Goal: Task Accomplishment & Management: Complete application form

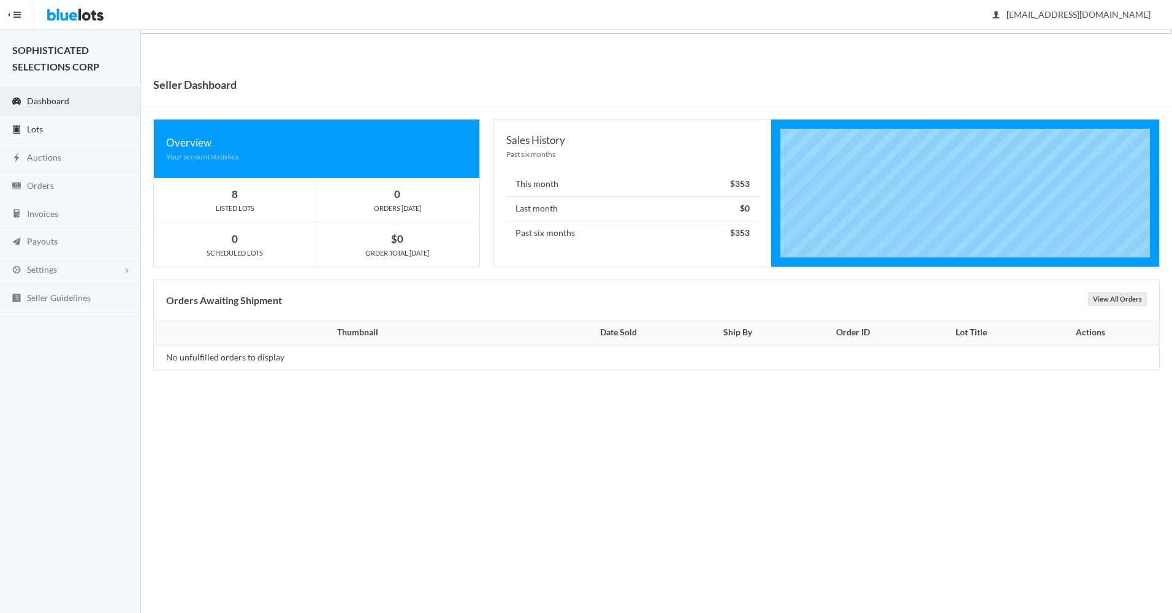
click at [33, 121] on link "Lots" at bounding box center [70, 130] width 141 height 28
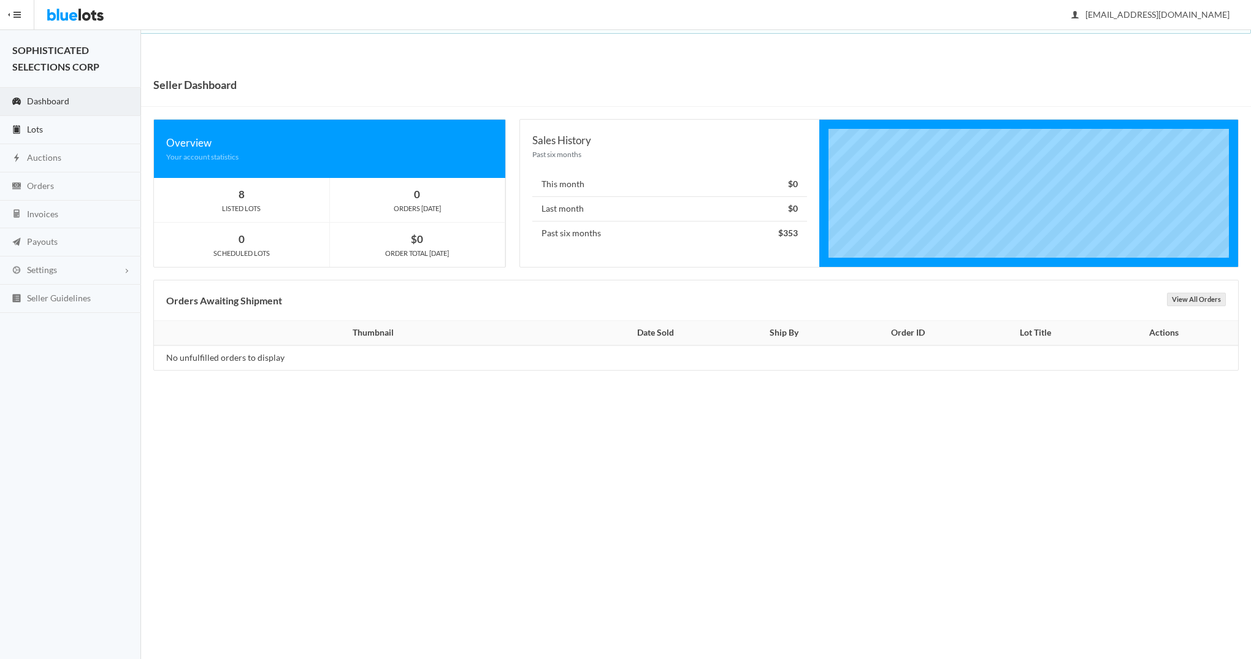
click at [45, 126] on link "Lots" at bounding box center [70, 130] width 141 height 28
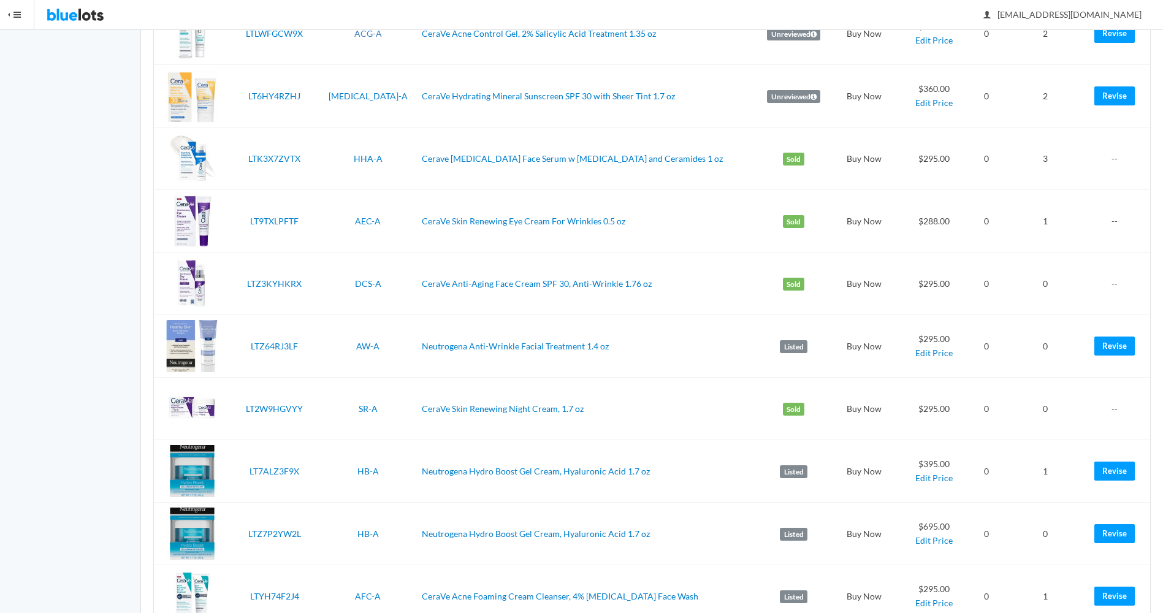
scroll to position [335, 0]
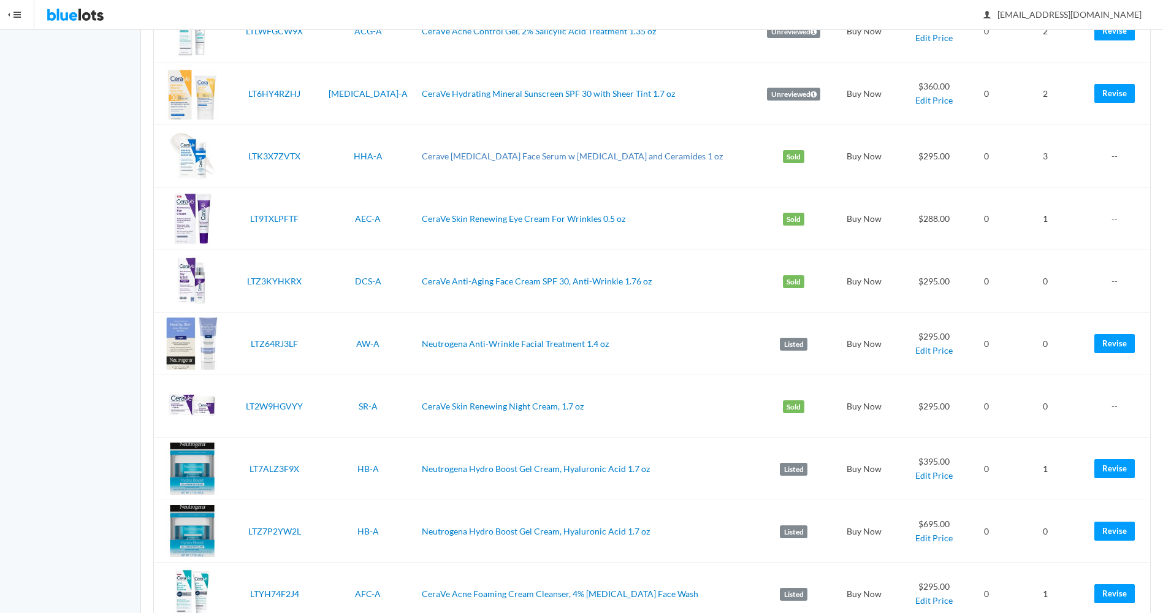
click at [437, 155] on link "Cerave [MEDICAL_DATA] Face Serum w [MEDICAL_DATA] and Ceramides 1 oz" at bounding box center [572, 156] width 301 height 10
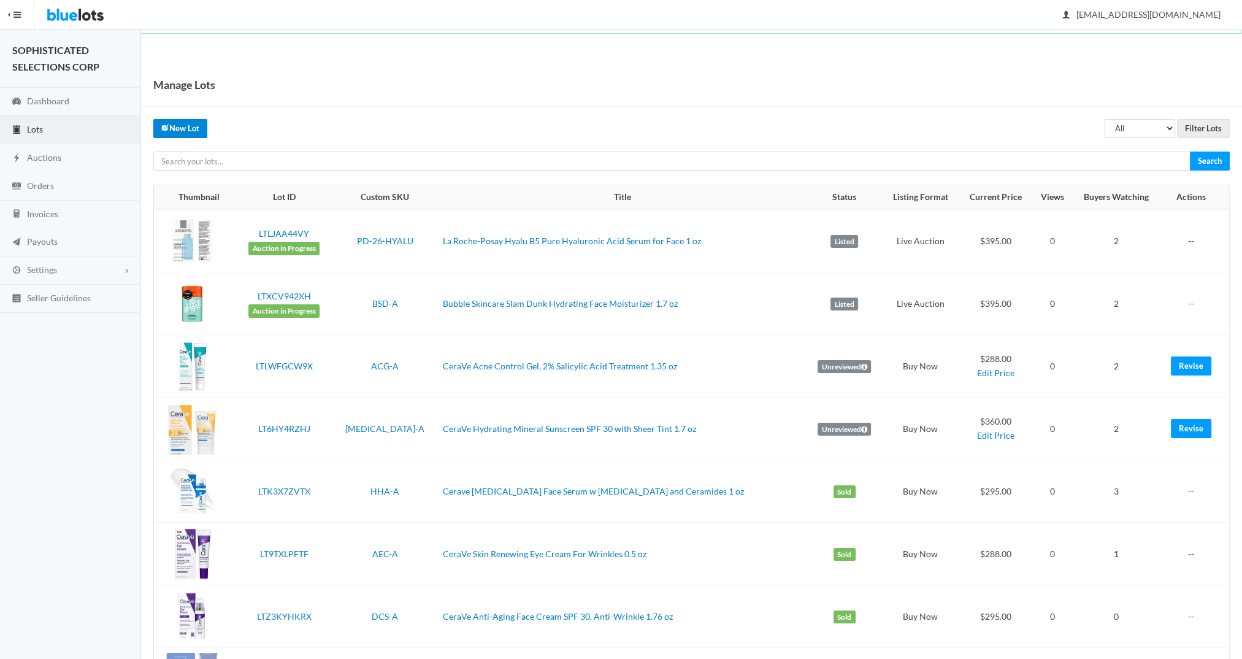
click at [184, 120] on link "New Lot" at bounding box center [180, 128] width 54 height 19
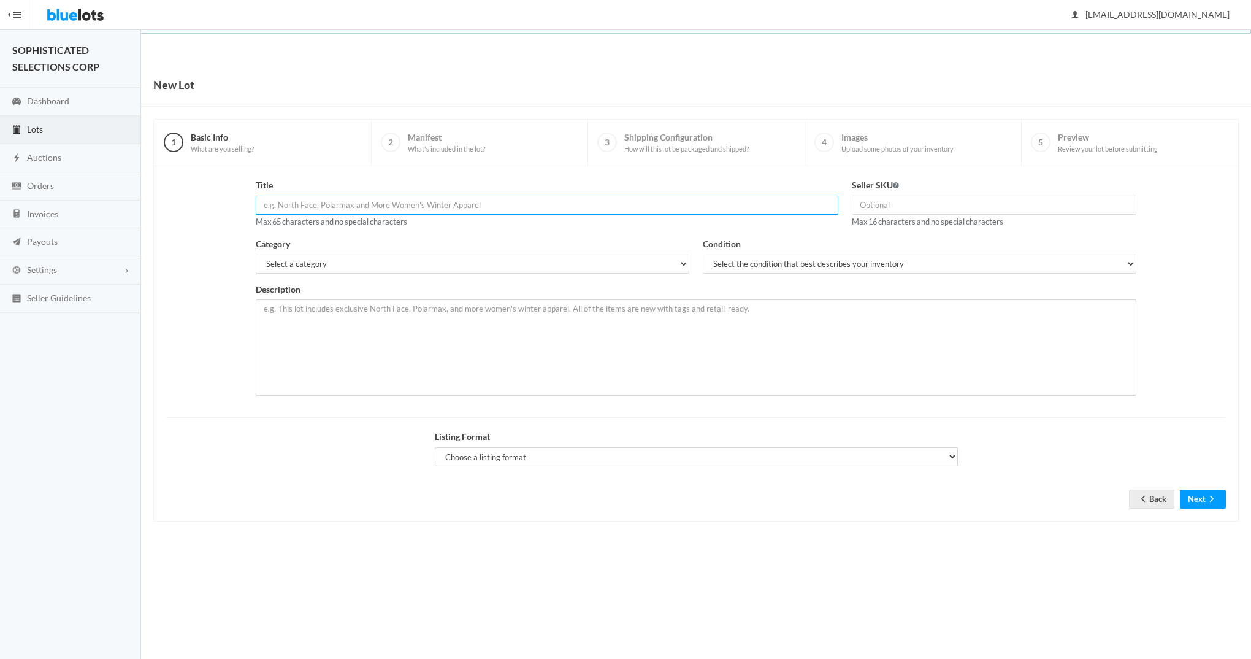
click at [366, 204] on input "text" at bounding box center [547, 205] width 583 height 19
paste input "Cerave [MEDICAL_DATA] Face Serum w [MEDICAL_DATA] and Cer"
click at [451, 204] on input "48 units Cerave Hyaluronic Acid Face Serum w Vitamin B5 and Cer" at bounding box center [547, 205] width 583 height 19
click at [486, 208] on input "48 units Cerave Hyaluronic Acid Face Serum w Vit B5 and Cer" at bounding box center [547, 205] width 583 height 19
type input "48 units Cerave Hyaluronic Acid Face Serum w Vit B5 and Ceramides"
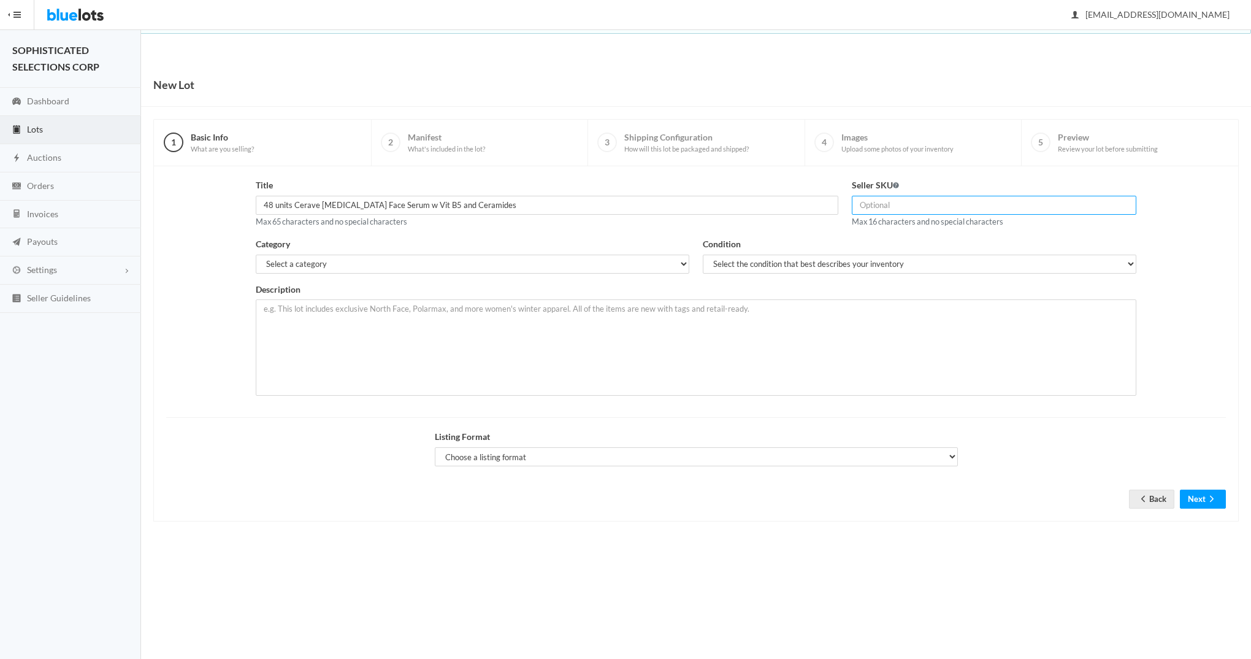
click at [887, 202] on input "text" at bounding box center [994, 205] width 285 height 19
type input "HHA-A"
click at [678, 261] on select "Select a category Electronics Clothing, Shoes & Accessories Appliances Home & G…" at bounding box center [473, 263] width 434 height 19
select select "7"
click at [256, 254] on select "Select a category Electronics Clothing, Shoes & Accessories Appliances Home & G…" at bounding box center [473, 263] width 434 height 19
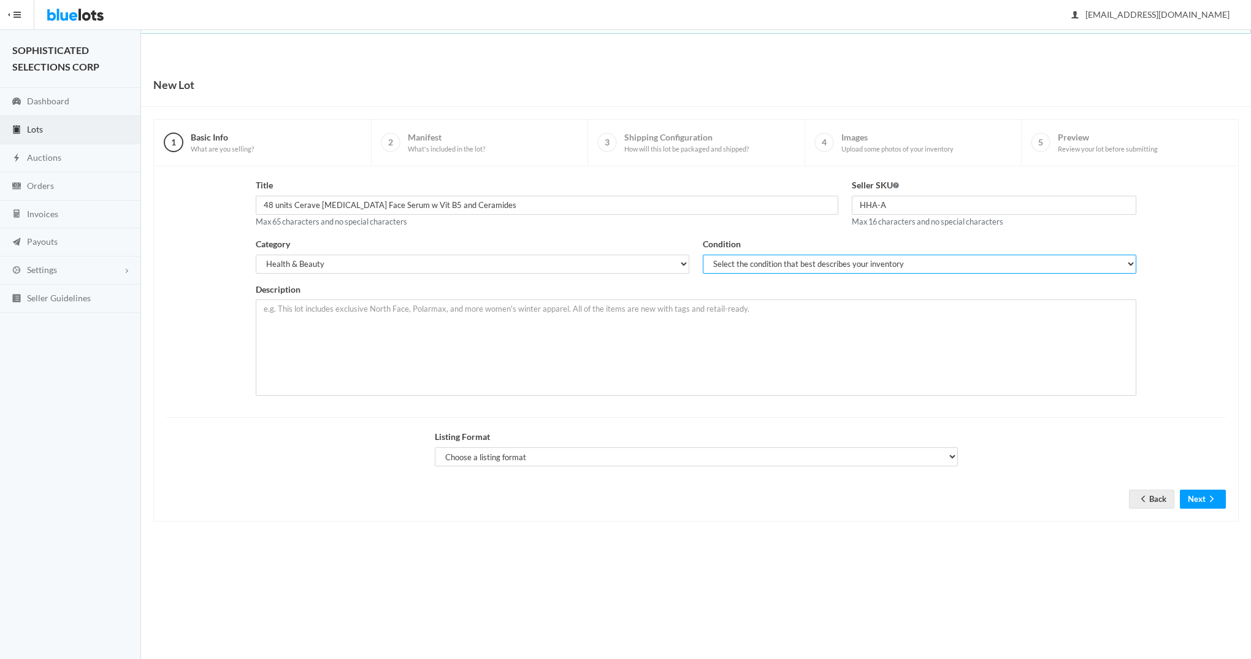
click at [780, 258] on select "Select the condition that best describes your inventory Brand New Shelf Pulls C…" at bounding box center [920, 263] width 434 height 19
select select "1"
click at [703, 254] on select "Select the condition that best describes your inventory Brand New Shelf Pulls C…" at bounding box center [920, 263] width 434 height 19
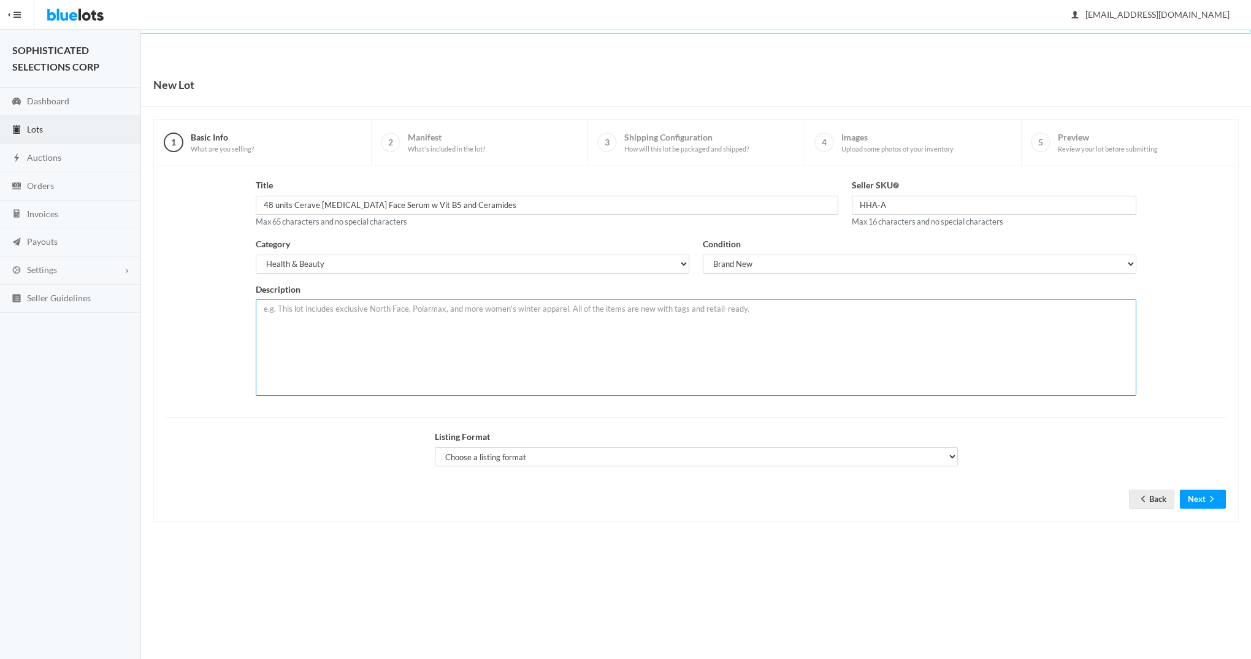
click at [356, 310] on textarea at bounding box center [696, 347] width 881 height 96
paste textarea "This lot consists of 48 units. [ [MEDICAL_DATA] SERUM ] CeraVe Hydrating [MEDIC…"
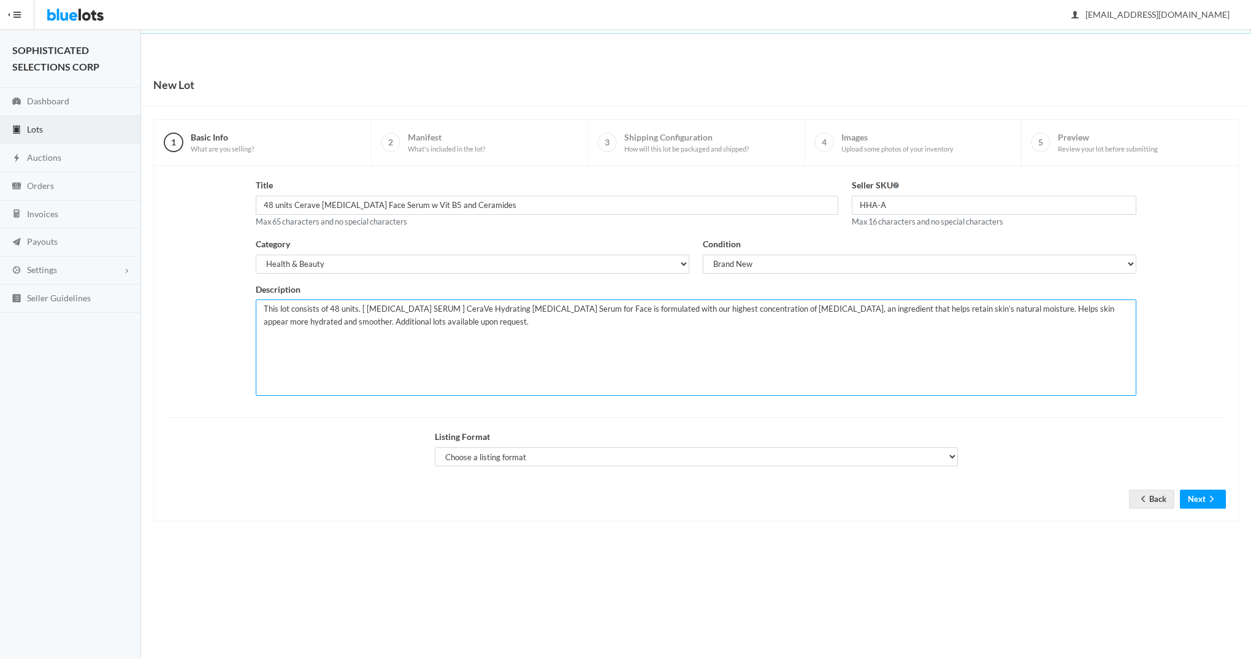
type textarea "This lot consists of 48 units. [ HYALURONIC ACID SERUM ] CeraVe Hydrating Hyalu…"
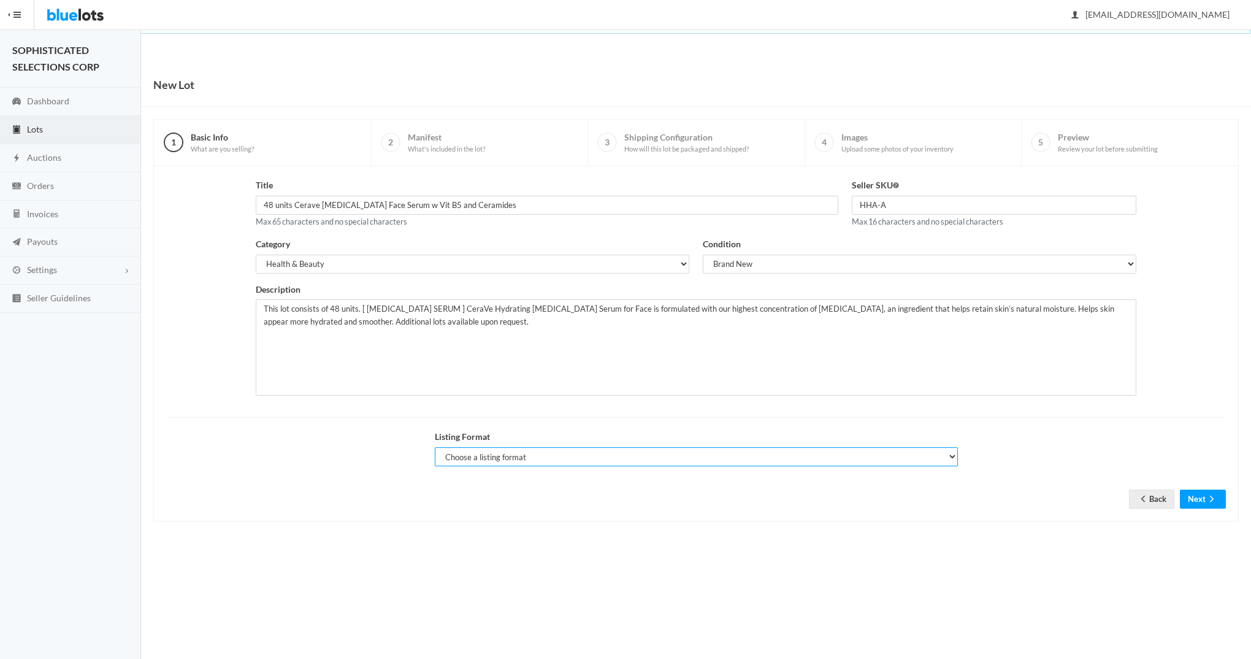
click at [780, 456] on select "Choose a listing format Auction Buy Now" at bounding box center [696, 456] width 523 height 19
select select "false"
click at [435, 447] on select "Choose a listing format Auction Buy Now" at bounding box center [696, 456] width 523 height 19
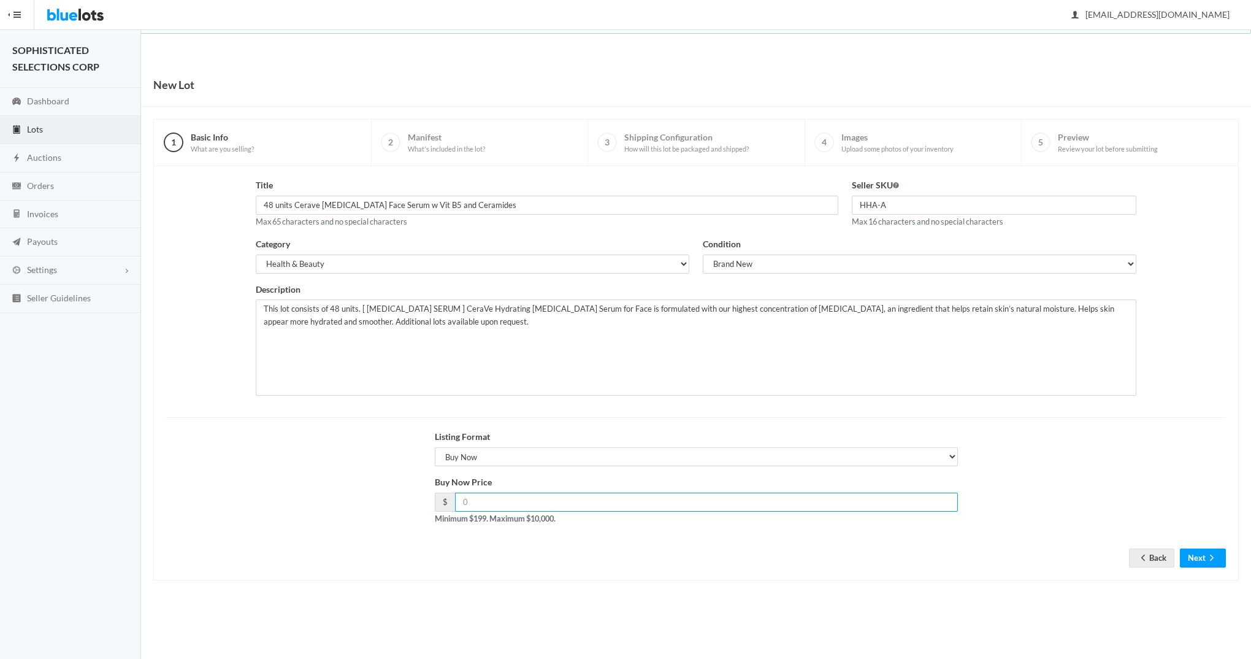
click at [542, 503] on input "number" at bounding box center [706, 501] width 503 height 19
type input "295"
click at [1199, 556] on button "Next" at bounding box center [1203, 557] width 46 height 19
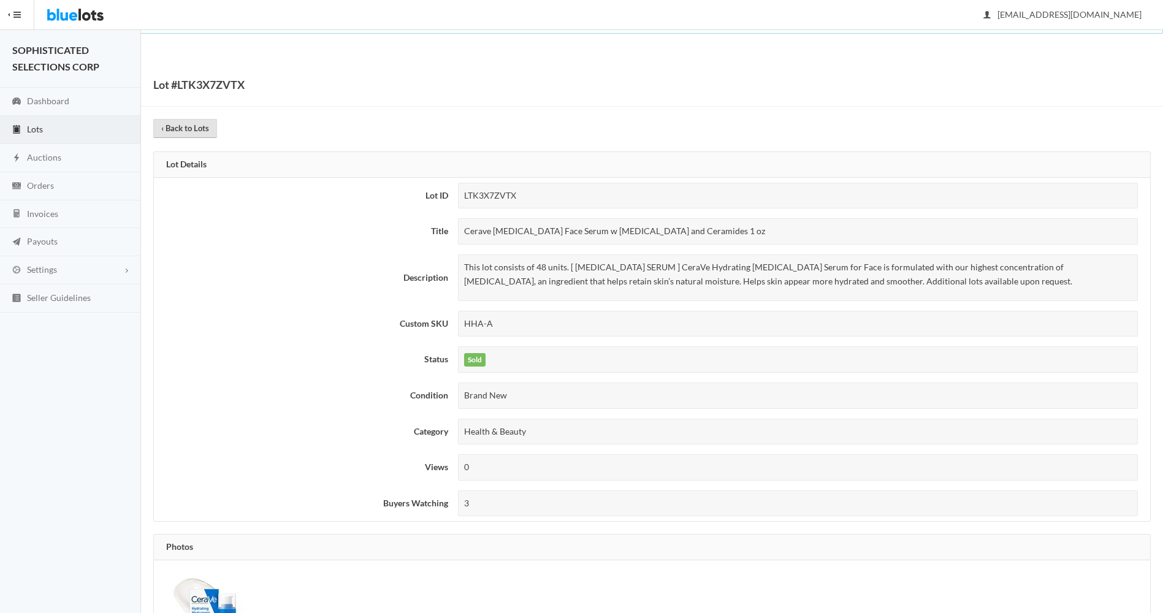
click at [185, 126] on link "‹ Back to Lots" at bounding box center [185, 128] width 64 height 19
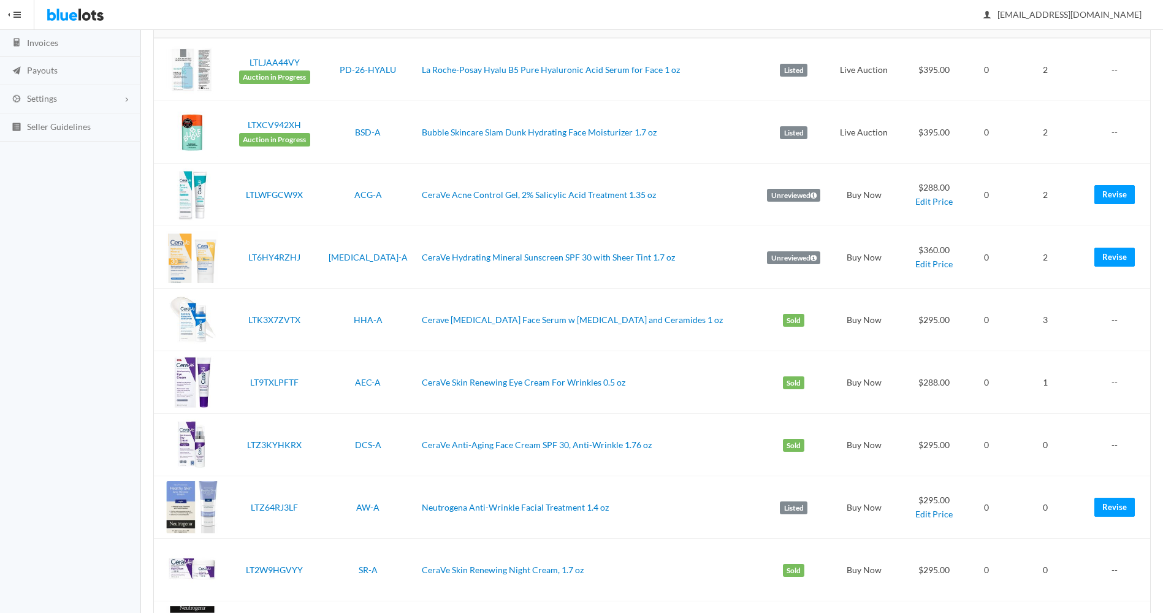
scroll to position [175, 0]
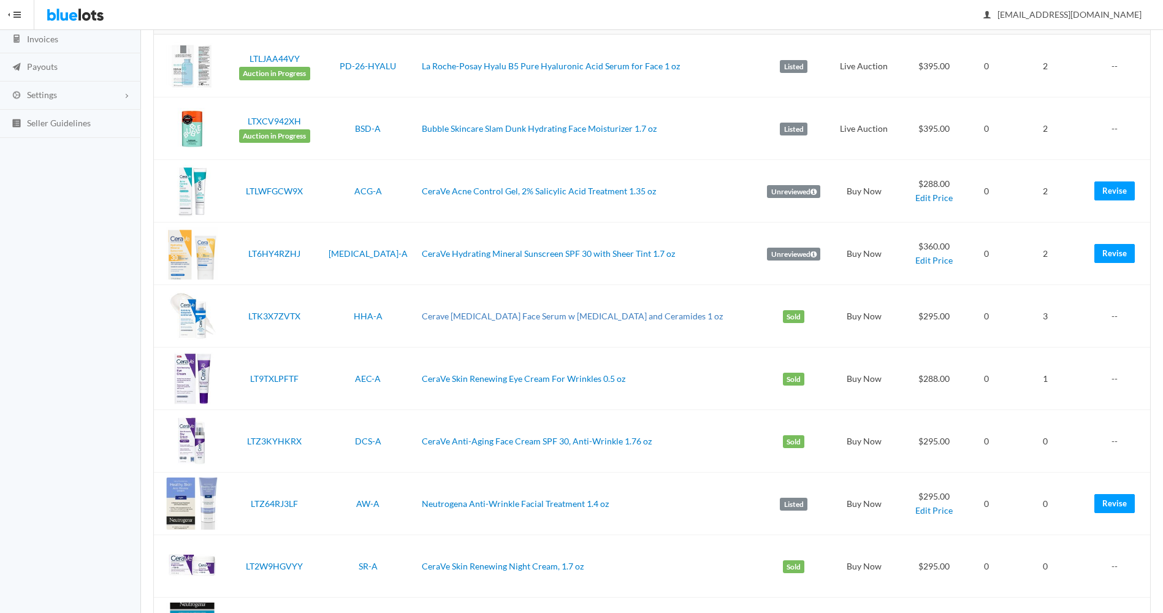
click at [422, 316] on link "Cerave [MEDICAL_DATA] Face Serum w [MEDICAL_DATA] and Ceramides 1 oz" at bounding box center [572, 316] width 301 height 10
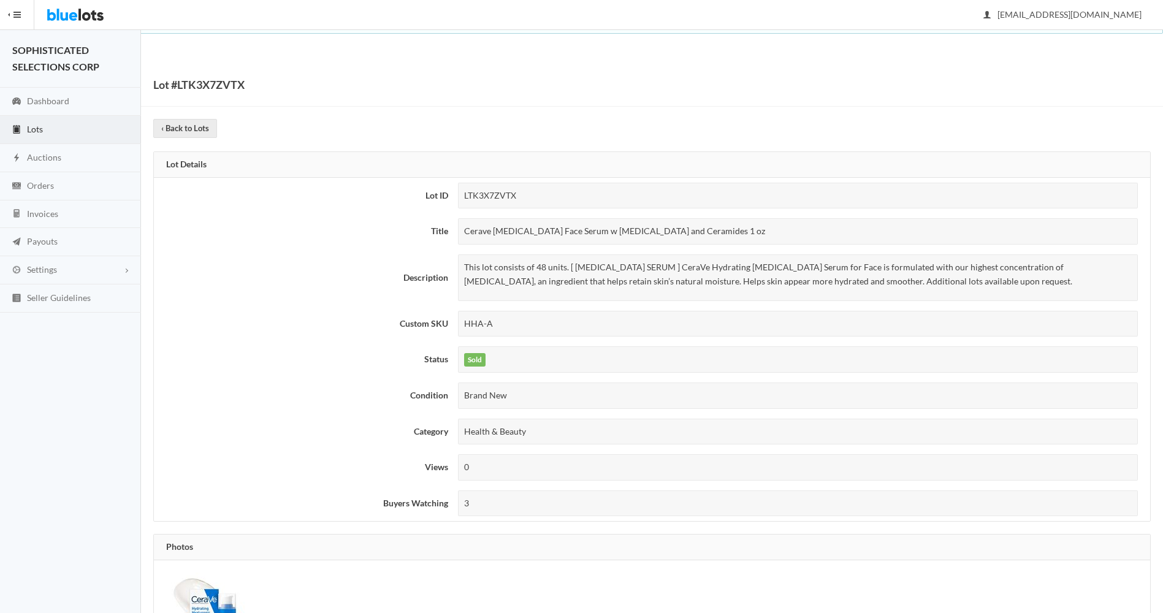
drag, startPoint x: 734, startPoint y: 234, endPoint x: 465, endPoint y: 224, distance: 268.8
click at [465, 224] on div "Cerave [MEDICAL_DATA] Face Serum w [MEDICAL_DATA] and Ceramides 1 oz" at bounding box center [798, 231] width 681 height 26
copy div "Cerave [MEDICAL_DATA] Face Serum w [MEDICAL_DATA] and Ceramides 1 oz"
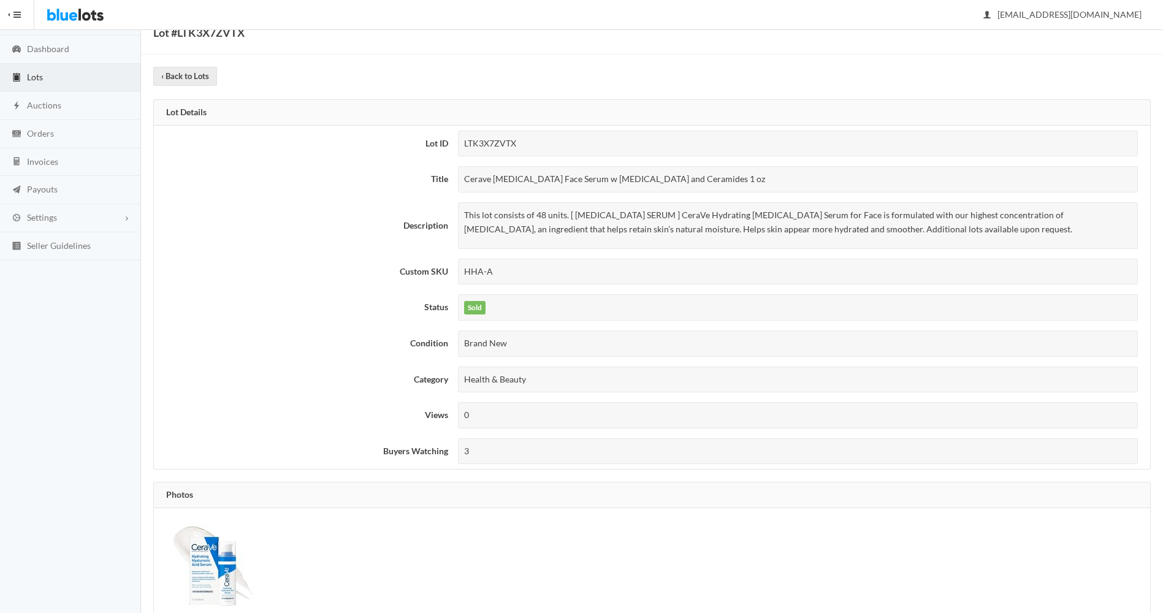
scroll to position [53, 0]
drag, startPoint x: 985, startPoint y: 229, endPoint x: 464, endPoint y: 216, distance: 521.4
click at [464, 216] on p "This lot consists of 48 units. [ [MEDICAL_DATA] SERUM ] CeraVe Hydrating [MEDIC…" at bounding box center [798, 222] width 668 height 28
copy p "This lot consists of 48 units. [ [MEDICAL_DATA] SERUM ] CeraVe Hydrating [MEDIC…"
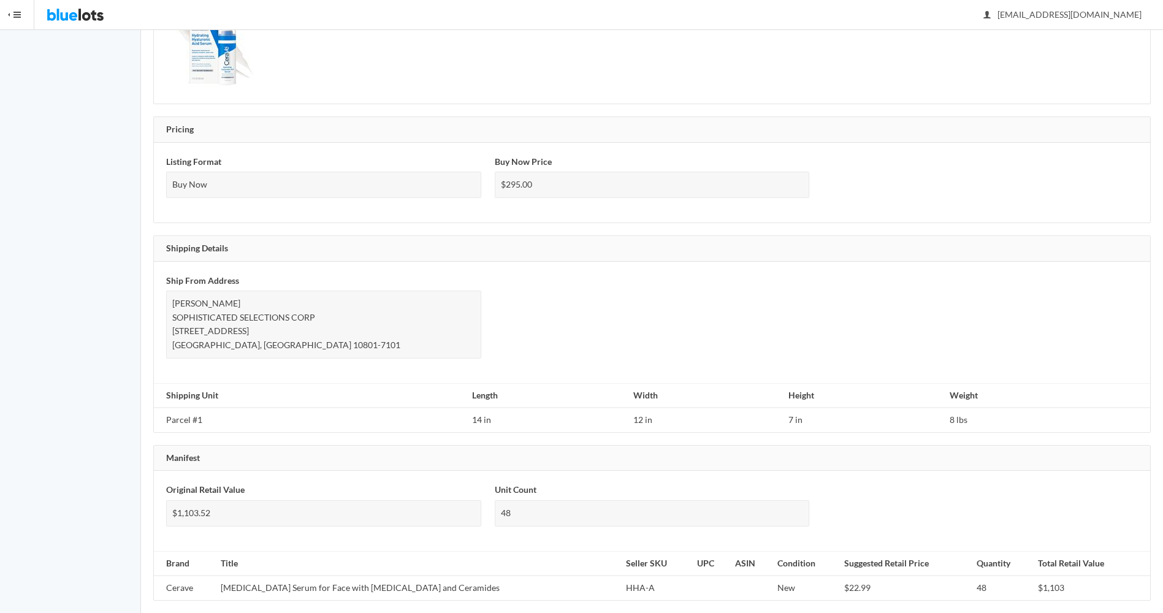
scroll to position [586, 0]
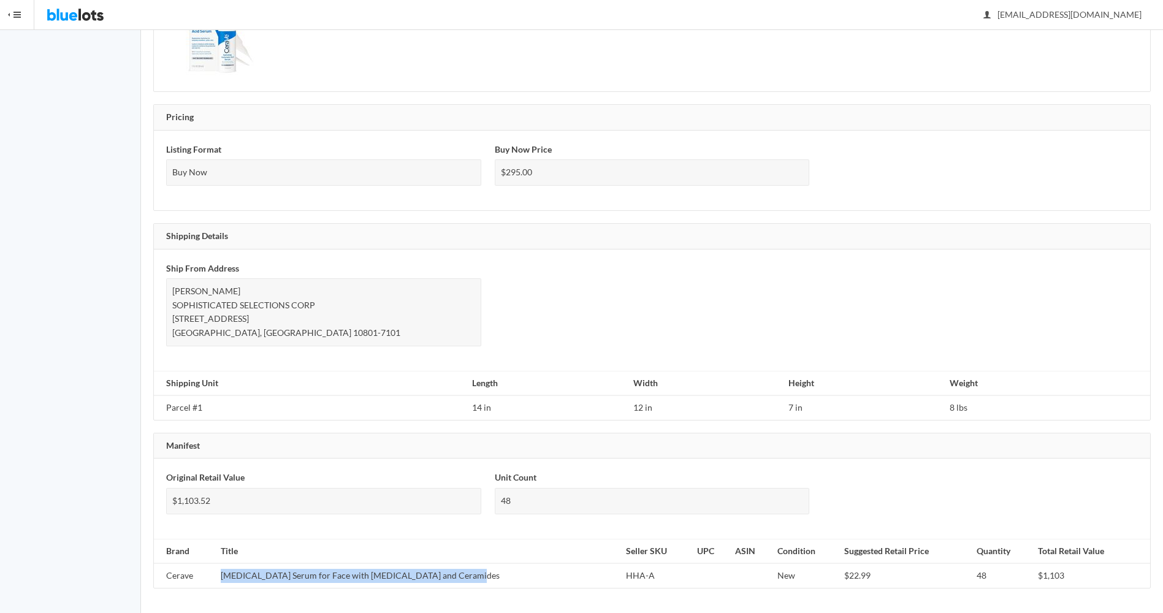
drag, startPoint x: 462, startPoint y: 576, endPoint x: 221, endPoint y: 570, distance: 241.7
click at [221, 570] on td "[MEDICAL_DATA] Serum for Face with [MEDICAL_DATA] and Ceramides" at bounding box center [418, 576] width 405 height 25
copy td "[MEDICAL_DATA] Serum for Face with [MEDICAL_DATA] and Ceramides"
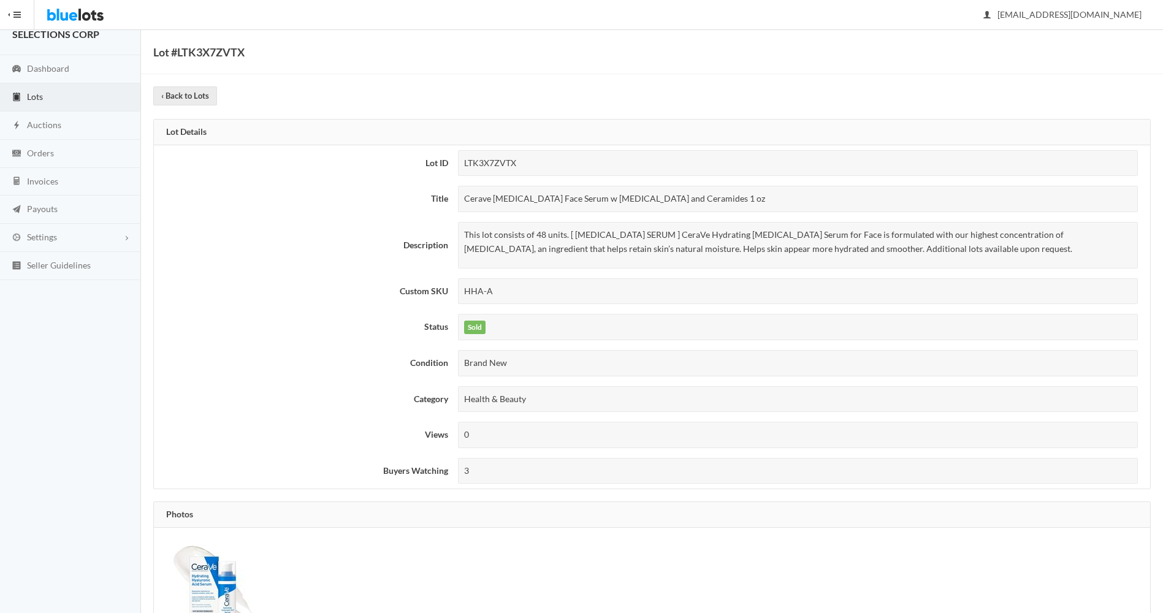
scroll to position [0, 0]
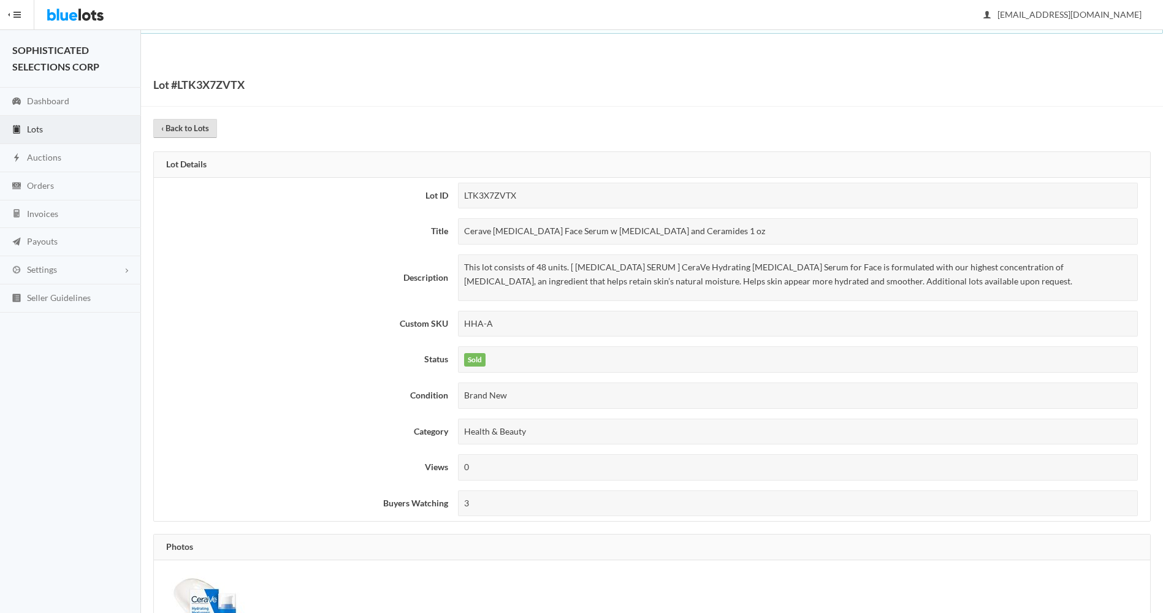
click at [191, 125] on link "‹ Back to Lots" at bounding box center [185, 128] width 64 height 19
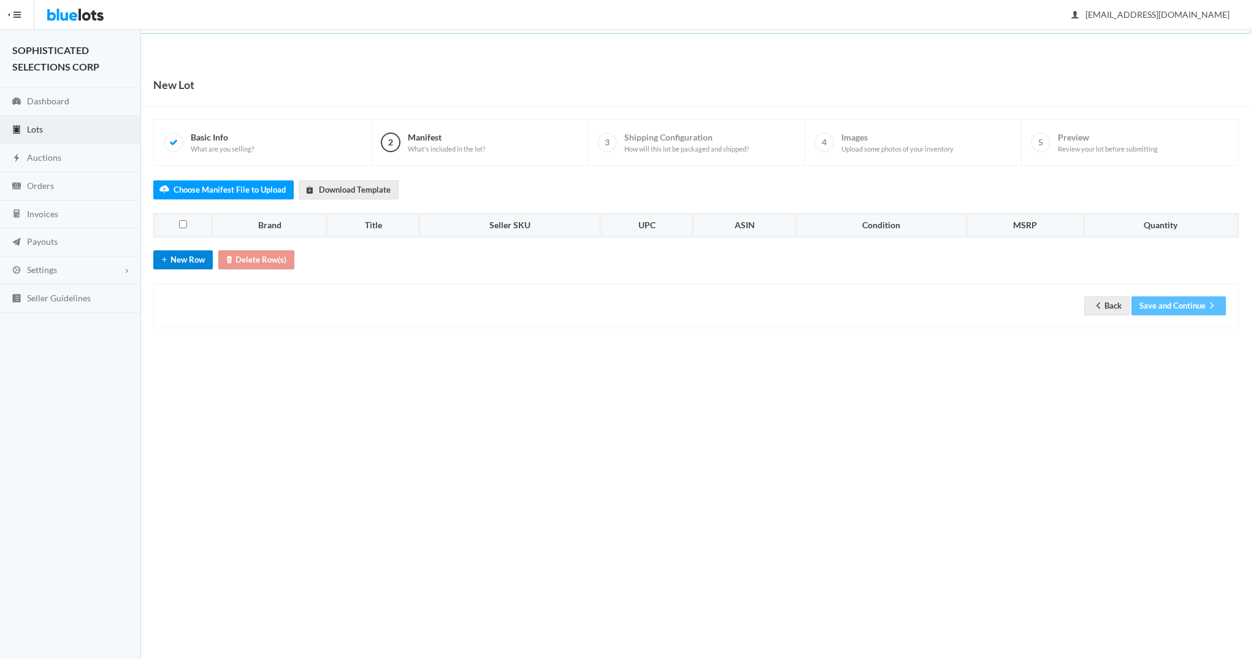
click at [181, 261] on button "New Row" at bounding box center [182, 259] width 59 height 19
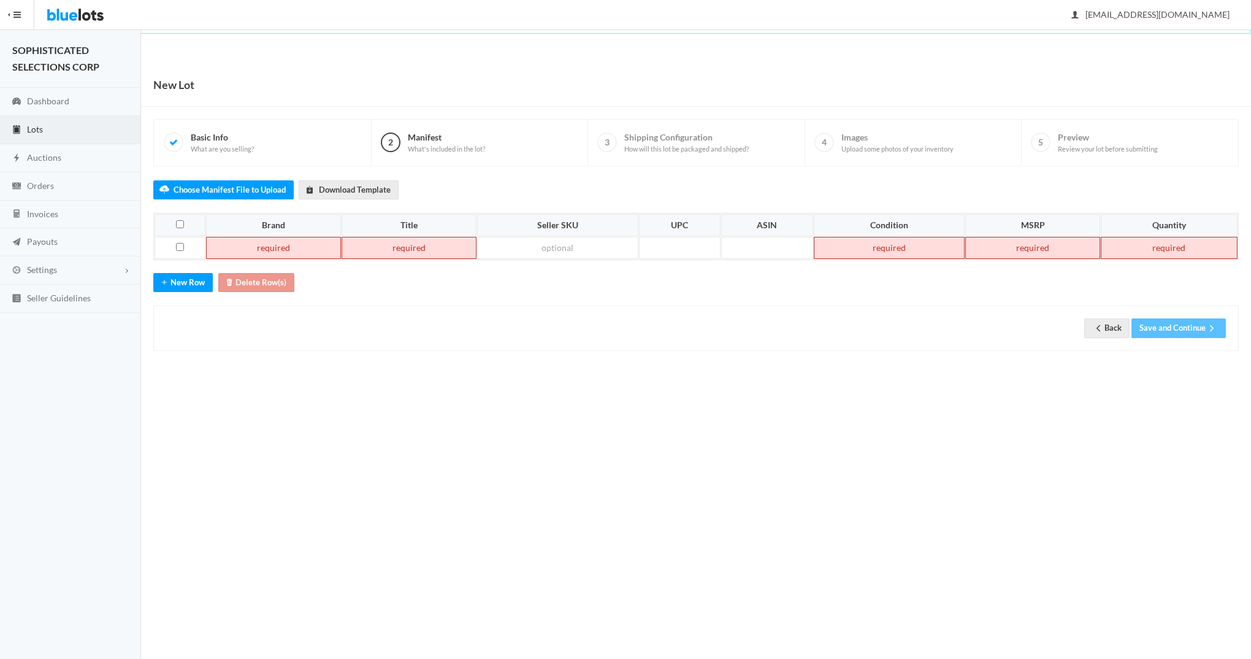
click at [276, 251] on td at bounding box center [273, 248] width 135 height 22
click at [411, 239] on td at bounding box center [392, 248] width 137 height 22
paste td
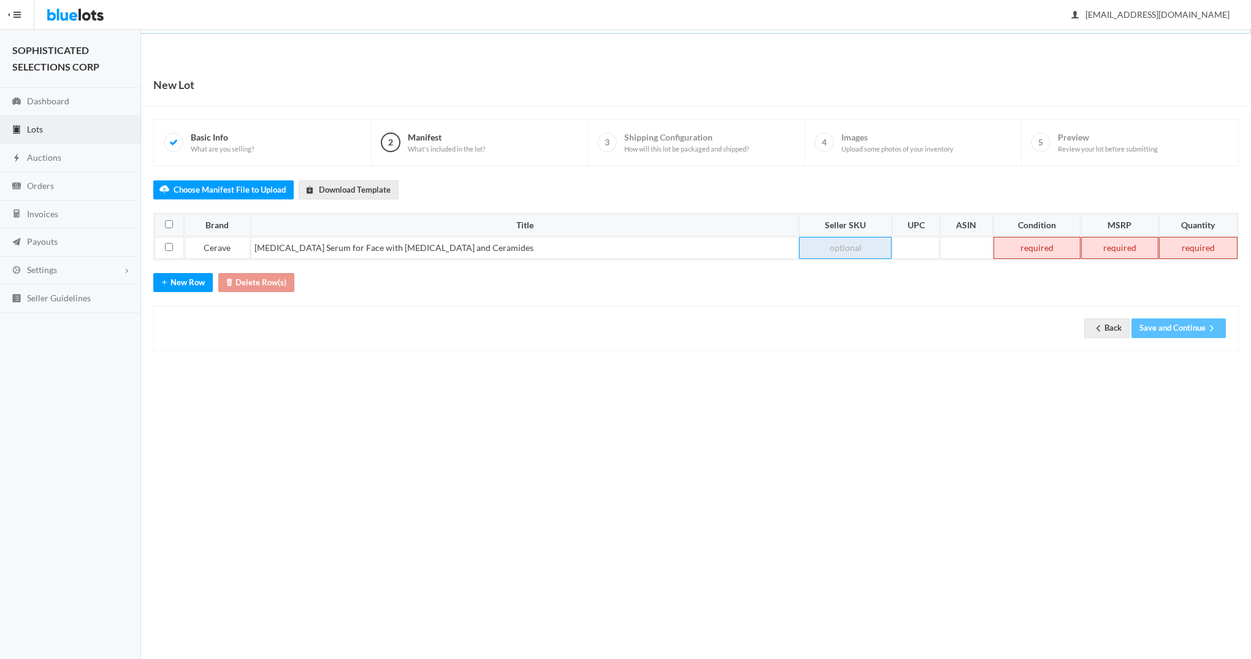
click at [809, 251] on td at bounding box center [845, 248] width 93 height 22
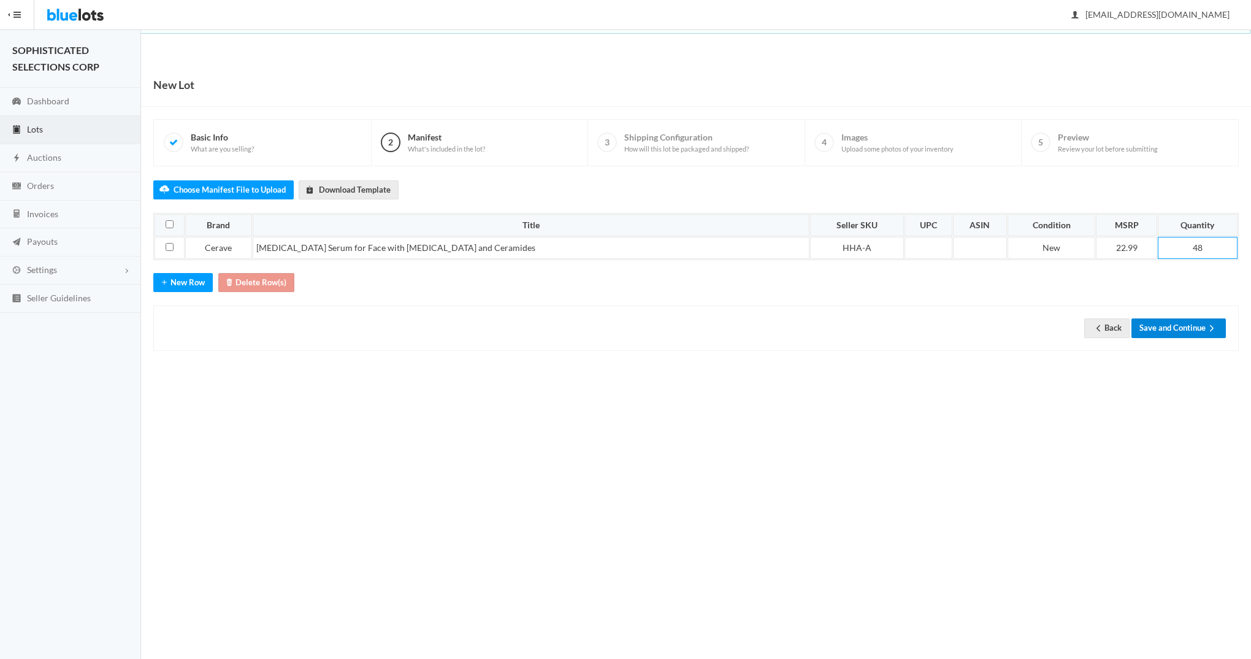
click at [1171, 324] on button "Save and Continue" at bounding box center [1178, 327] width 94 height 19
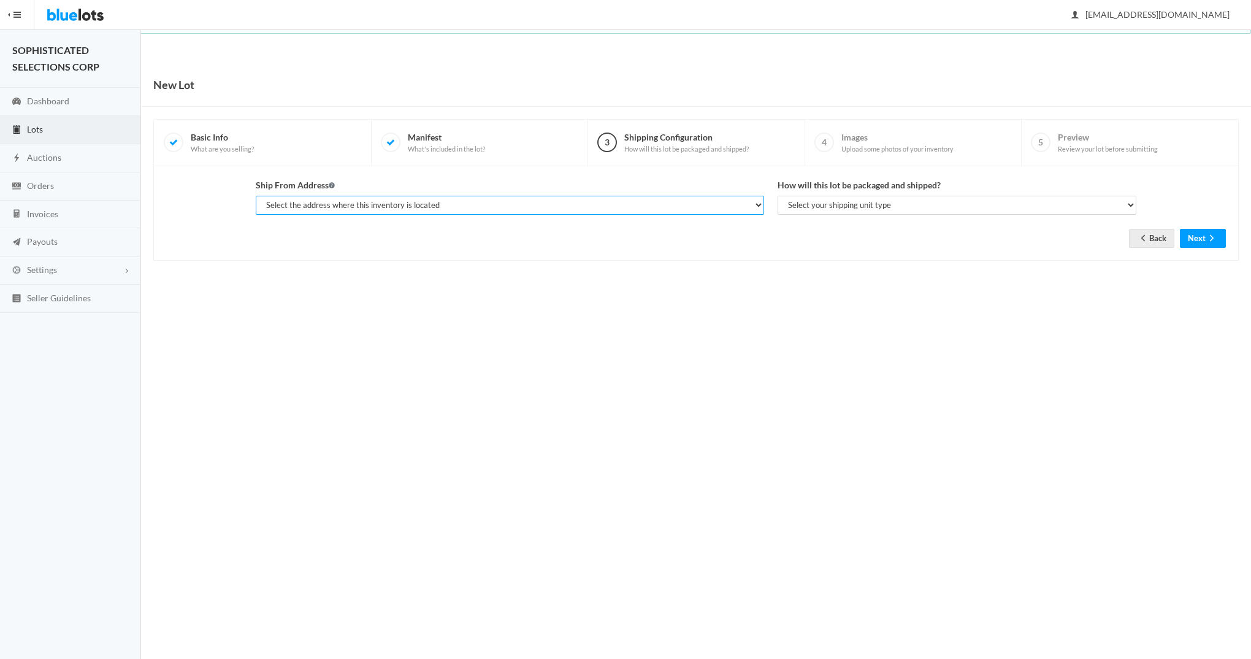
click at [759, 202] on select "Select the address where this inventory is located [PERSON_NAME], SOPHISTICATED…" at bounding box center [510, 205] width 508 height 19
select select "25282"
click at [256, 196] on select "Select the address where this inventory is located [PERSON_NAME], SOPHISTICATED…" at bounding box center [510, 205] width 508 height 19
click at [1129, 201] on select "Select your shipping unit type Parcel Pallet Truckload" at bounding box center [957, 205] width 359 height 19
select select "parcel"
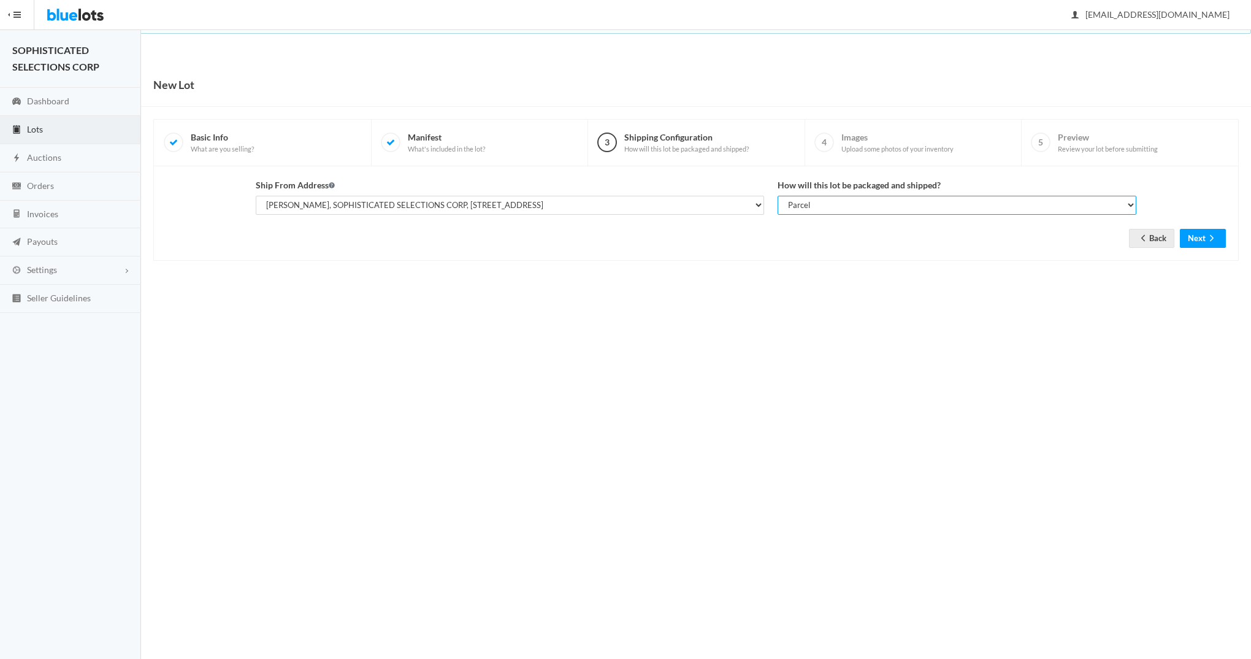
click at [778, 196] on select "Select your shipping unit type Parcel Pallet Truckload" at bounding box center [957, 205] width 359 height 19
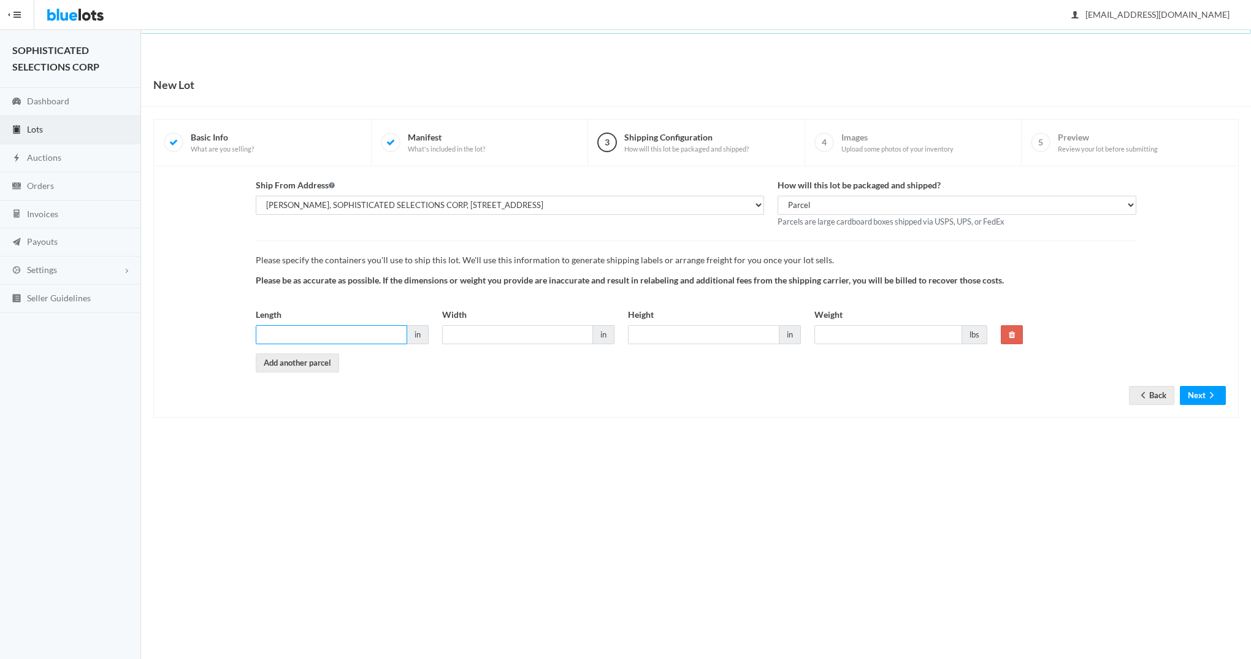
click at [324, 334] on input "Length" at bounding box center [331, 334] width 151 height 19
type input "14"
type input "9"
type input "8"
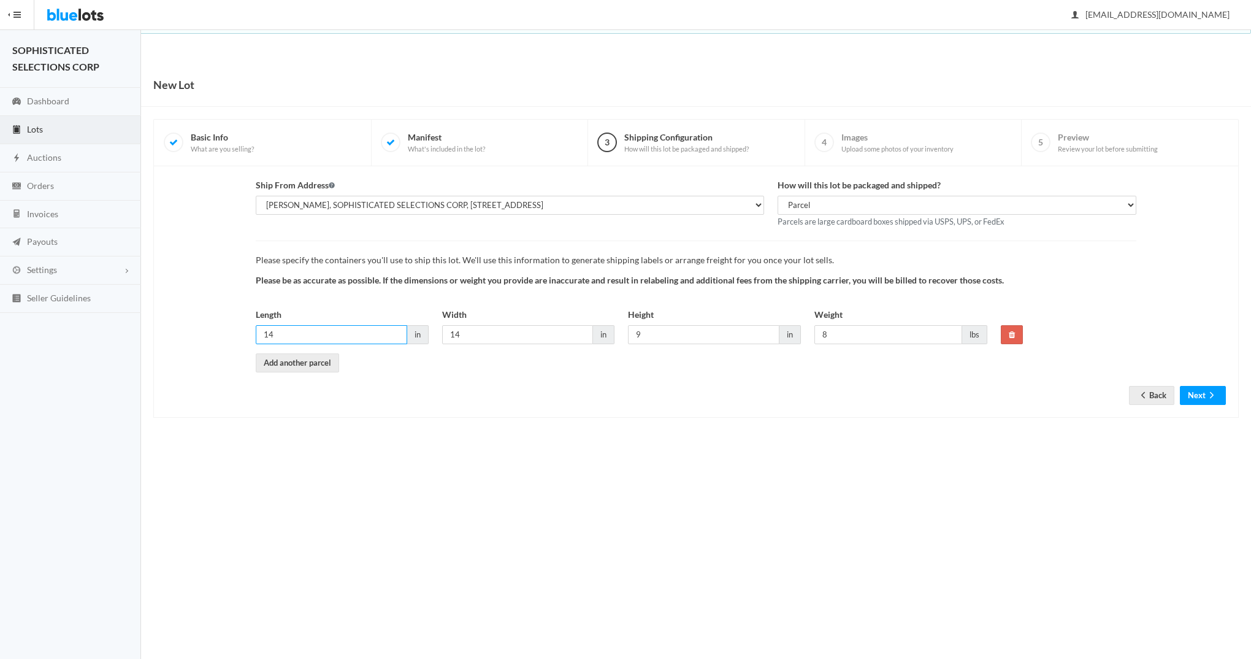
click at [318, 331] on input "14" at bounding box center [331, 334] width 151 height 19
click at [483, 339] on input "14" at bounding box center [517, 334] width 151 height 19
type input "12"
click at [668, 327] on input "9" at bounding box center [703, 334] width 151 height 19
type input "7"
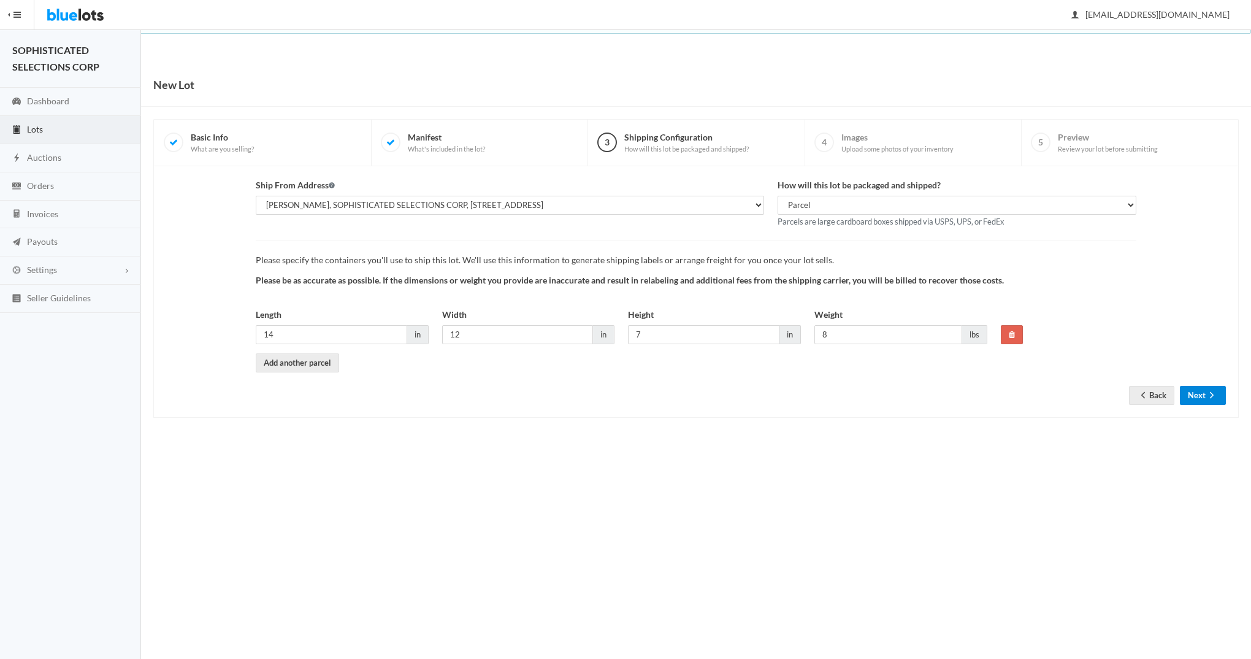
click at [1203, 398] on button "Next" at bounding box center [1203, 395] width 46 height 19
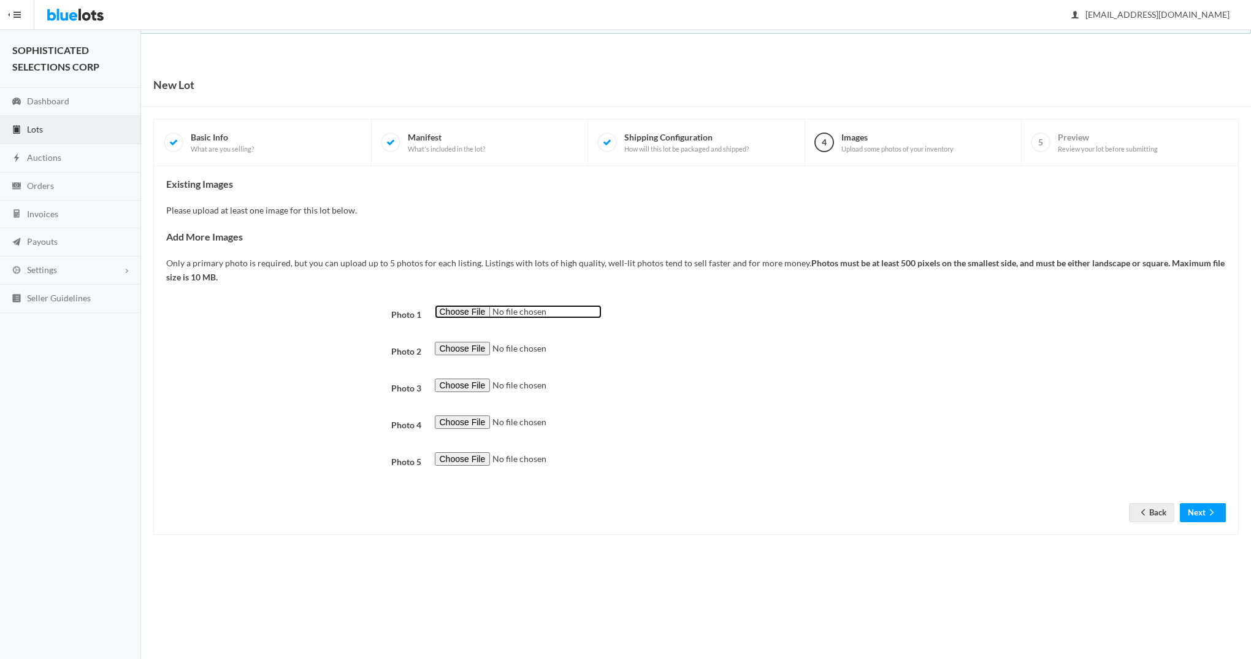
click at [461, 315] on input "file" at bounding box center [518, 312] width 167 height 14
type input "C:\fakepath\HHA-A.jpg"
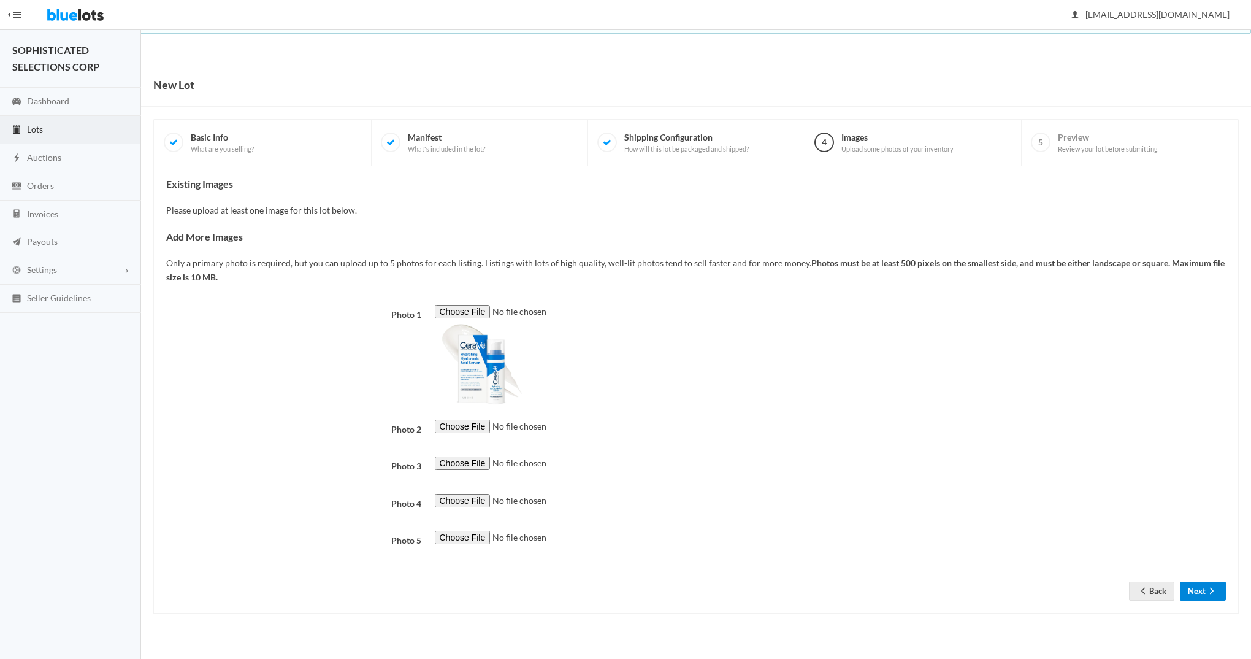
click at [1199, 586] on button "Next" at bounding box center [1203, 590] width 46 height 19
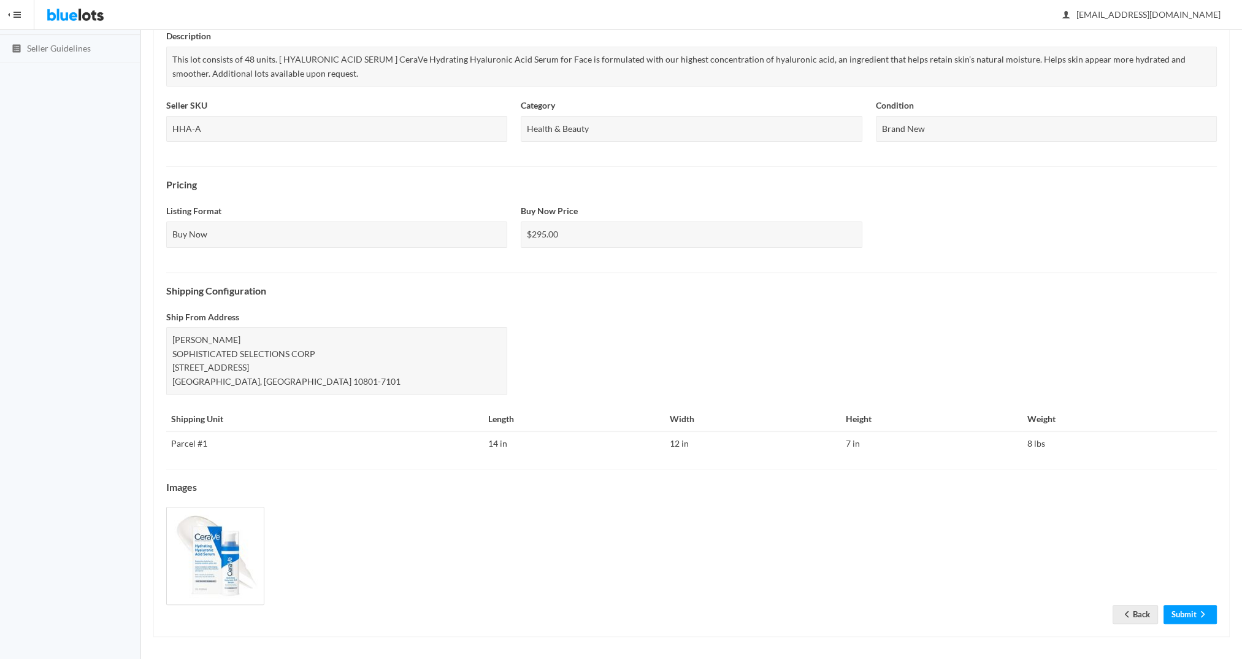
scroll to position [250, 0]
click at [1192, 614] on link "Submit" at bounding box center [1189, 614] width 53 height 19
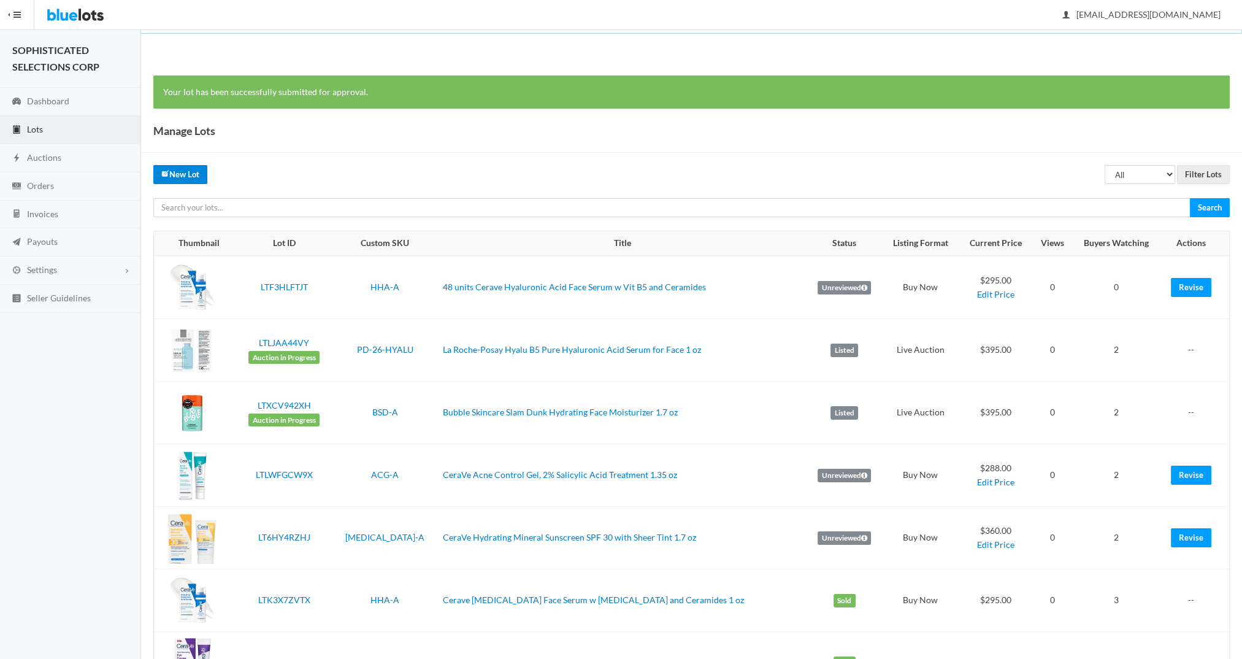
click at [185, 170] on link "New Lot" at bounding box center [180, 174] width 54 height 19
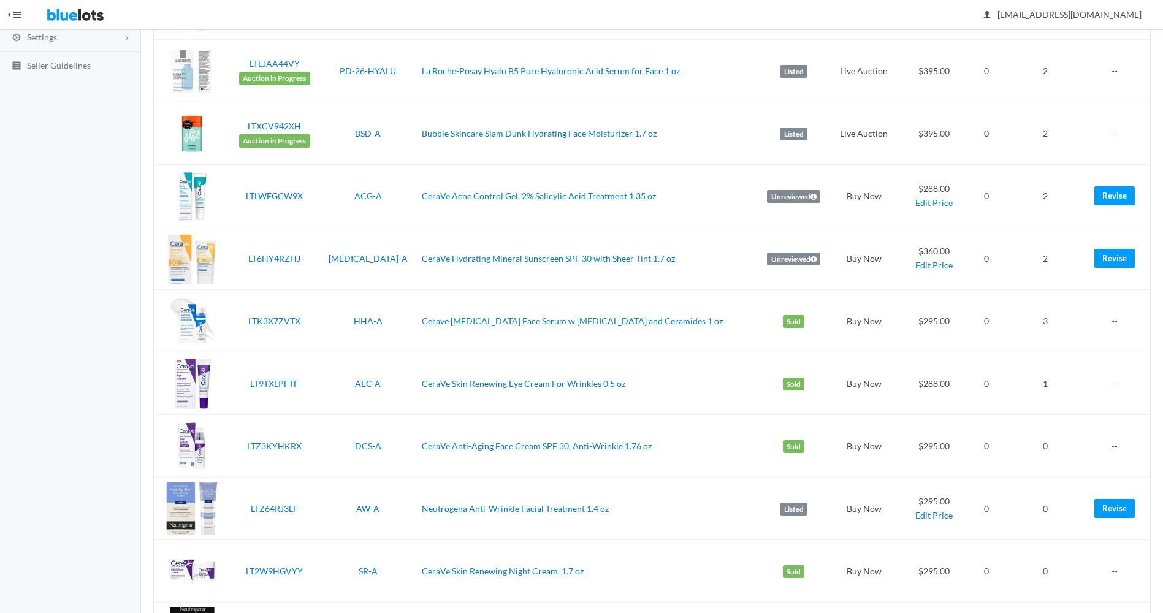
scroll to position [234, 0]
click at [435, 382] on link "CeraVe Skin Renewing Eye Cream For Wrinkles 0.5 oz" at bounding box center [524, 382] width 204 height 10
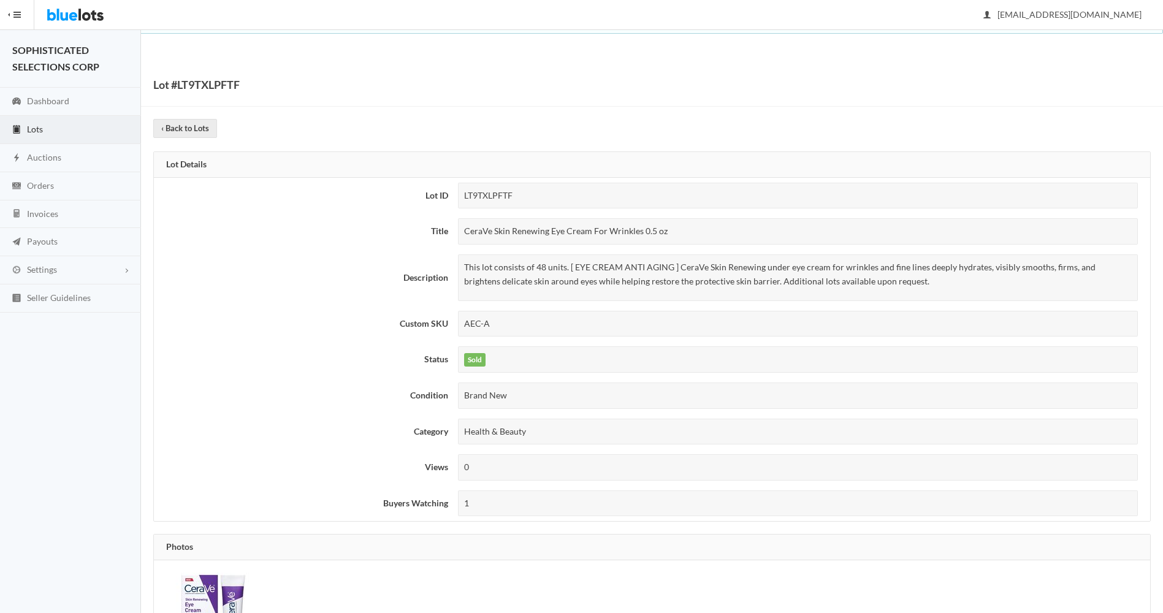
drag, startPoint x: 673, startPoint y: 232, endPoint x: 464, endPoint y: 229, distance: 208.5
click at [464, 229] on div "CeraVe Skin Renewing Eye Cream For Wrinkles 0.5 oz" at bounding box center [798, 231] width 681 height 26
copy div "CeraVe Skin Renewing Eye Cream For Wrinkles 0.5 oz"
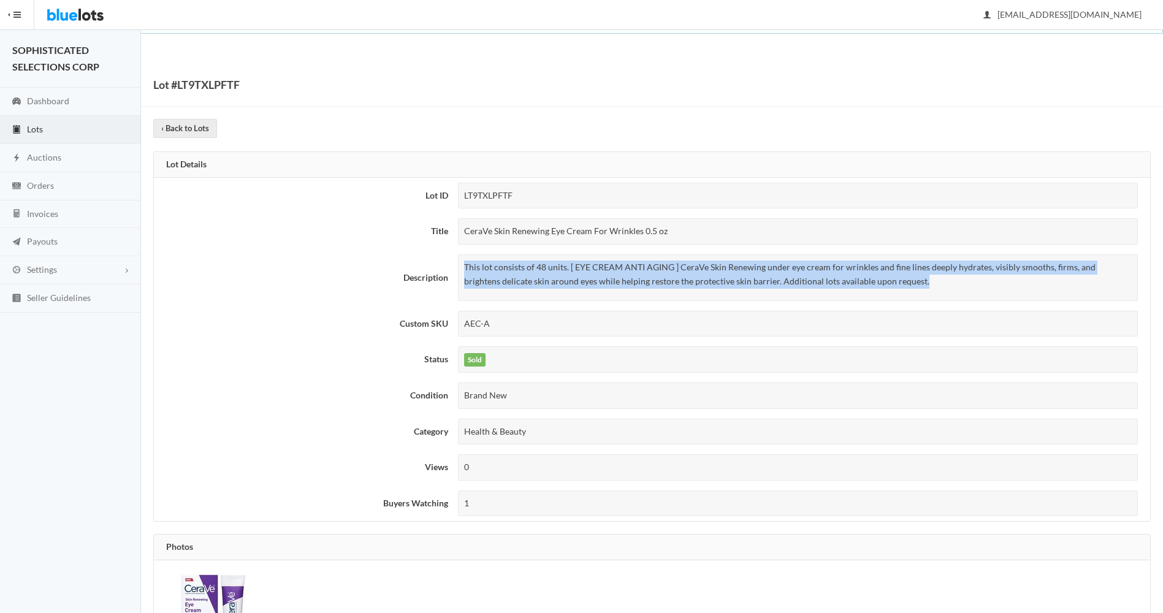
drag, startPoint x: 885, startPoint y: 281, endPoint x: 460, endPoint y: 272, distance: 425.0
click at [460, 272] on div "This lot consists of 48 units. [ EYE CREAM ANTI AGING ] CeraVe Skin Renewing un…" at bounding box center [798, 277] width 681 height 47
copy p "This lot consists of 48 units. [ EYE CREAM ANTI AGING ] CeraVe Skin Renewing un…"
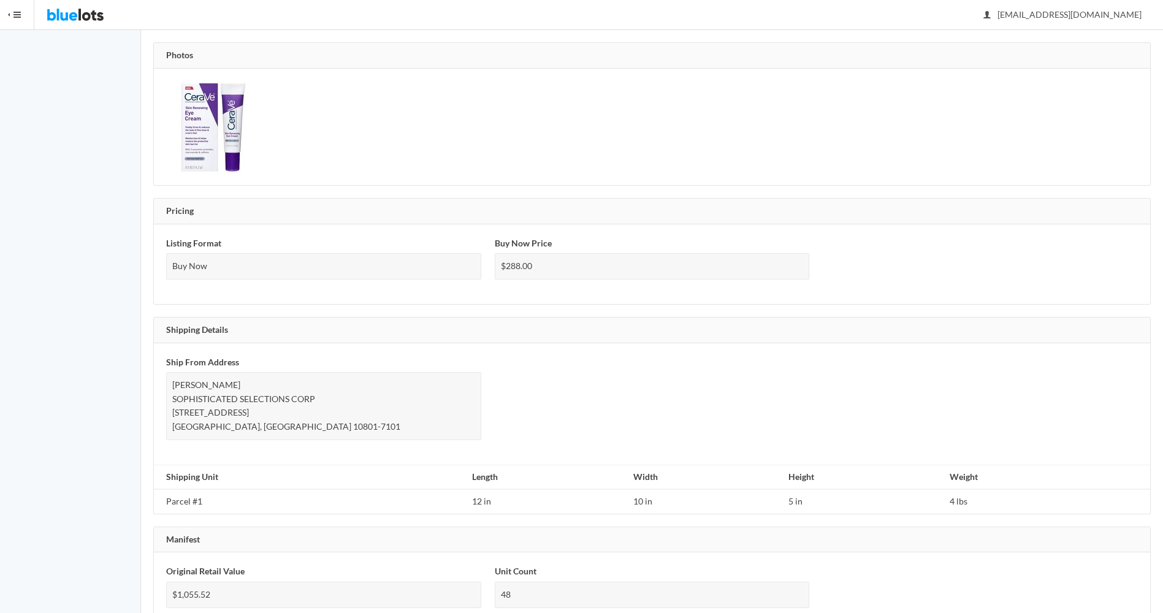
scroll to position [586, 0]
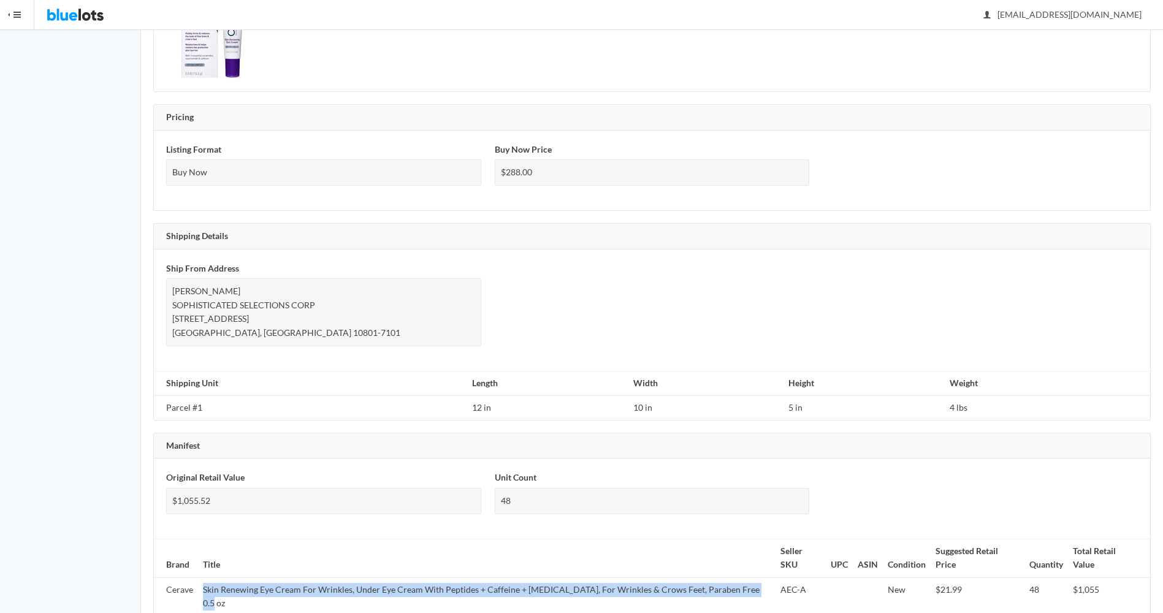
drag, startPoint x: 755, startPoint y: 578, endPoint x: 201, endPoint y: 573, distance: 553.7
click at [201, 578] on td "Skin Renewing Eye Cream For Wrinkles, Under Eye Cream With Peptides + Caffeine …" at bounding box center [487, 597] width 578 height 38
copy td "Skin Renewing Eye Cream For Wrinkles, Under Eye Cream With Peptides + Caffeine …"
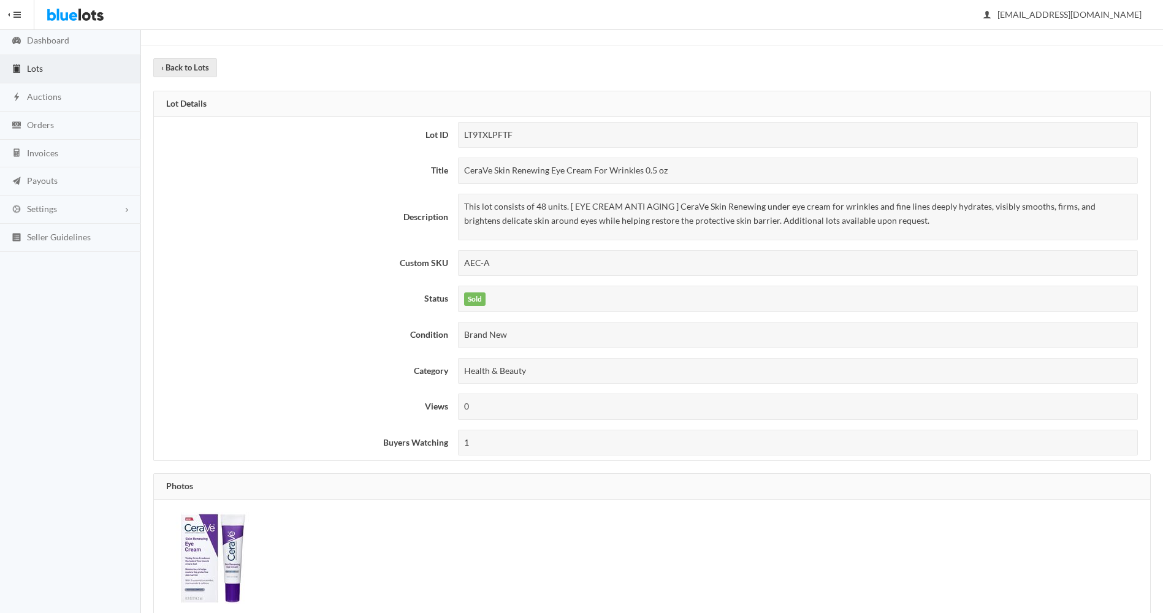
scroll to position [0, 0]
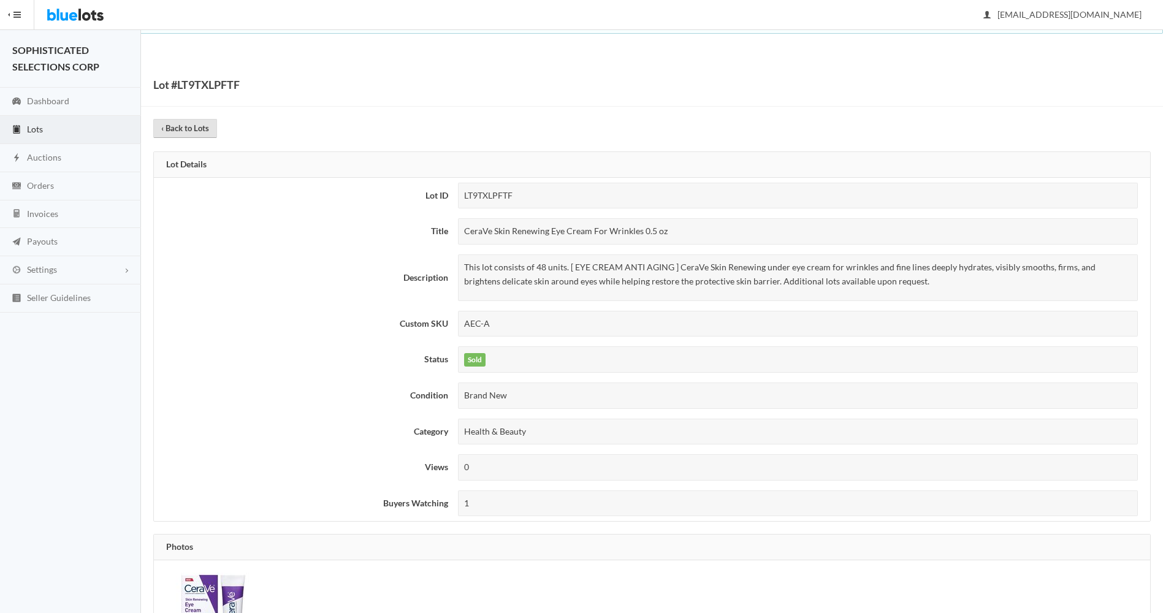
click at [184, 134] on link "‹ Back to Lots" at bounding box center [185, 128] width 64 height 19
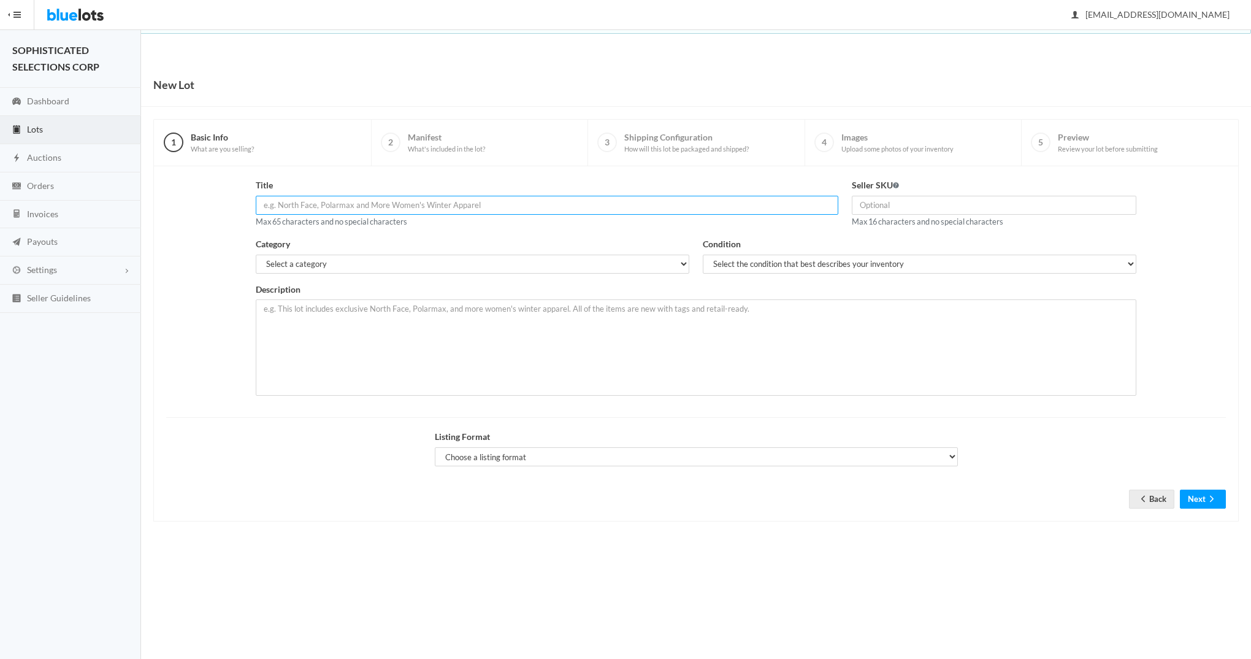
click at [294, 203] on input "text" at bounding box center [547, 205] width 583 height 19
click at [312, 203] on input "48 units" at bounding box center [547, 205] width 583 height 19
paste input "CeraVe Skin Renewing Eye Cream For Wrinkles 0.5 oz"
type input "48 units CeraVe Skin Renewing Eye Cream For Wrinkles 0.5 oz"
click at [911, 204] on input "text" at bounding box center [994, 205] width 285 height 19
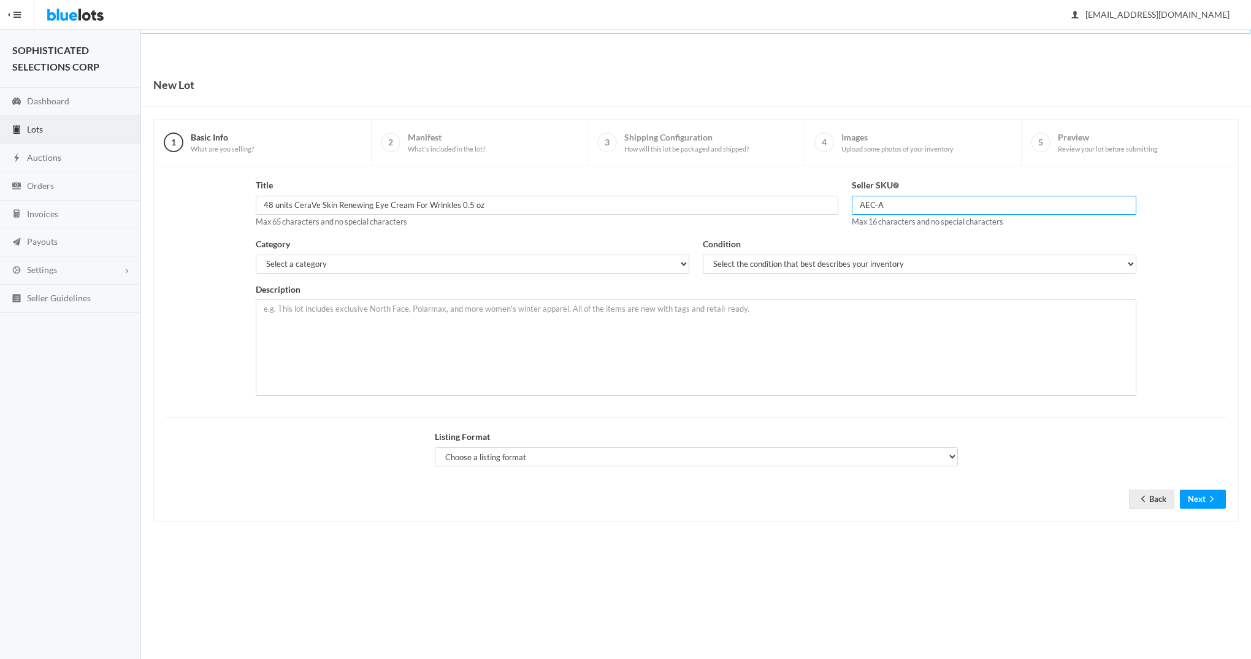
type input "AEC-A"
click at [679, 261] on select "Select a category Electronics Clothing, Shoes & Accessories Appliances Home & G…" at bounding box center [473, 263] width 434 height 19
select select "7"
click at [256, 254] on select "Select a category Electronics Clothing, Shoes & Accessories Appliances Home & G…" at bounding box center [473, 263] width 434 height 19
click at [816, 265] on select "Select the condition that best describes your inventory Brand New Shelf Pulls C…" at bounding box center [920, 263] width 434 height 19
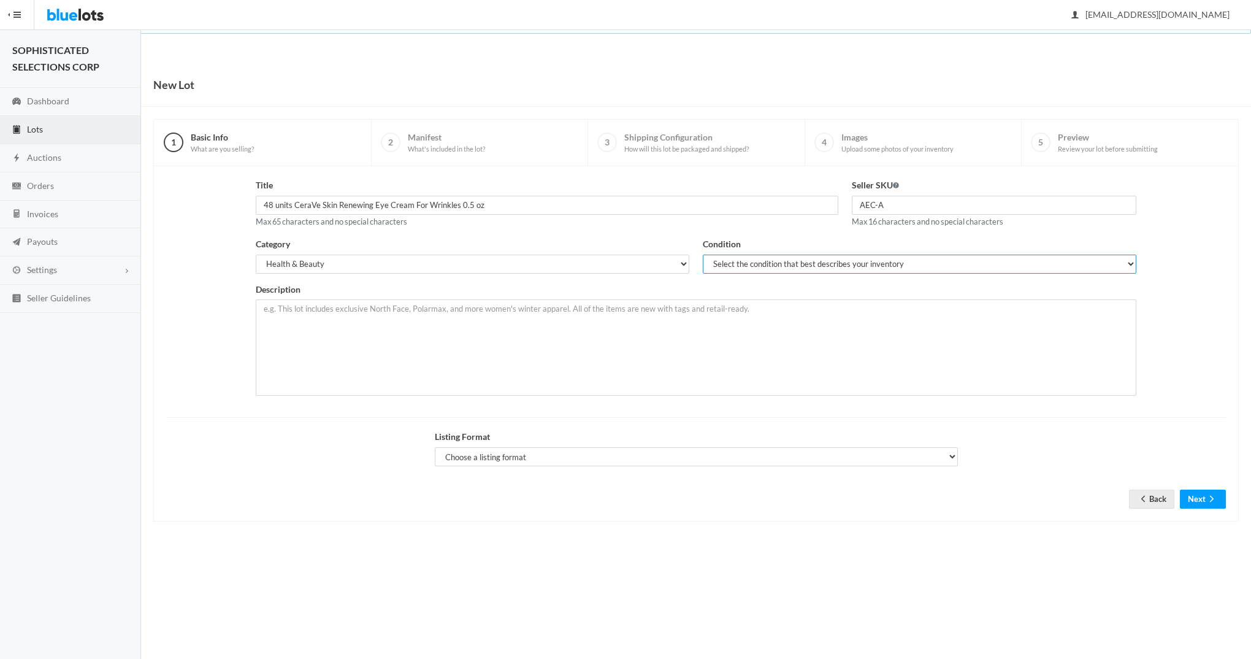
select select "1"
click at [703, 254] on select "Select the condition that best describes your inventory Brand New Shelf Pulls C…" at bounding box center [920, 263] width 434 height 19
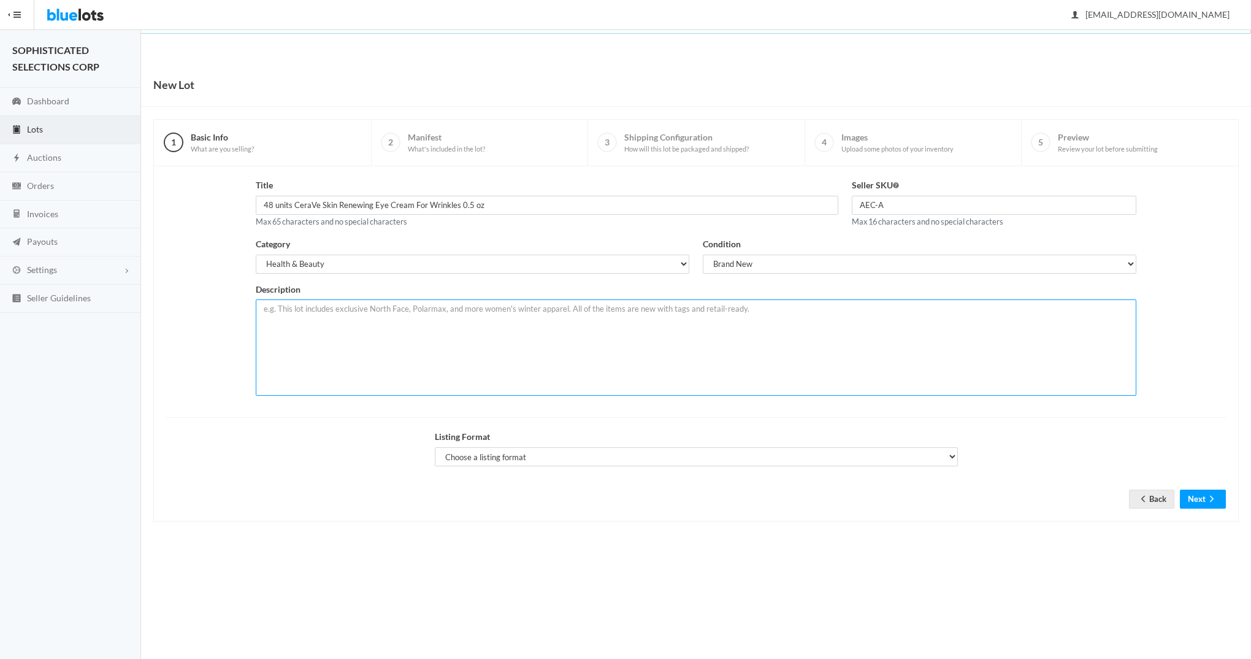
click at [549, 321] on textarea at bounding box center [696, 347] width 881 height 96
click at [424, 327] on textarea at bounding box center [696, 347] width 881 height 96
paste textarea "This lot consists of 48 units. [ EYE CREAM ANTI AGING ] CeraVe Skin Renewing un…"
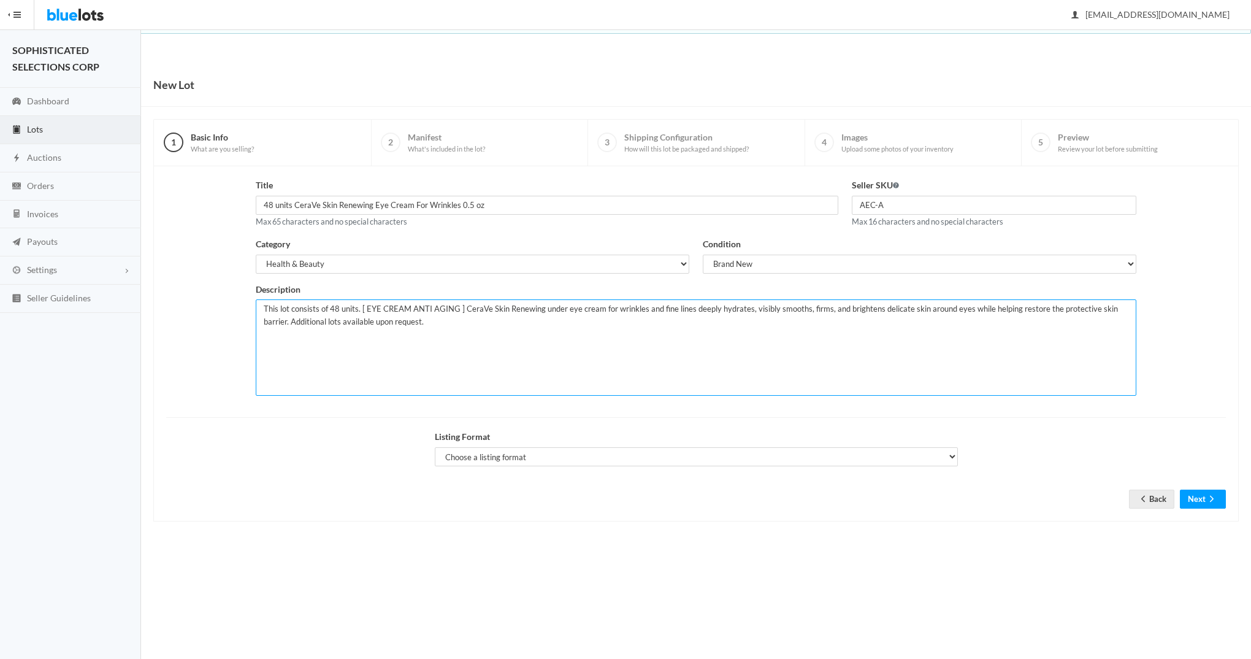
click at [424, 327] on textarea "This lot consists of 48 units. [ EYE CREAM ANTI AGING ] CeraVe Skin Renewing un…" at bounding box center [696, 347] width 881 height 96
type textarea "This lot consists of 48 units. [ EYE CREAM ANTI AGING ] CeraVe Skin Renewing un…"
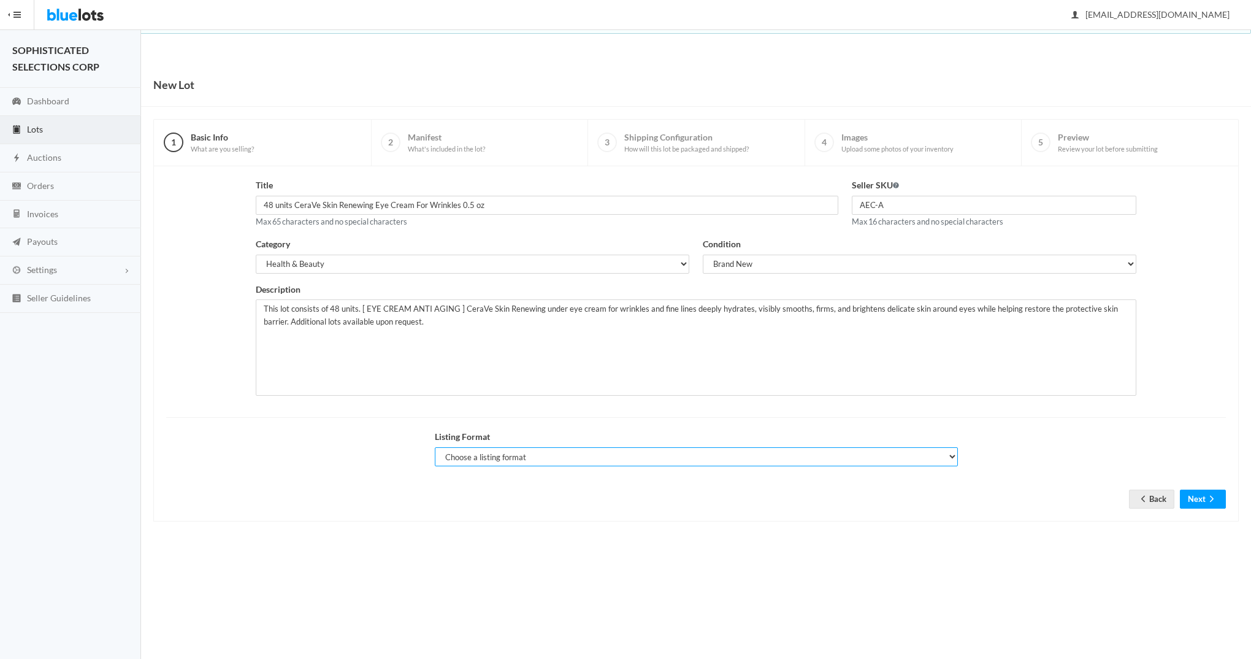
click at [947, 454] on select "Choose a listing format Auction Buy Now" at bounding box center [696, 456] width 523 height 19
select select "false"
click at [435, 447] on select "Choose a listing format Auction Buy Now" at bounding box center [696, 456] width 523 height 19
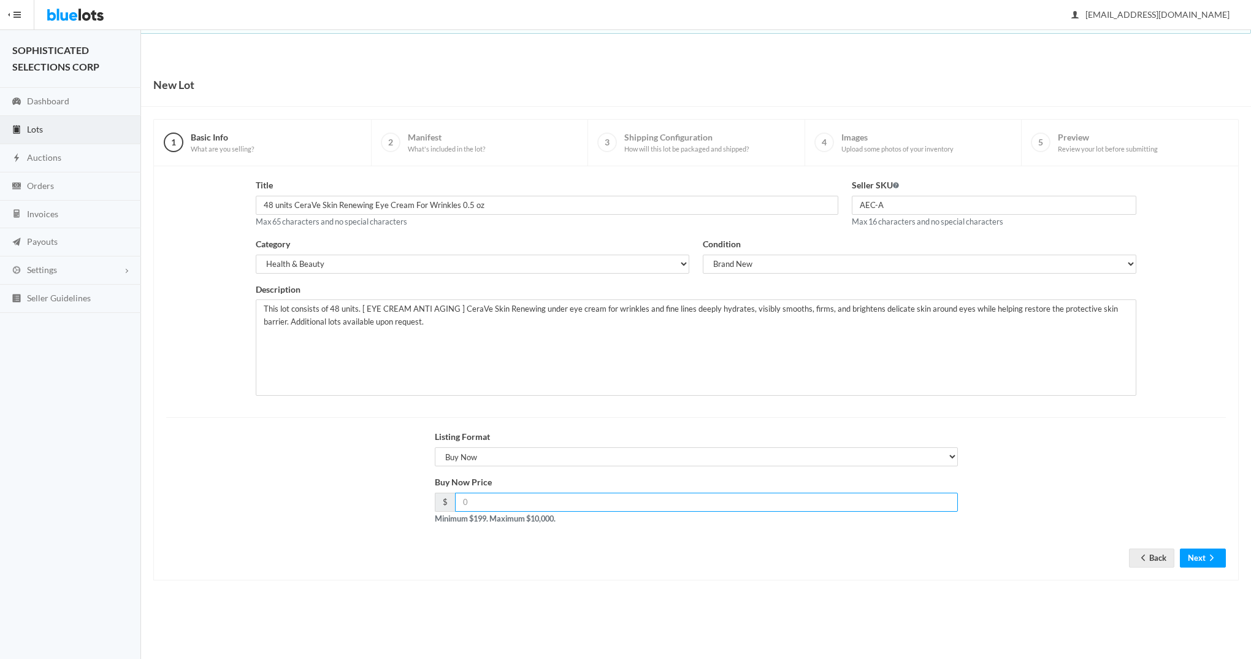
click at [760, 497] on input "number" at bounding box center [706, 501] width 503 height 19
type input "295"
click at [1202, 556] on button "Next" at bounding box center [1203, 557] width 46 height 19
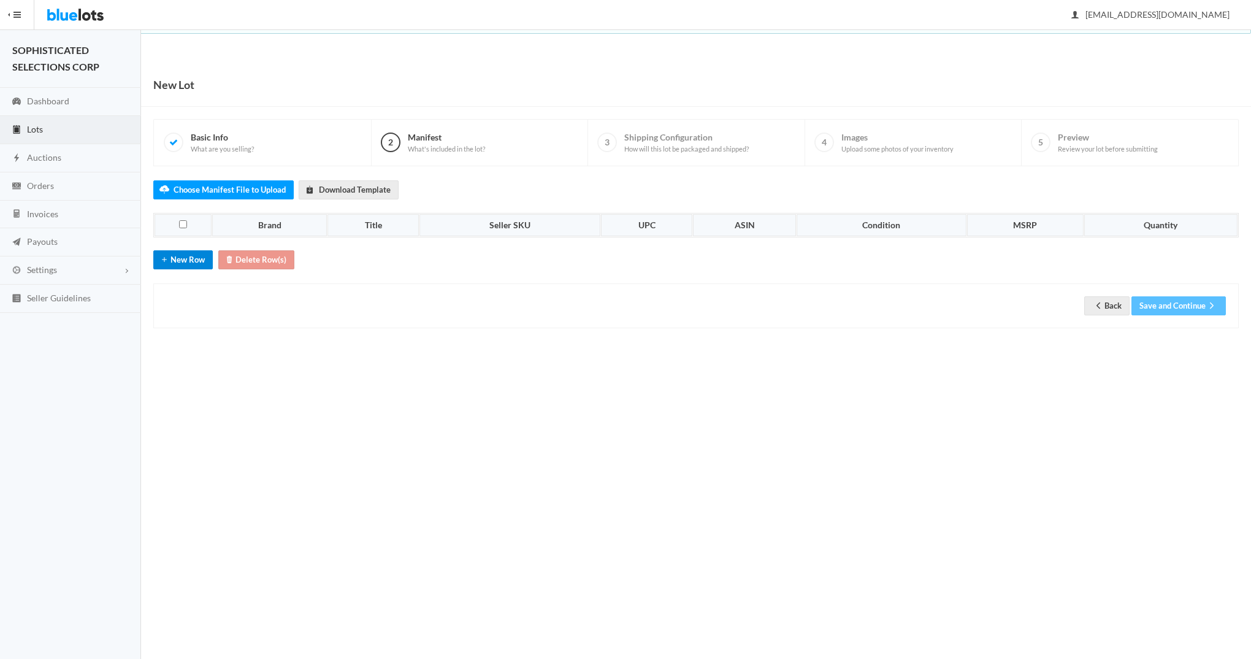
click at [186, 261] on button "New Row" at bounding box center [182, 259] width 59 height 19
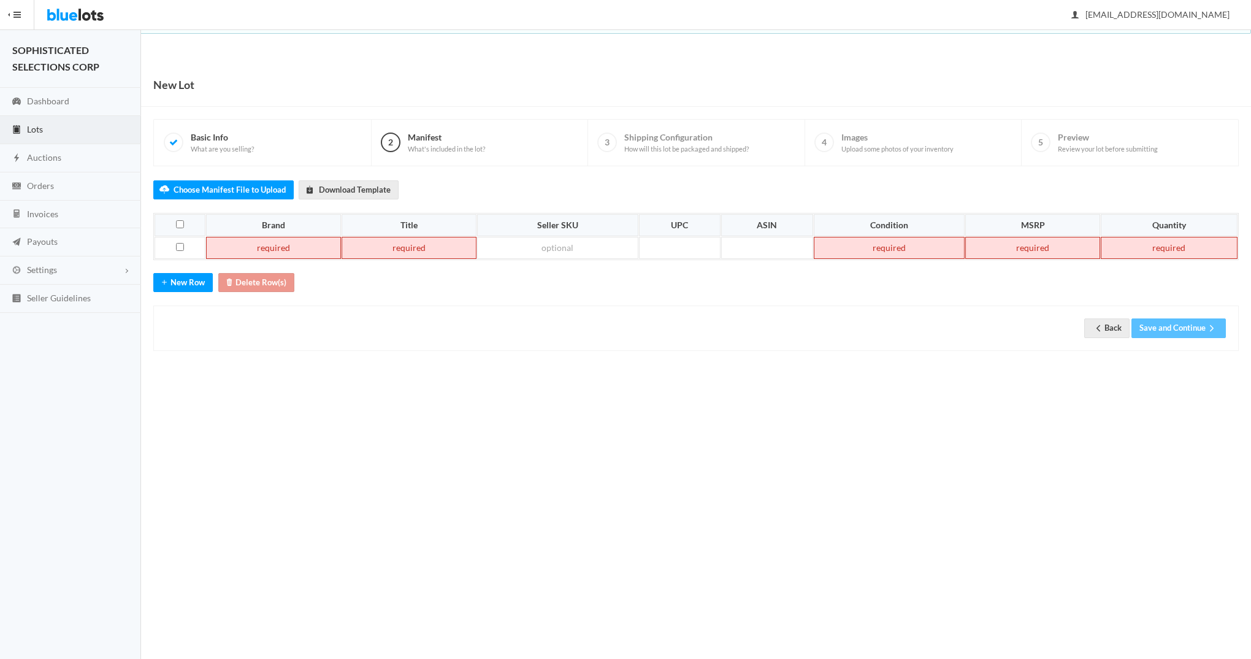
click at [243, 250] on td at bounding box center [273, 248] width 135 height 22
click at [381, 247] on td at bounding box center [392, 248] width 137 height 22
paste td
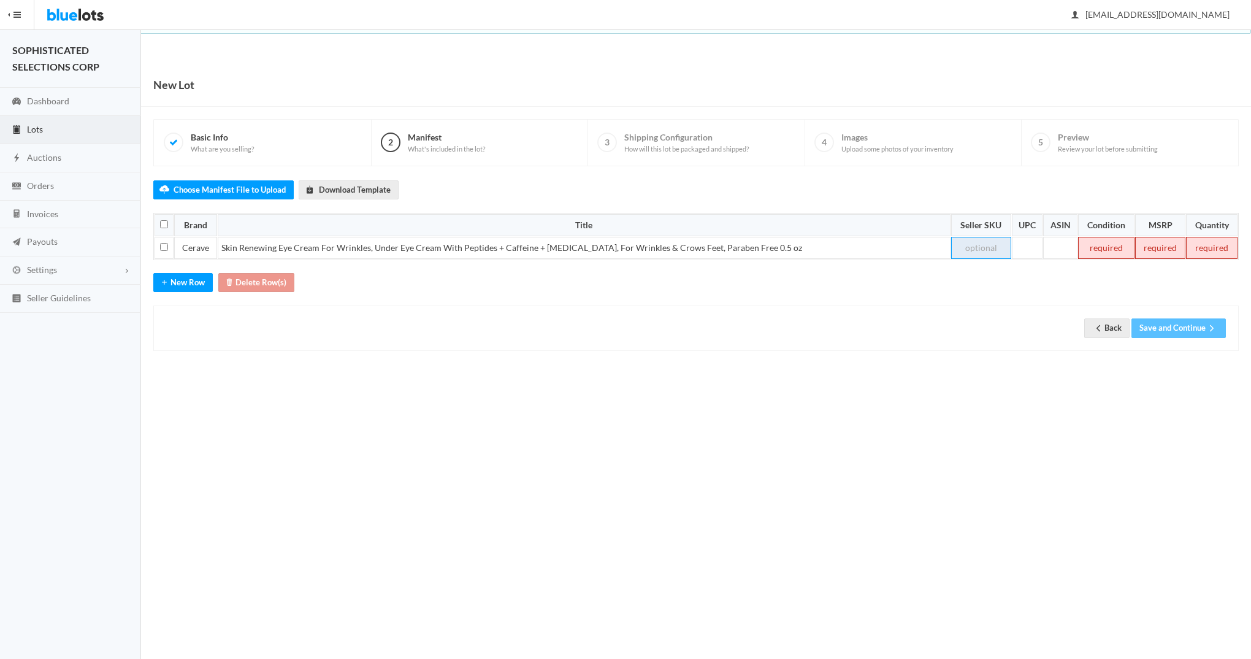
click at [978, 242] on td at bounding box center [981, 248] width 60 height 22
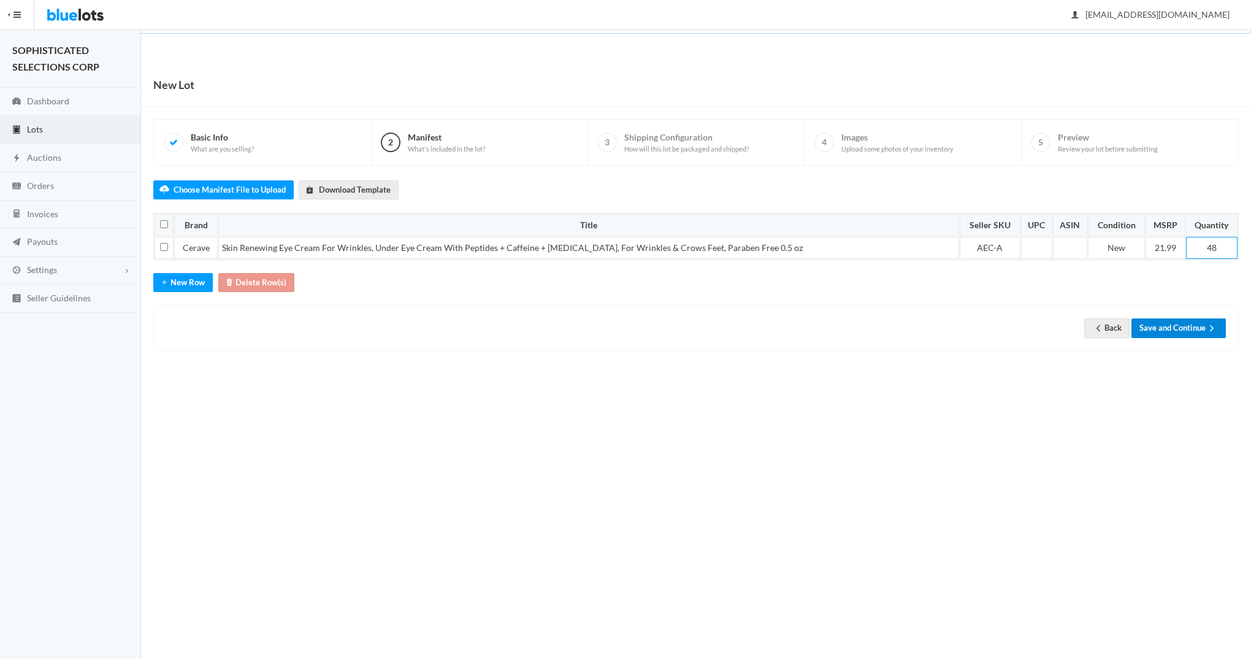
click at [1181, 330] on button "Save and Continue" at bounding box center [1178, 327] width 94 height 19
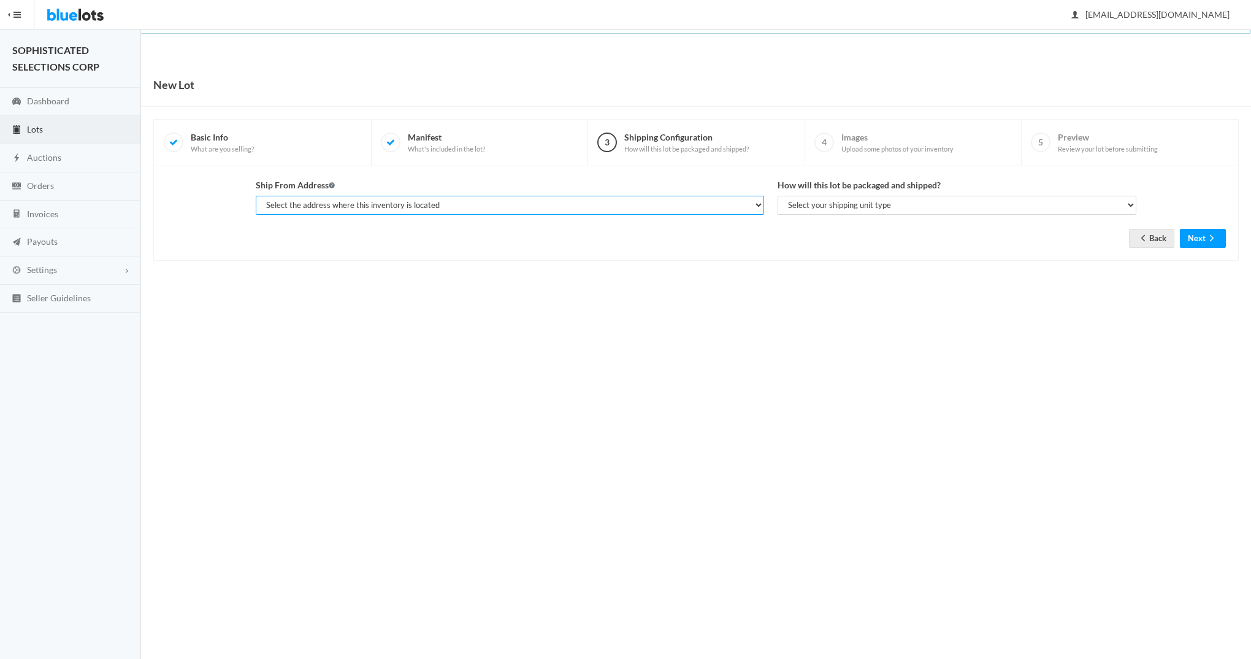
click at [759, 198] on select "Select the address where this inventory is located [PERSON_NAME], SOPHISTICATED…" at bounding box center [510, 205] width 508 height 19
select select "25282"
click at [256, 196] on select "Select the address where this inventory is located [PERSON_NAME], SOPHISTICATED…" at bounding box center [510, 205] width 508 height 19
click at [846, 204] on select "Select your shipping unit type Parcel Pallet Truckload" at bounding box center [957, 205] width 359 height 19
select select "parcel"
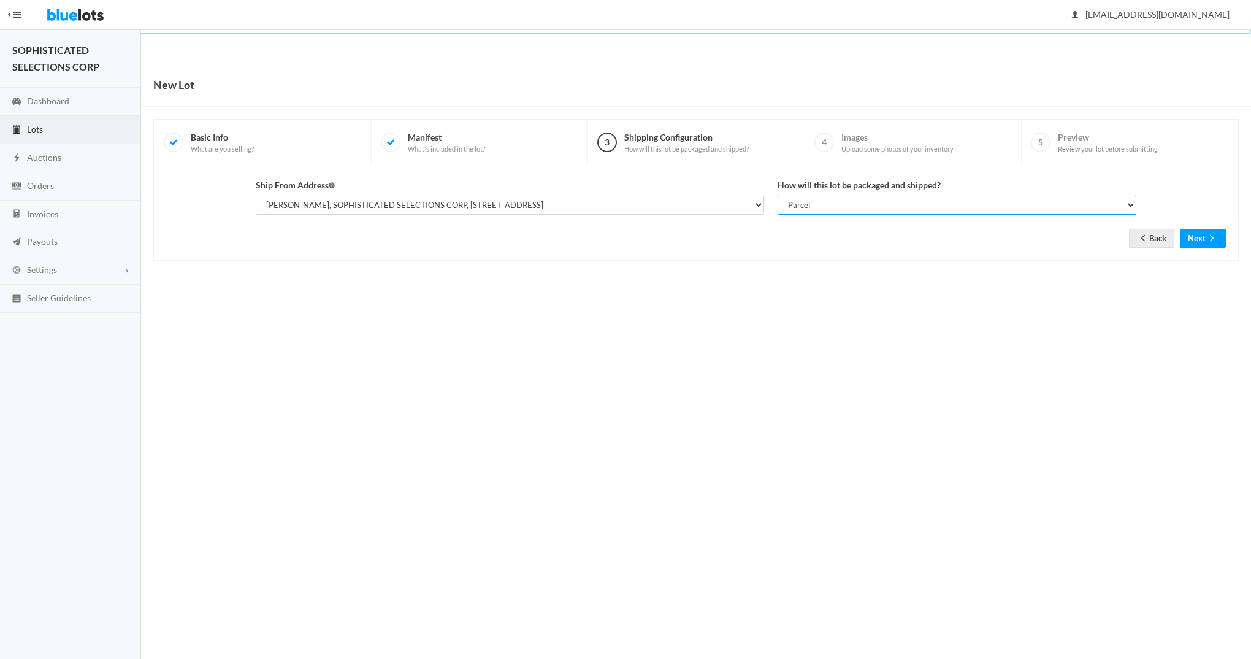
click at [778, 196] on select "Select your shipping unit type Parcel Pallet Truckload" at bounding box center [957, 205] width 359 height 19
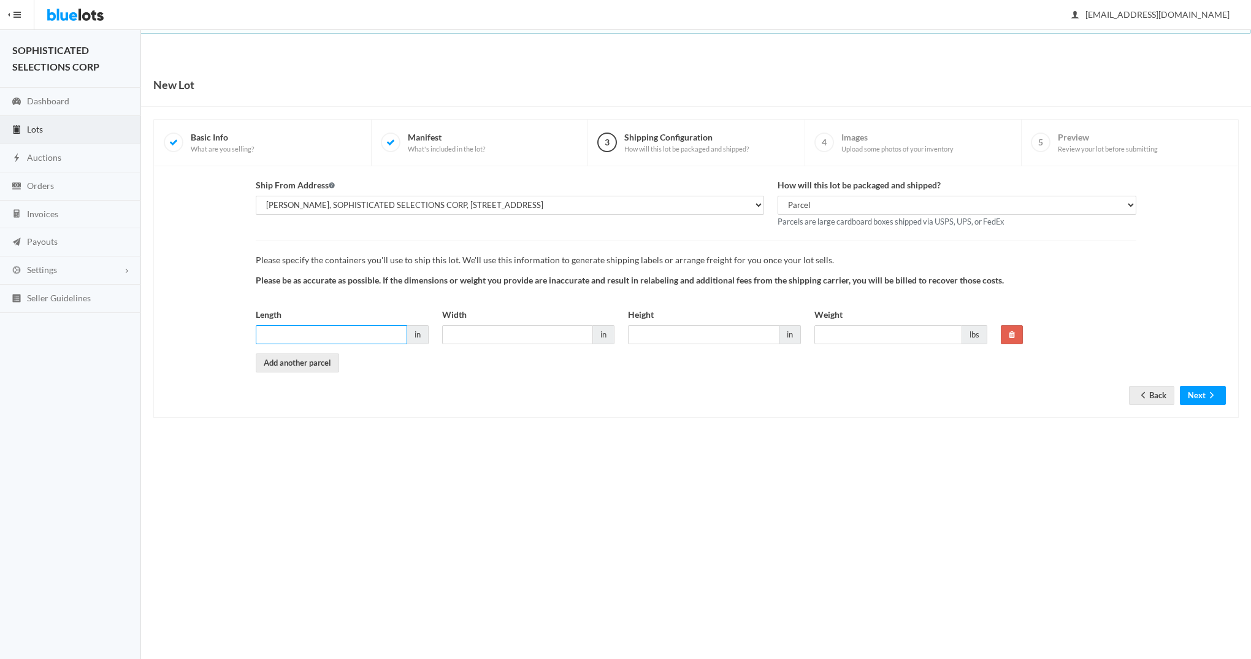
click at [350, 335] on input "Length" at bounding box center [331, 334] width 151 height 19
click at [327, 332] on input "Length" at bounding box center [331, 334] width 151 height 19
type input "12"
type input "10"
type input "5"
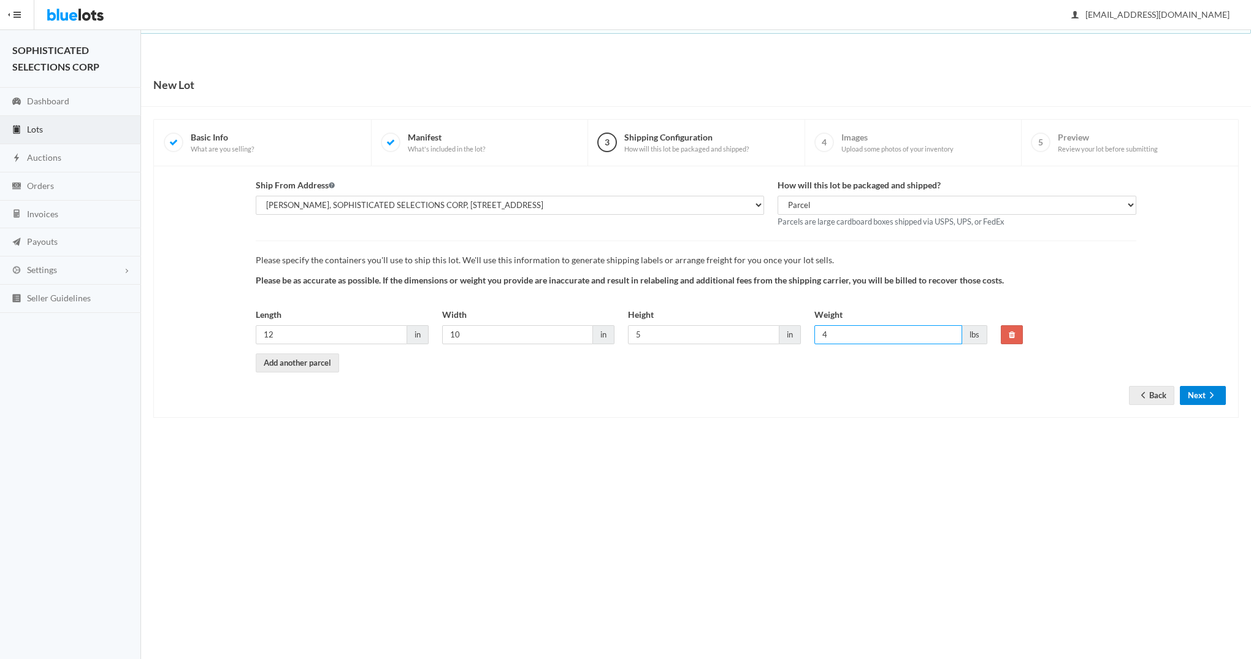
type input "4"
click at [1198, 390] on button "Next" at bounding box center [1203, 395] width 46 height 19
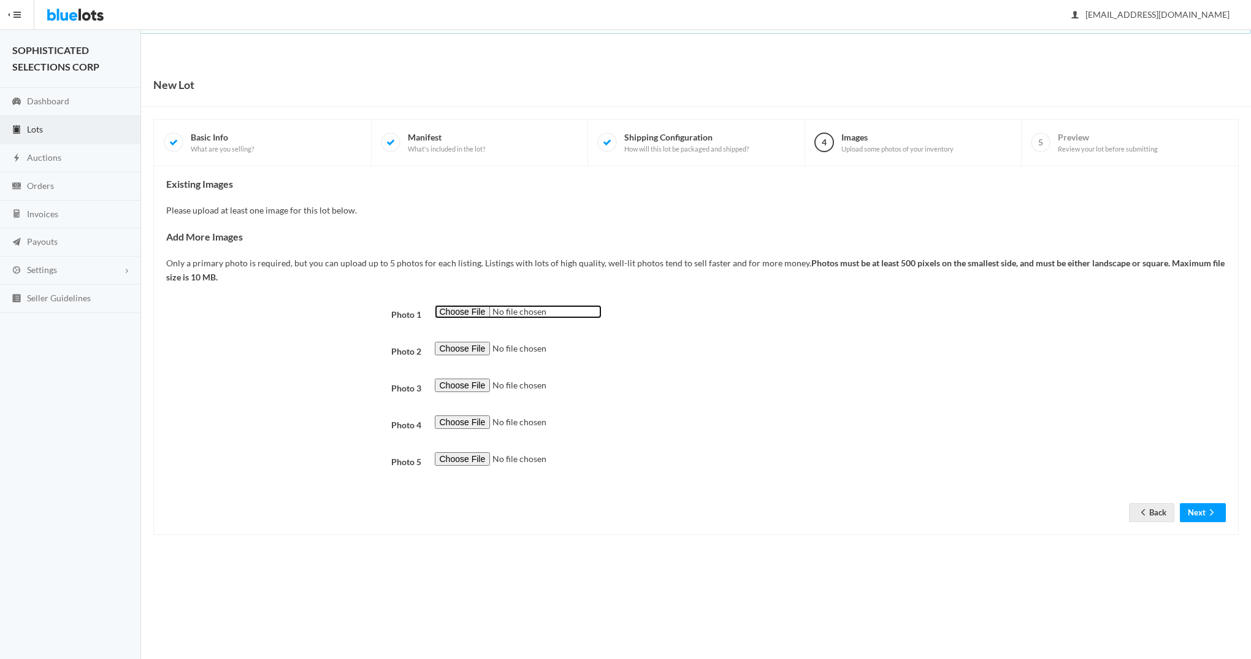
click at [457, 310] on input "file" at bounding box center [518, 312] width 167 height 14
type input "C:\fakepath\AEC-A.jpg"
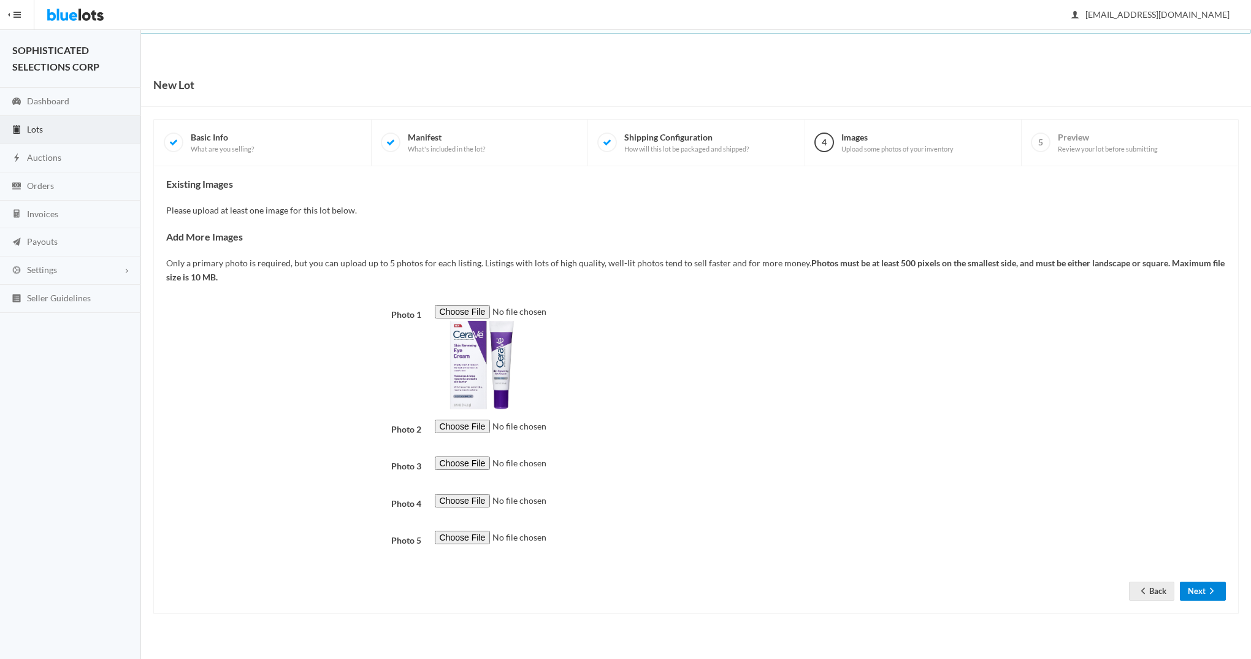
click at [1194, 594] on button "Next" at bounding box center [1203, 590] width 46 height 19
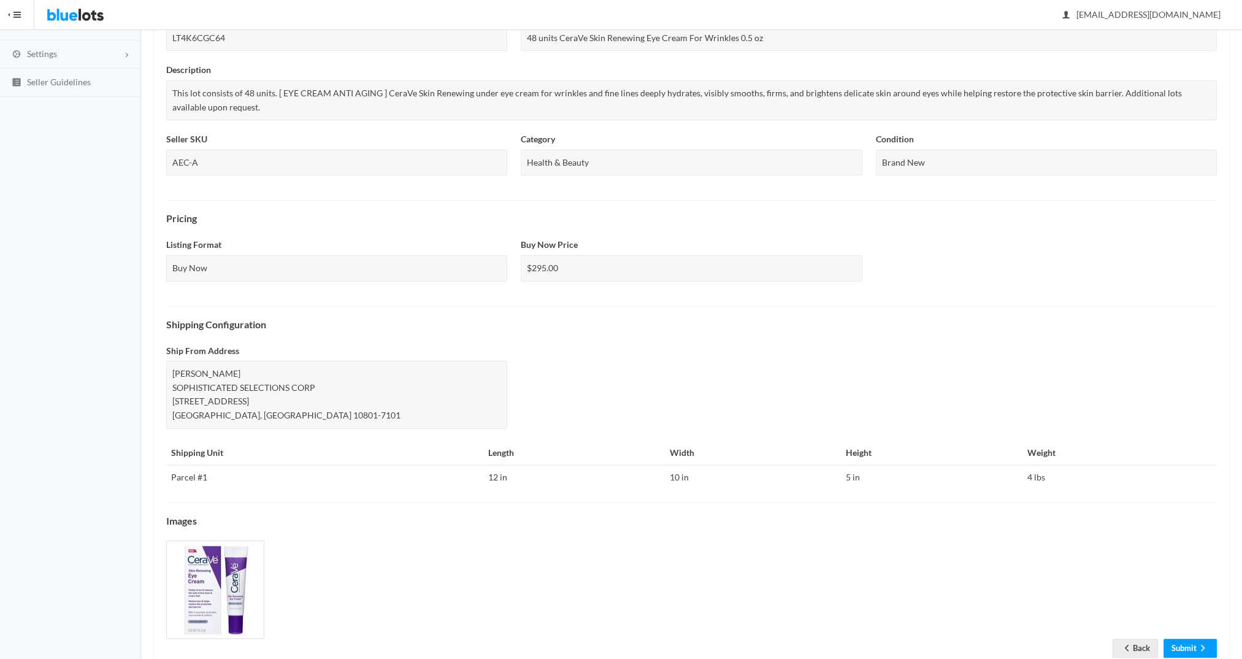
scroll to position [250, 0]
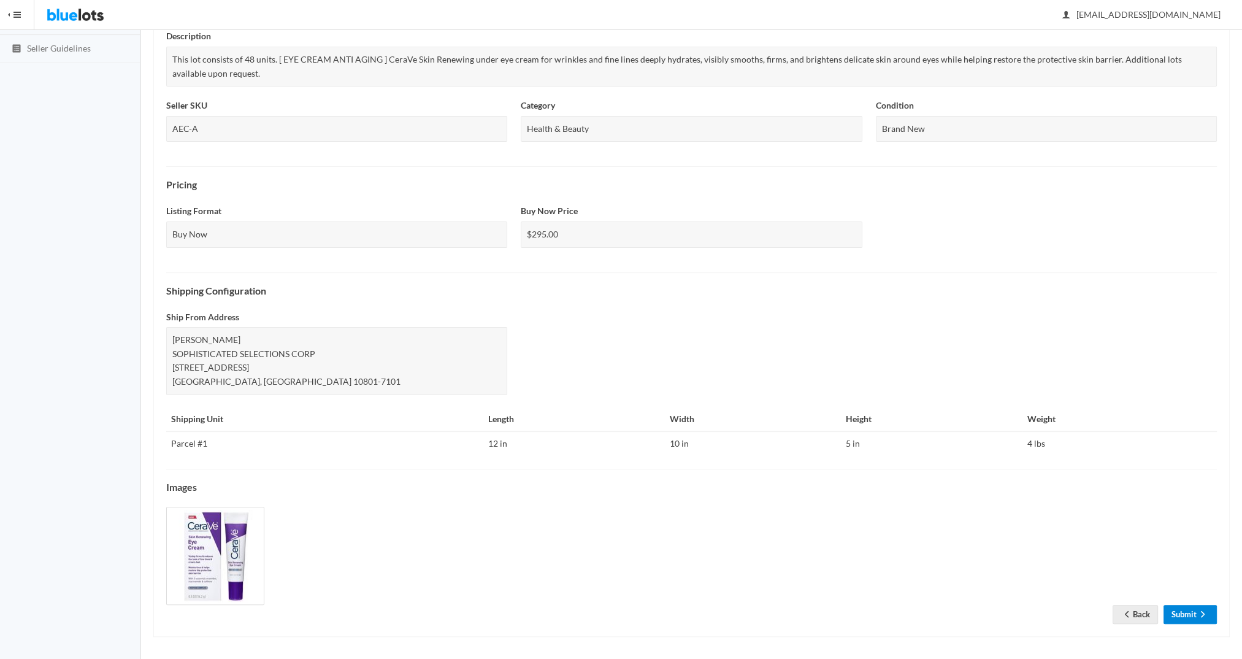
click at [1193, 610] on link "Submit" at bounding box center [1189, 614] width 53 height 19
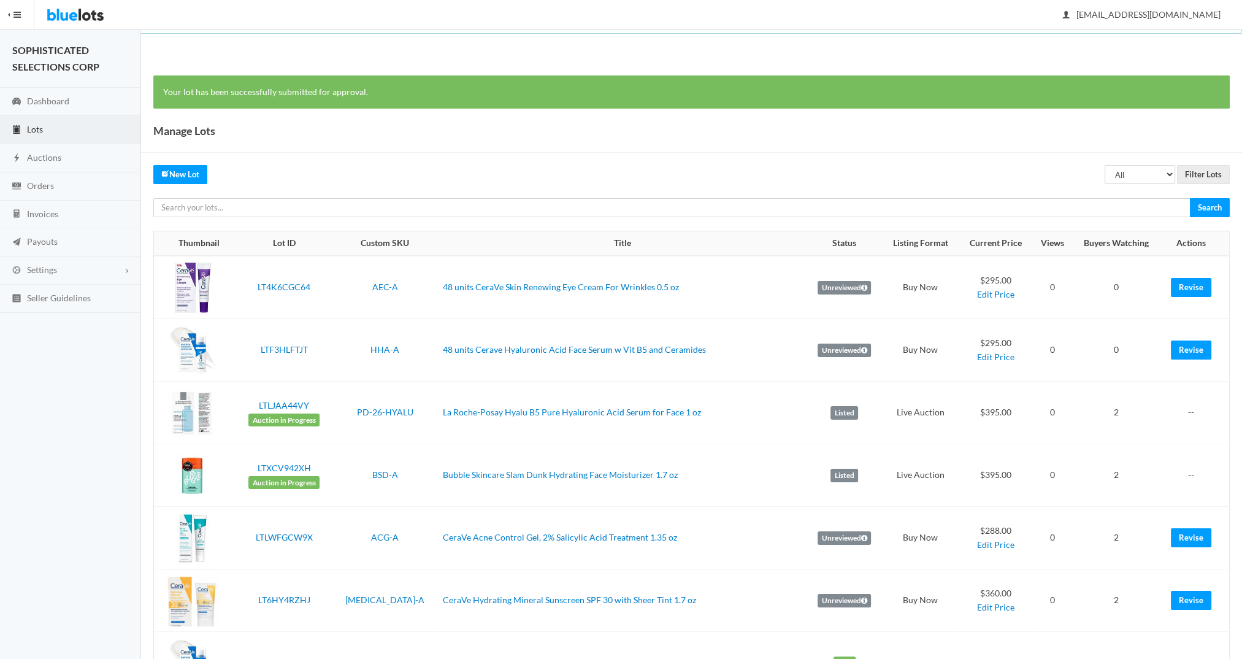
click at [1193, 610] on td "Revise" at bounding box center [1194, 600] width 69 height 63
click at [179, 175] on link "New Lot" at bounding box center [180, 174] width 54 height 19
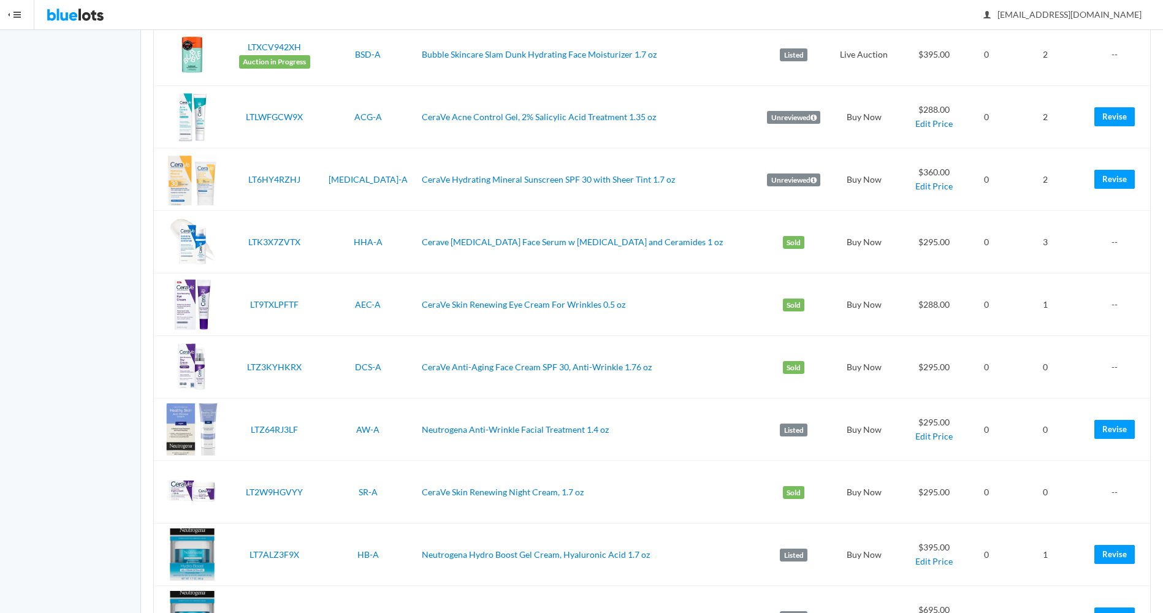
scroll to position [379, 0]
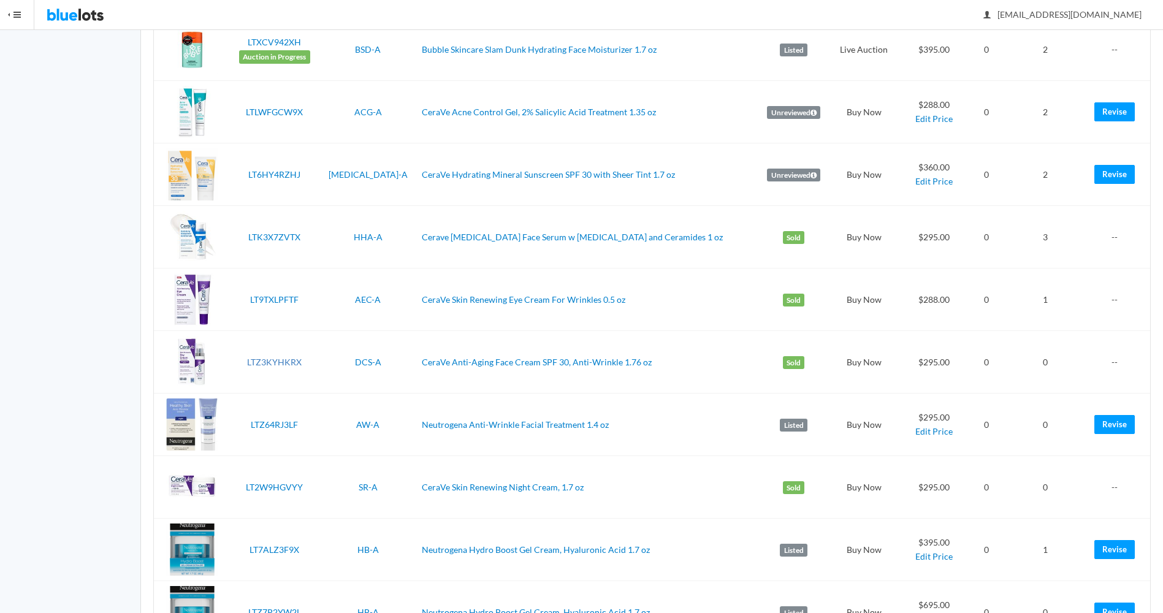
click at [278, 364] on link "LTZ3KYHKRX" at bounding box center [274, 362] width 55 height 10
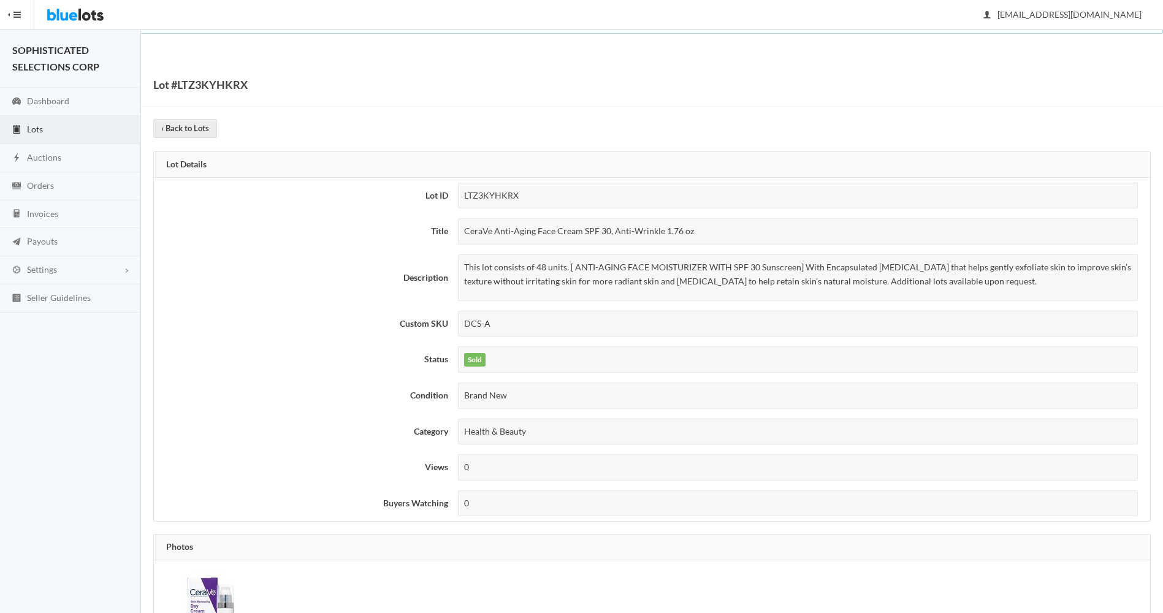
drag, startPoint x: 697, startPoint y: 234, endPoint x: 465, endPoint y: 224, distance: 231.4
click at [465, 224] on div "CeraVe Anti-Aging Face Cream SPF 30, Anti-Wrinkle 1.76 oz" at bounding box center [798, 231] width 681 height 26
copy div "CeraVe Anti-Aging Face Cream SPF 30, Anti-Wrinkle 1.76 oz"
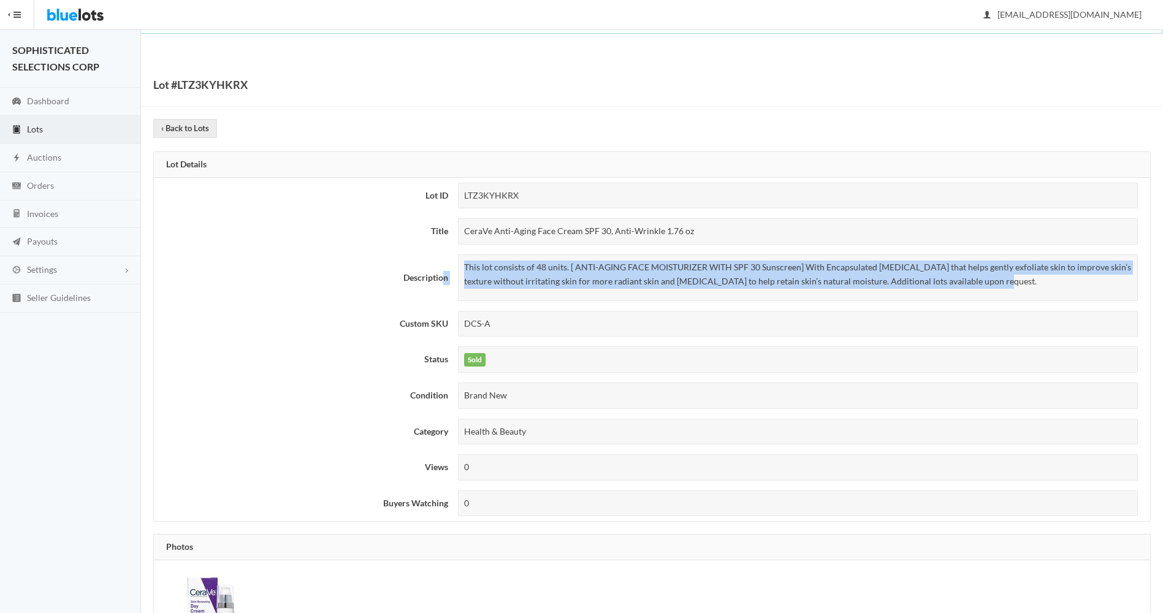
drag, startPoint x: 998, startPoint y: 283, endPoint x: 445, endPoint y: 266, distance: 552.8
click at [445, 266] on tr "Description This lot consists of 48 units. [ ANTI-AGING FACE MOISTURIZER WITH S…" at bounding box center [652, 278] width 996 height 56
click at [931, 275] on p "This lot consists of 48 units. [ ANTI-AGING FACE MOISTURIZER WITH SPF 30 Sunscr…" at bounding box center [798, 275] width 668 height 28
drag, startPoint x: 1000, startPoint y: 280, endPoint x: 464, endPoint y: 273, distance: 536.0
click at [464, 273] on p "This lot consists of 48 units. [ ANTI-AGING FACE MOISTURIZER WITH SPF 30 Sunscr…" at bounding box center [798, 275] width 668 height 28
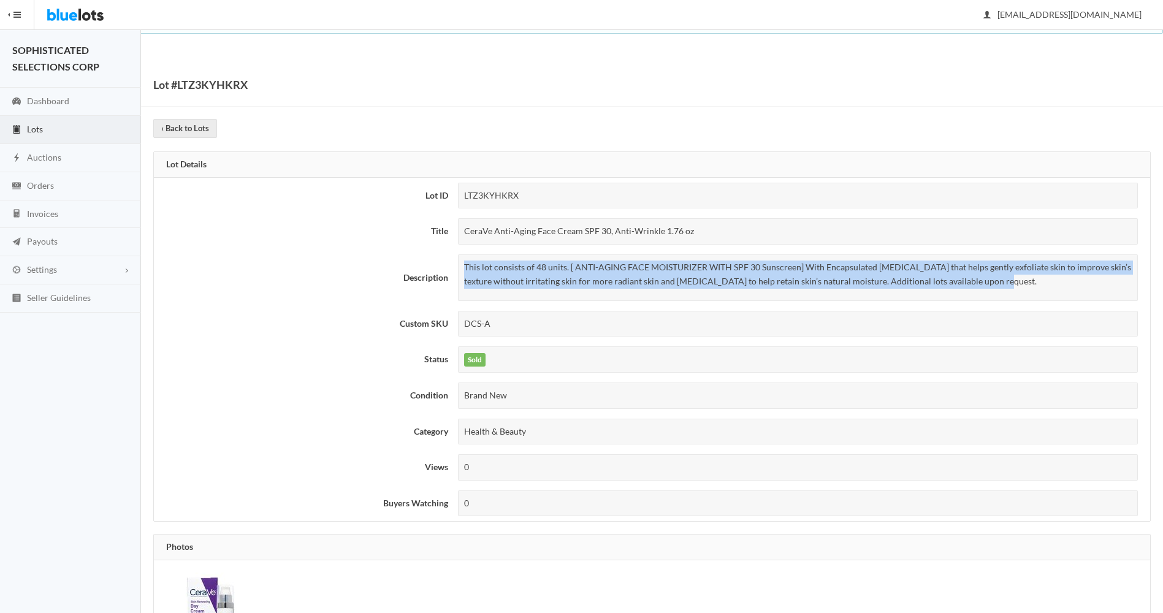
copy p "This lot consists of 48 units. [ ANTI-AGING FACE MOISTURIZER WITH SPF 30 Sunscr…"
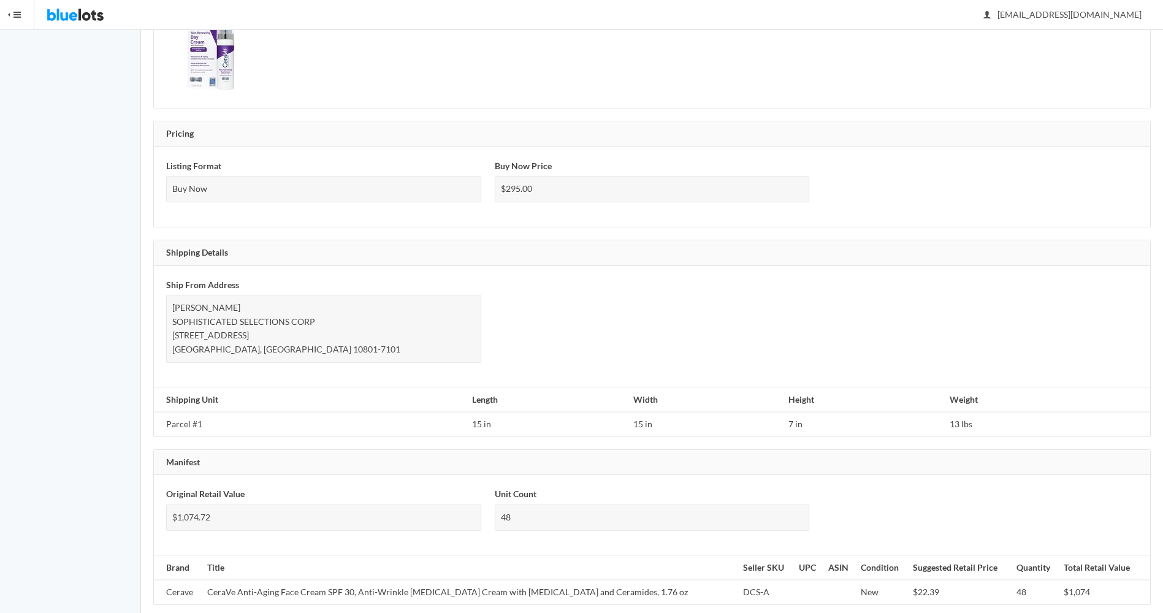
scroll to position [586, 0]
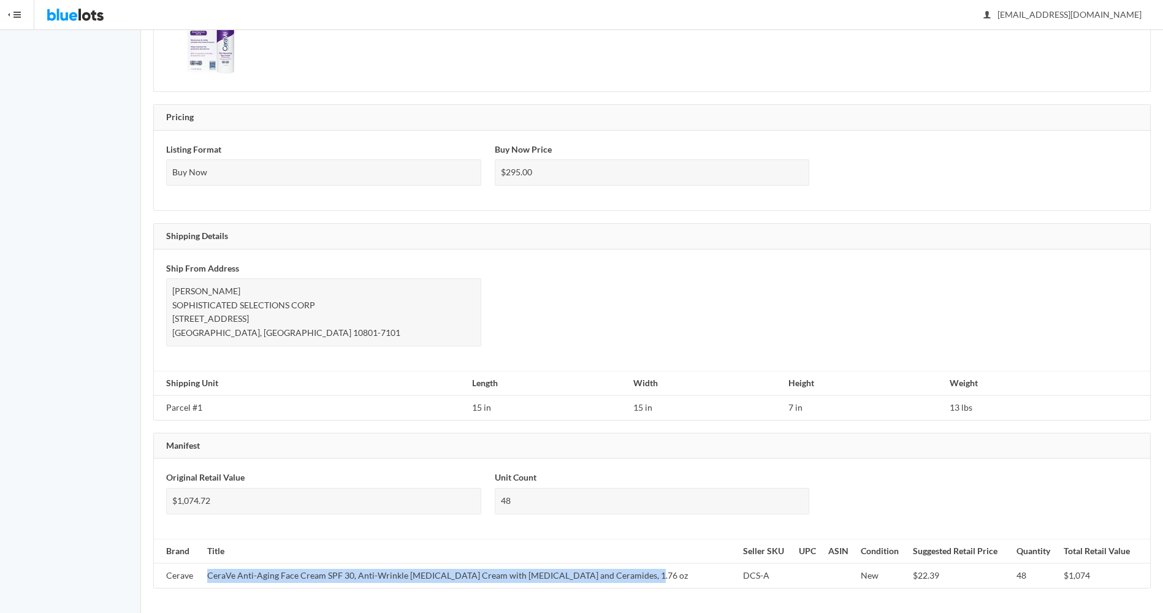
drag, startPoint x: 630, startPoint y: 579, endPoint x: 207, endPoint y: 569, distance: 423.8
click at [207, 569] on td "CeraVe Anti-Aging Face Cream SPF 30, Anti-Wrinkle Retinol Cream with Hyaluronic…" at bounding box center [470, 576] width 536 height 25
copy td "CeraVe Anti-Aging Face Cream SPF 30, Anti-Wrinkle Retinol Cream with Hyaluronic…"
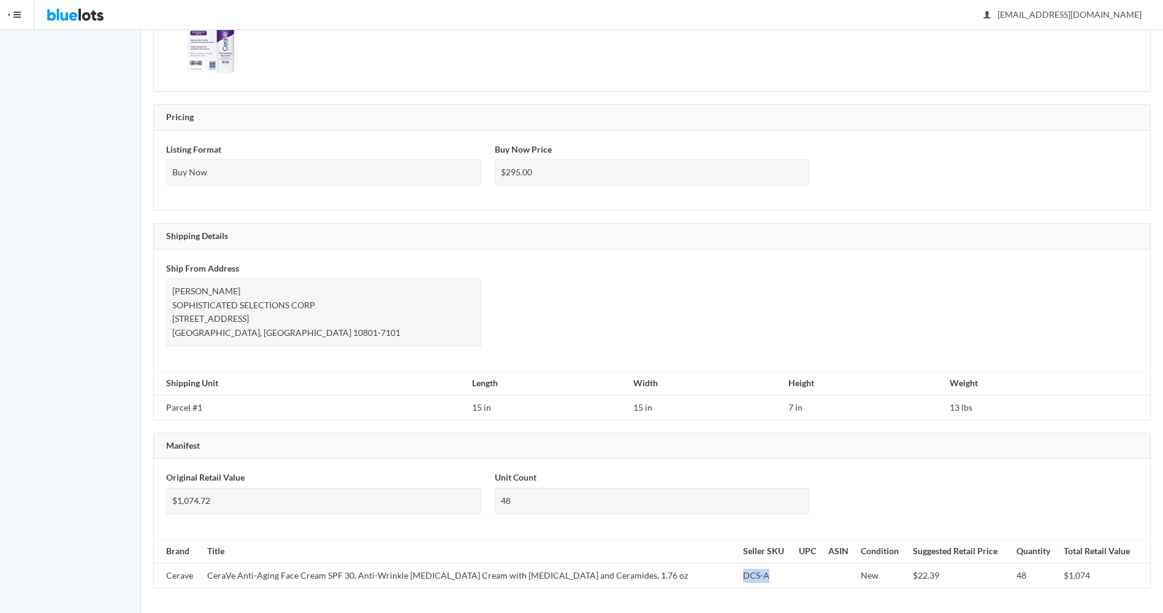
drag, startPoint x: 741, startPoint y: 576, endPoint x: 709, endPoint y: 578, distance: 31.3
click at [738, 578] on td "DCS-A" at bounding box center [766, 576] width 56 height 25
copy td "DCS-A"
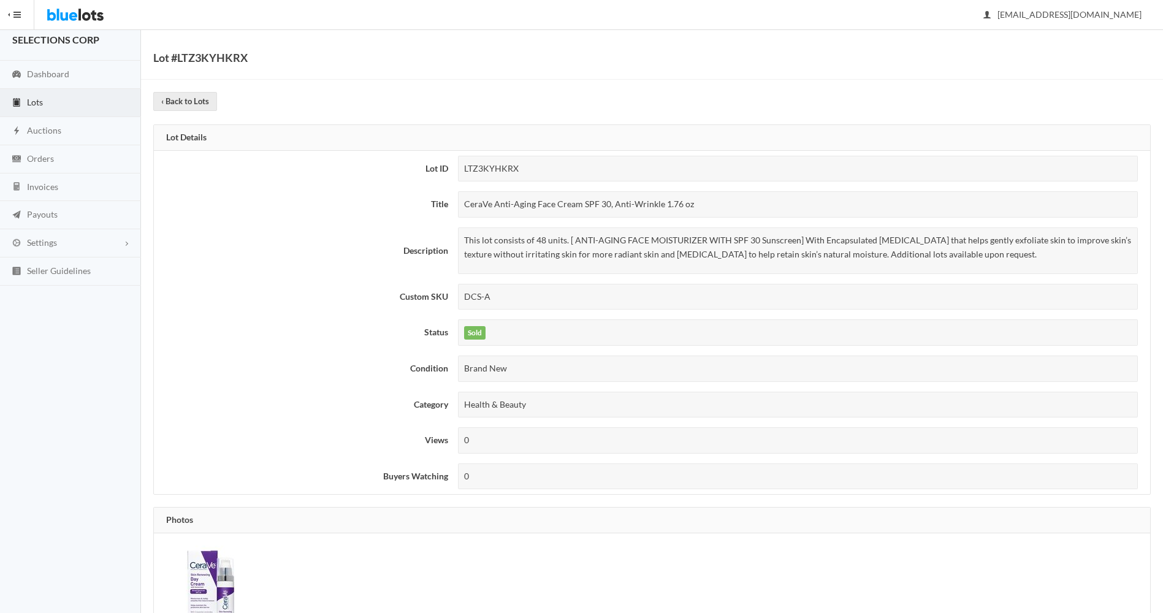
scroll to position [0, 0]
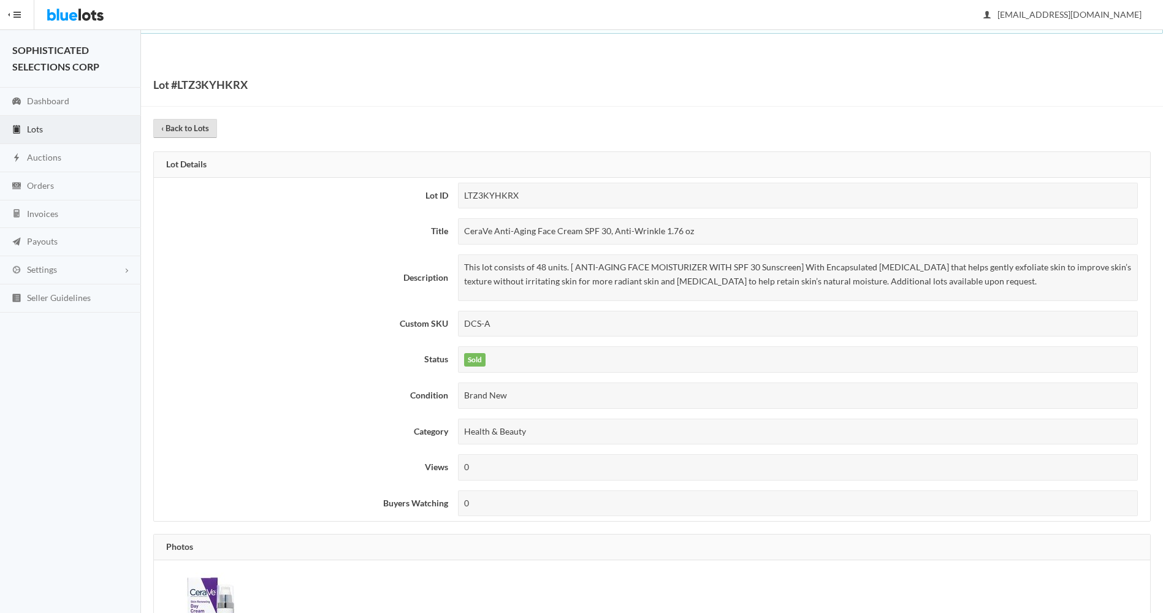
click at [187, 129] on link "‹ Back to Lots" at bounding box center [185, 128] width 64 height 19
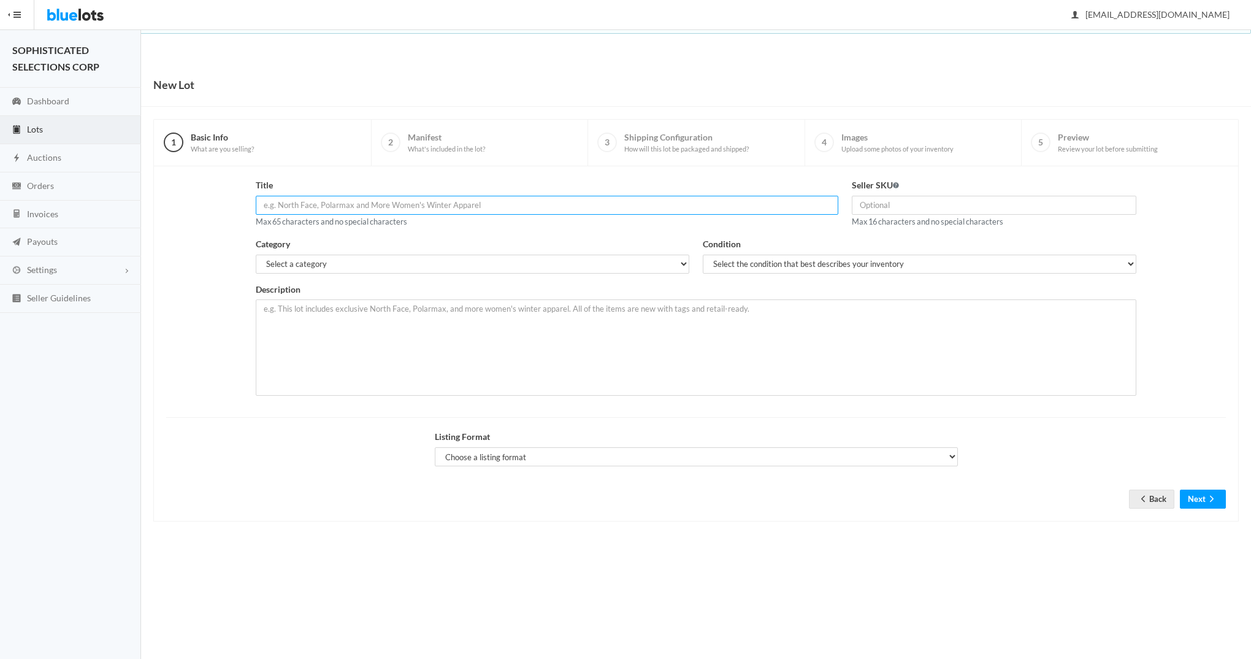
click at [296, 204] on input "text" at bounding box center [547, 205] width 583 height 19
click at [348, 204] on input "48 units" at bounding box center [547, 205] width 583 height 19
paste input "CeraVe Anti-Aging Face Cream SPF 30, Anti-Wrinkle 1.76 o"
type input "48 units CeraVe Anti-Aging Face Cream SPF 30, Anti-Wrinkle 1.76 o"
click at [884, 201] on input "text" at bounding box center [994, 205] width 285 height 19
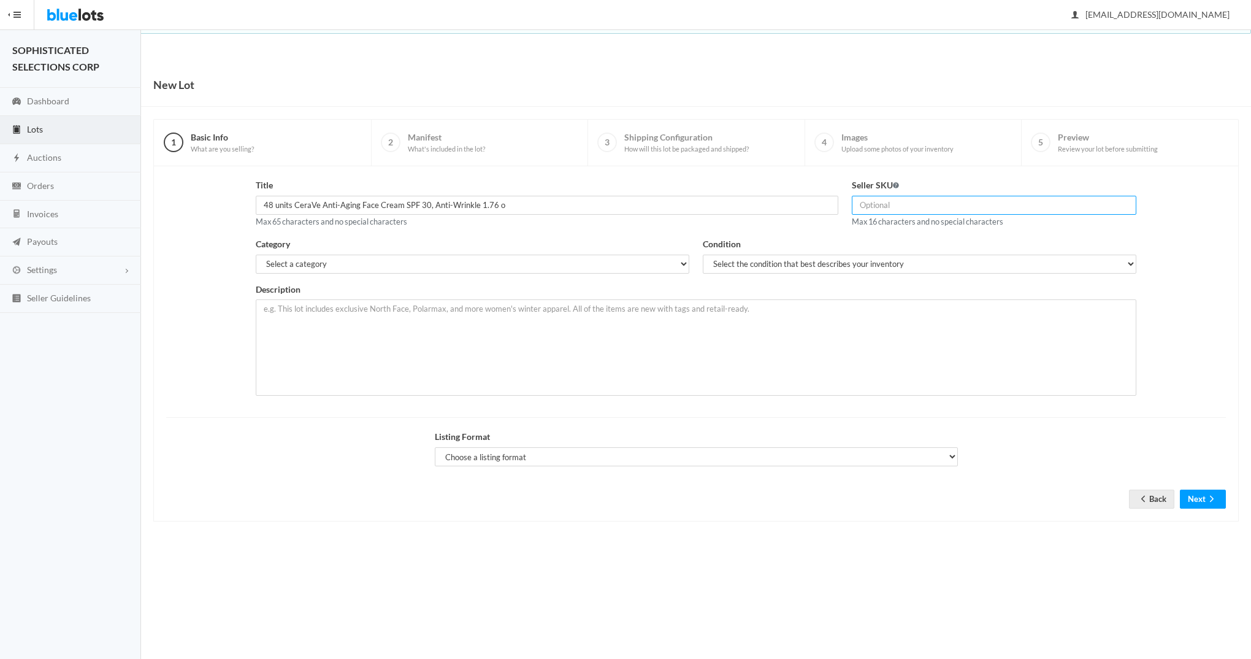
click at [884, 201] on input "text" at bounding box center [994, 205] width 285 height 19
type input "d"
type input "DCS-A"
click at [684, 262] on select "Select a category Electronics Clothing, Shoes & Accessories Appliances Home & G…" at bounding box center [473, 263] width 434 height 19
select select "7"
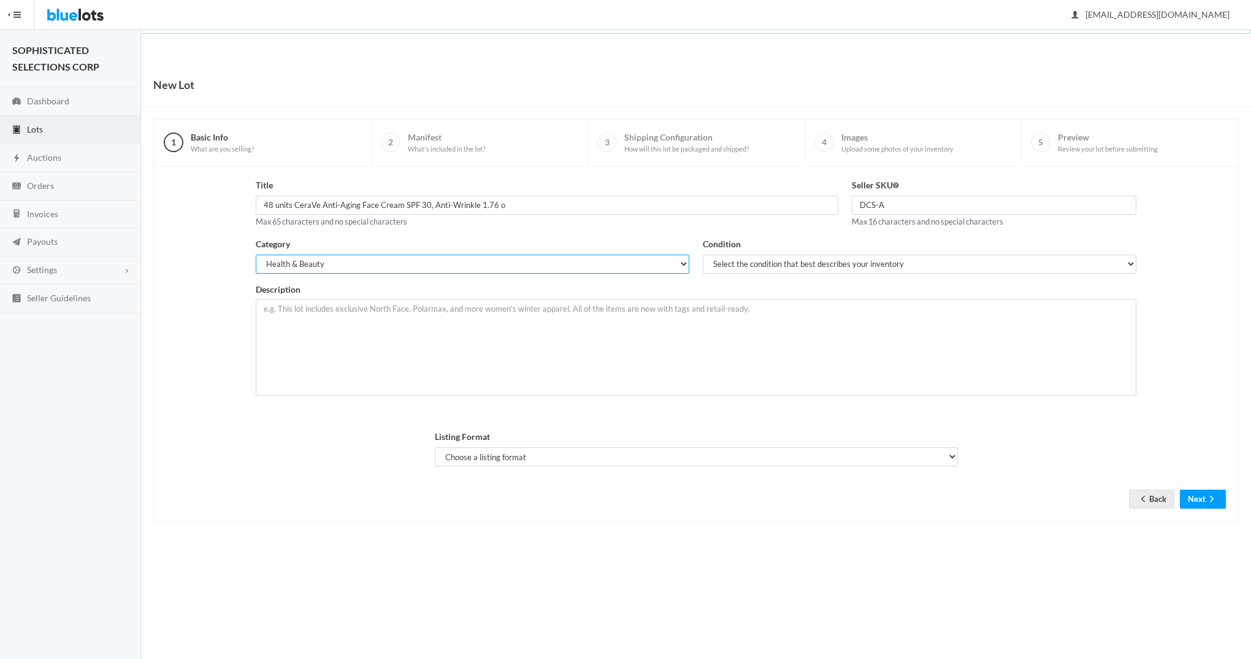
click at [256, 254] on select "Select a category Electronics Clothing, Shoes & Accessories Appliances Home & G…" at bounding box center [473, 263] width 434 height 19
click at [806, 262] on select "Select the condition that best describes your inventory Brand New Shelf Pulls C…" at bounding box center [920, 263] width 434 height 19
select select "1"
click at [703, 254] on select "Select the condition that best describes your inventory Brand New Shelf Pulls C…" at bounding box center [920, 263] width 434 height 19
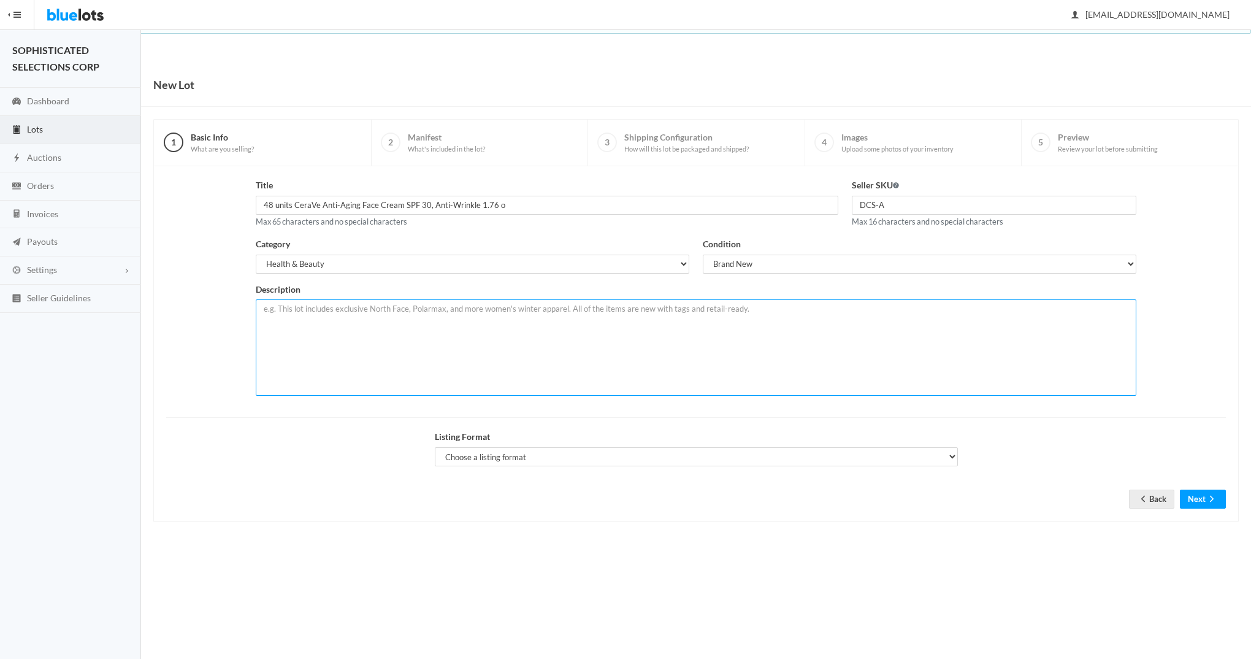
click at [513, 330] on textarea at bounding box center [696, 347] width 881 height 96
click at [383, 326] on textarea at bounding box center [696, 347] width 881 height 96
paste textarea "This lot consists of 48 units. [ ANTI-AGING FACE MOISTURIZER WITH SPF 30 Sunscr…"
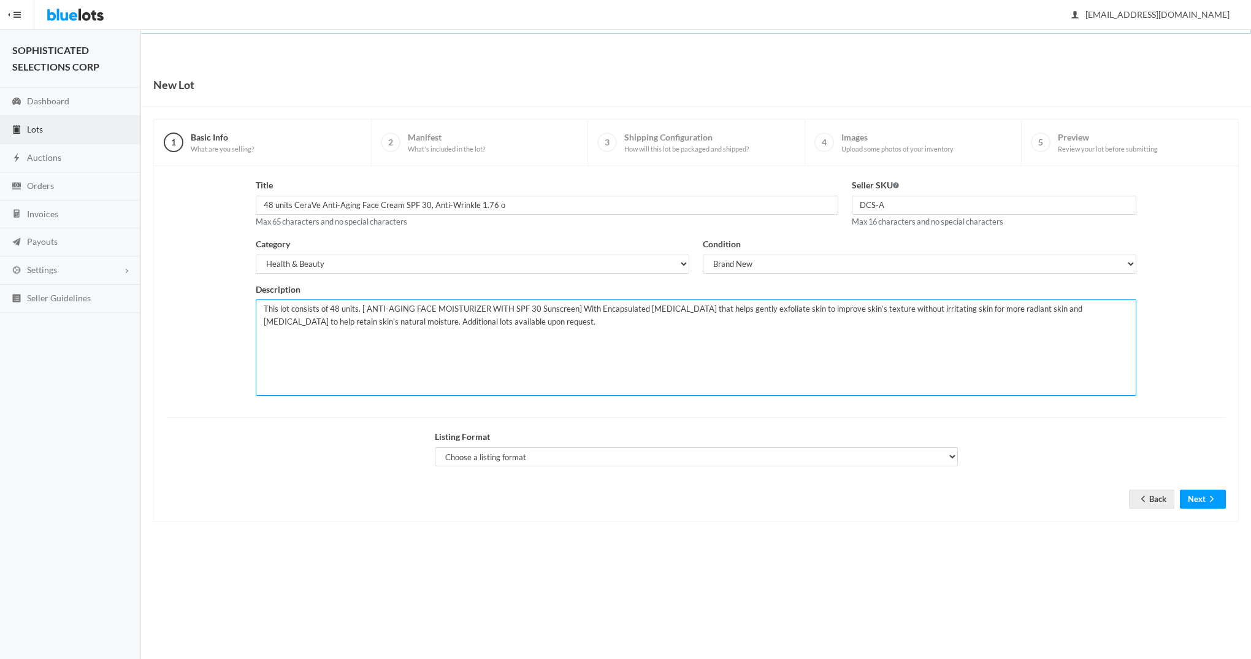
type textarea "This lot consists of 48 units. [ ANTI-AGING FACE MOISTURIZER WITH SPF 30 Sunscr…"
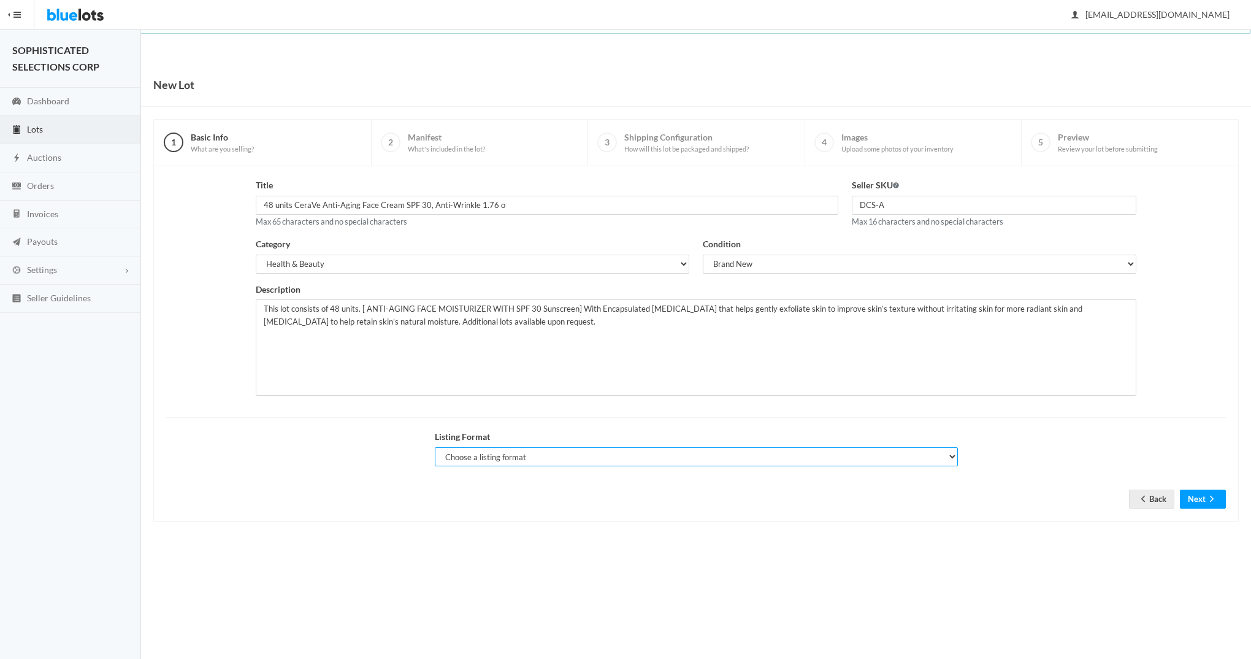
click at [949, 457] on select "Choose a listing format Auction Buy Now" at bounding box center [696, 456] width 523 height 19
select select "false"
click at [435, 447] on select "Choose a listing format Auction Buy Now" at bounding box center [696, 456] width 523 height 19
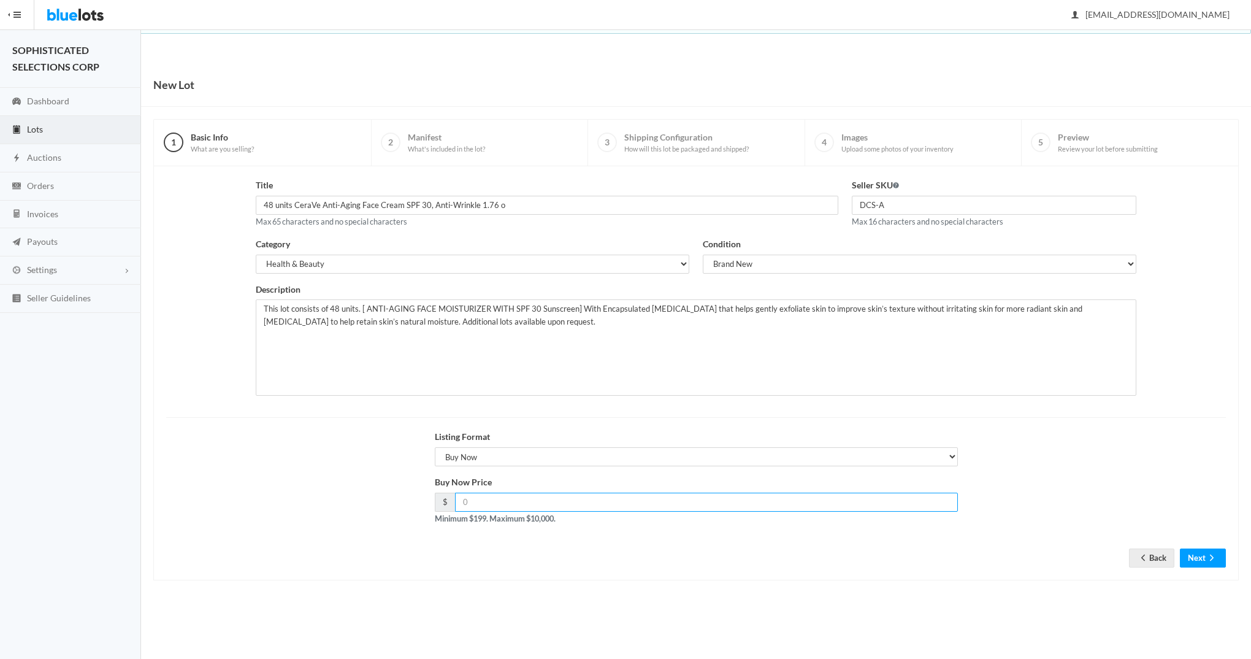
click at [510, 502] on input "number" at bounding box center [706, 501] width 503 height 19
type input "295"
click at [1206, 554] on icon "arrow forward" at bounding box center [1212, 557] width 12 height 10
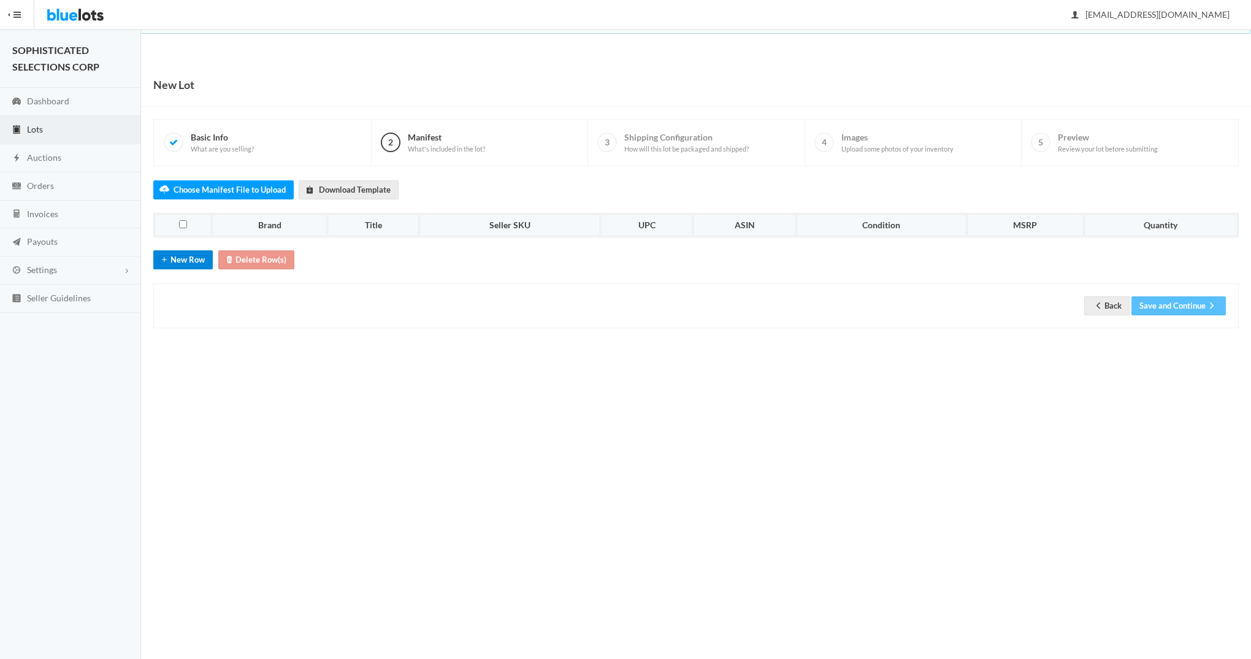
click at [177, 261] on button "New Row" at bounding box center [182, 259] width 59 height 19
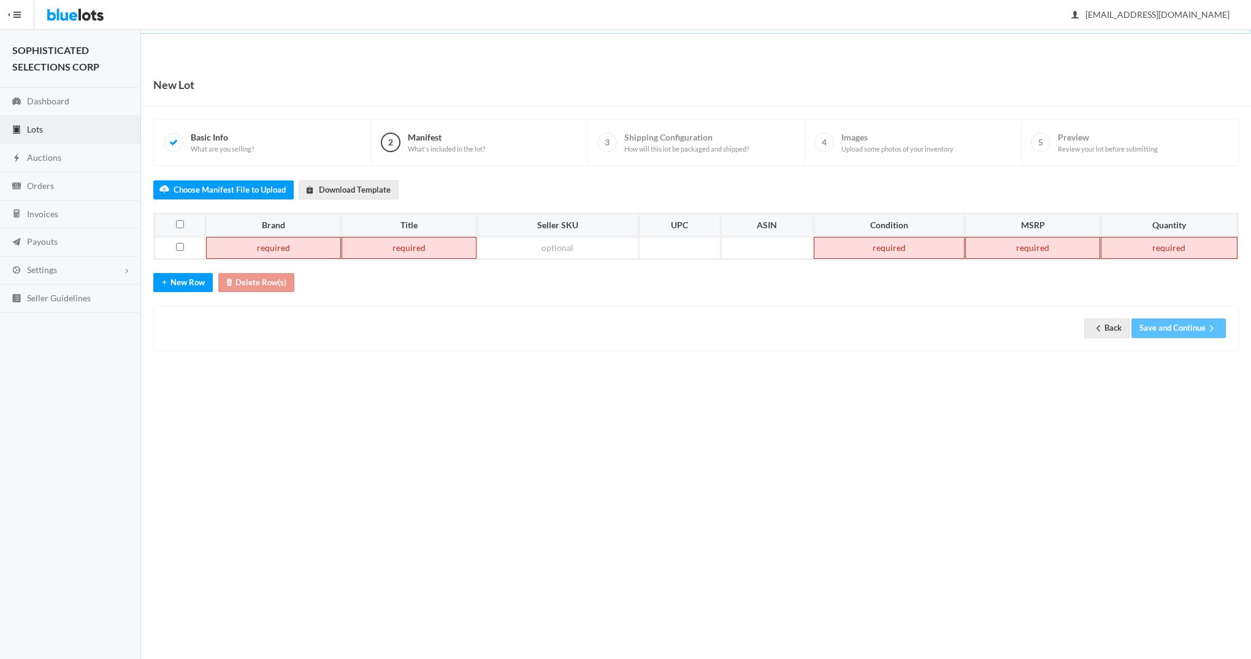
click at [271, 250] on td at bounding box center [273, 248] width 135 height 22
click at [302, 244] on td at bounding box center [273, 248] width 135 height 22
click at [424, 253] on td at bounding box center [392, 248] width 137 height 22
paste td
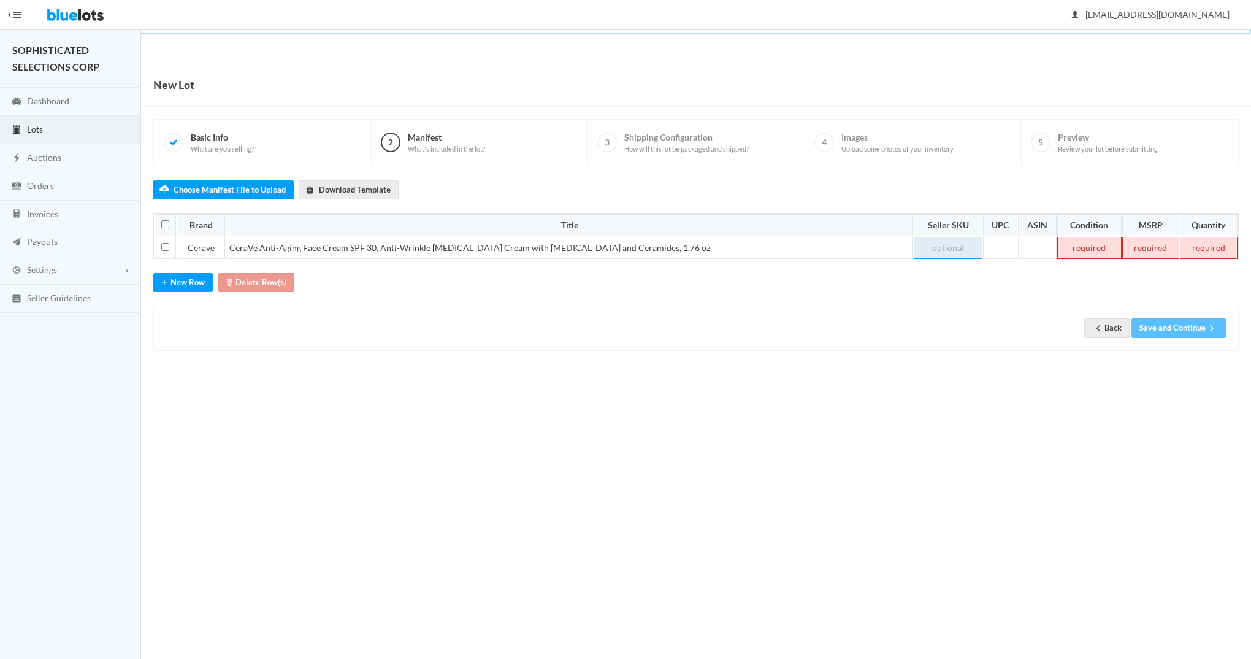
click at [936, 249] on td at bounding box center [948, 248] width 68 height 22
click at [935, 242] on td at bounding box center [948, 248] width 68 height 22
paste td
click at [1077, 244] on td at bounding box center [1089, 248] width 64 height 22
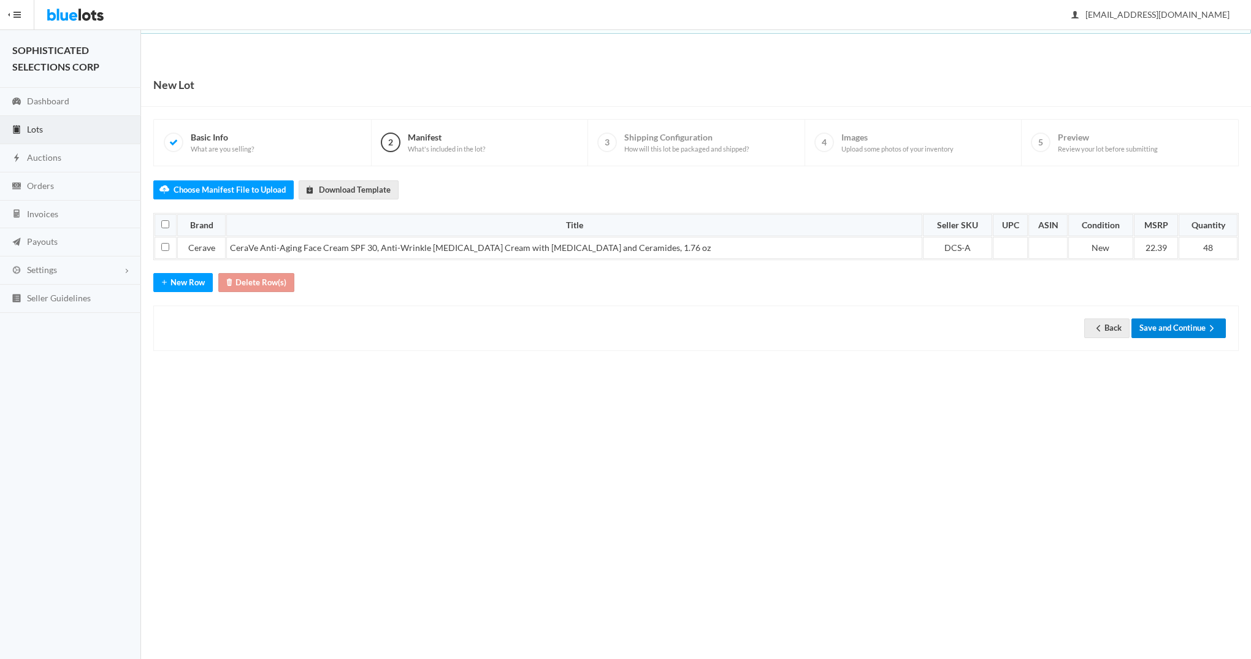
click at [1185, 328] on button "Save and Continue" at bounding box center [1178, 327] width 94 height 19
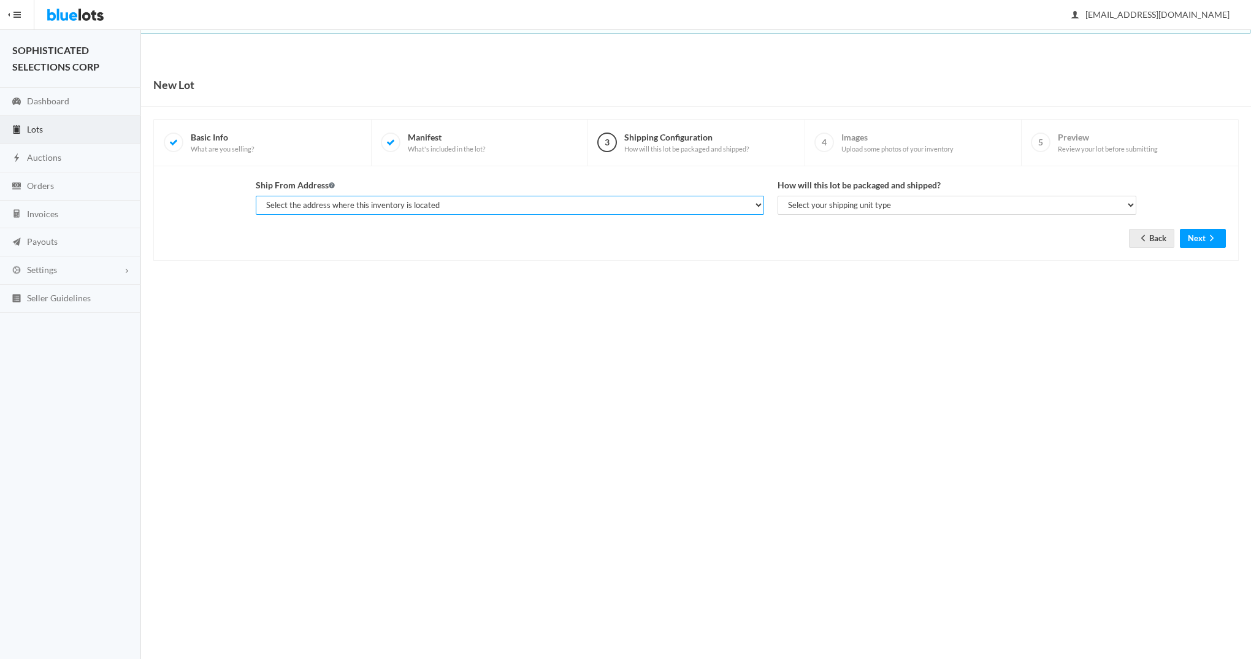
click at [755, 205] on select "Select the address where this inventory is located [PERSON_NAME], SOPHISTICATED…" at bounding box center [510, 205] width 508 height 19
select select "25282"
click at [256, 196] on select "Select the address where this inventory is located [PERSON_NAME], SOPHISTICATED…" at bounding box center [510, 205] width 508 height 19
click at [1126, 204] on select "Select your shipping unit type Parcel Pallet Truckload" at bounding box center [957, 205] width 359 height 19
select select "parcel"
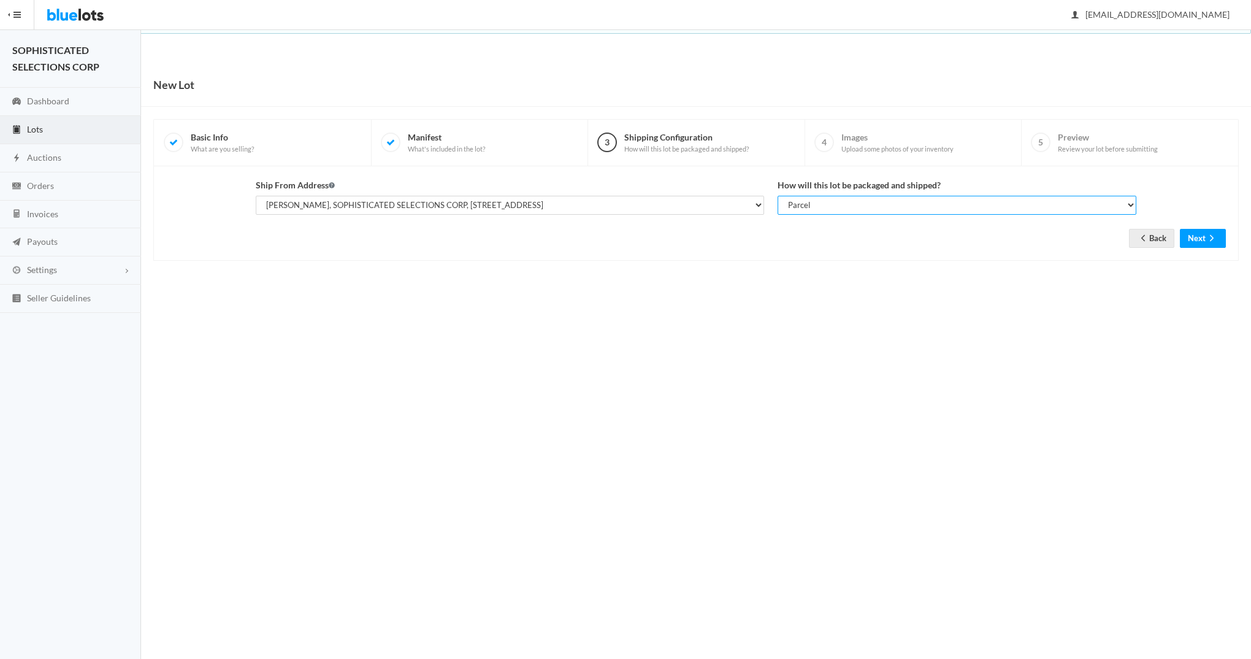
click at [778, 196] on select "Select your shipping unit type Parcel Pallet Truckload" at bounding box center [957, 205] width 359 height 19
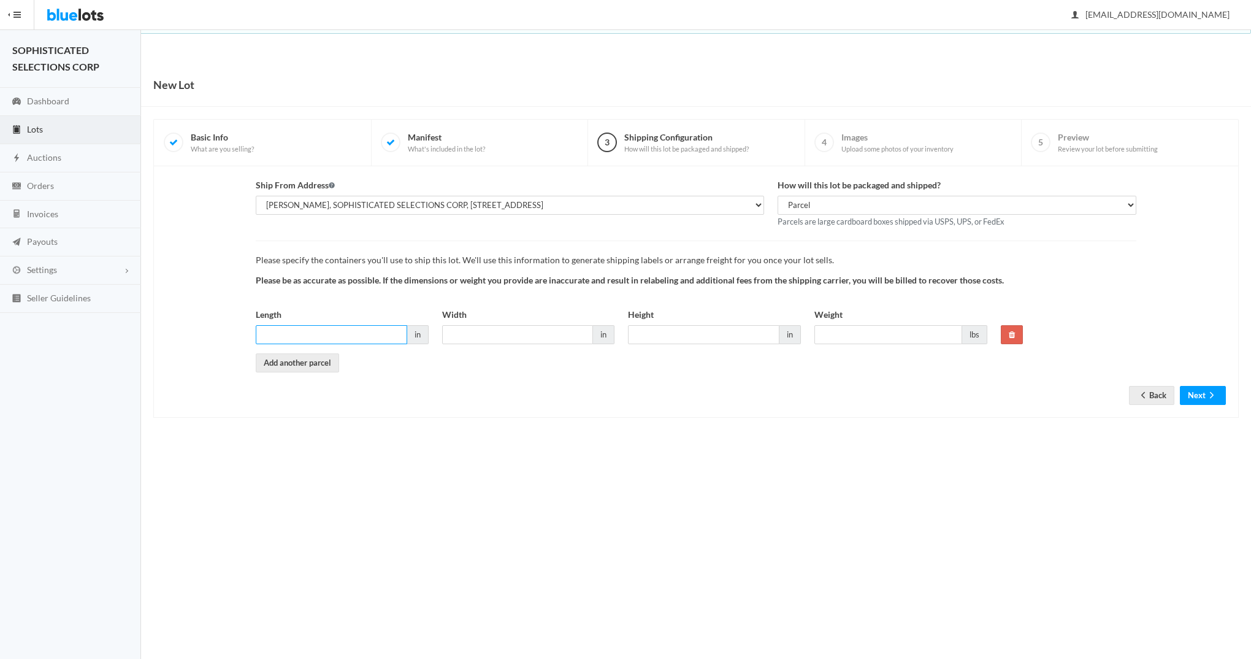
click at [346, 337] on input "Length" at bounding box center [331, 334] width 151 height 19
type input "15"
type input "7"
type input "13"
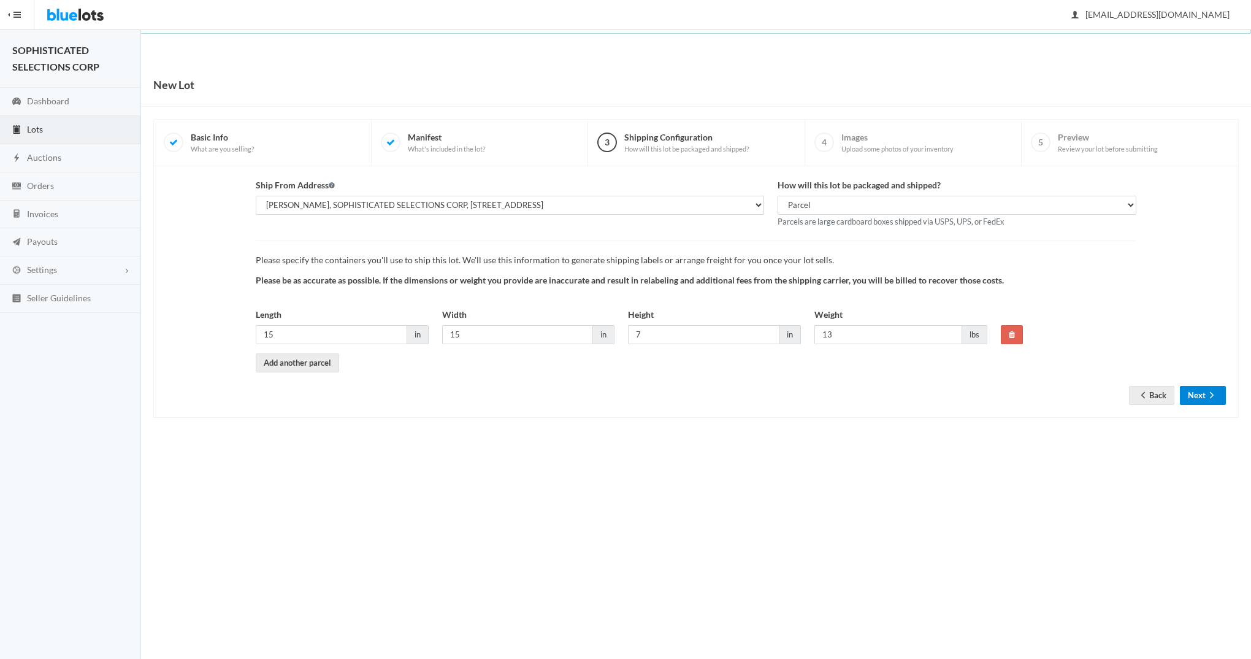
click at [1210, 396] on icon "arrow forward" at bounding box center [1212, 395] width 4 height 6
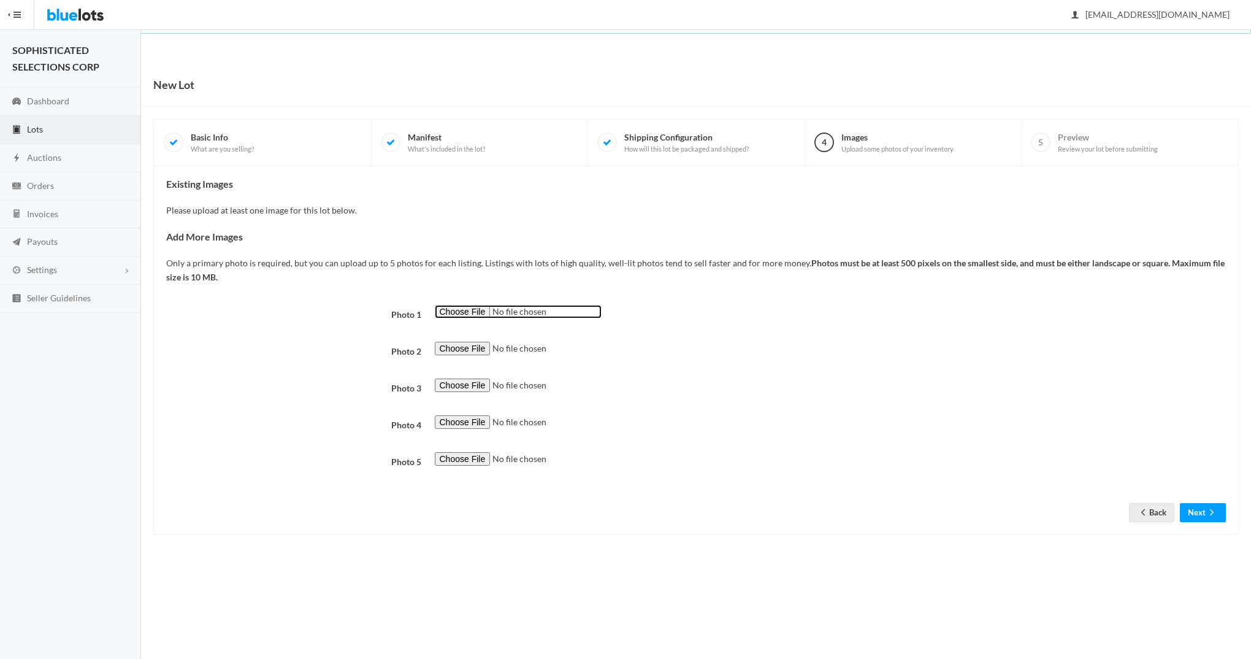
click at [459, 310] on input "file" at bounding box center [518, 312] width 167 height 14
type input "C:\fakepath\DCS-A.jpg"
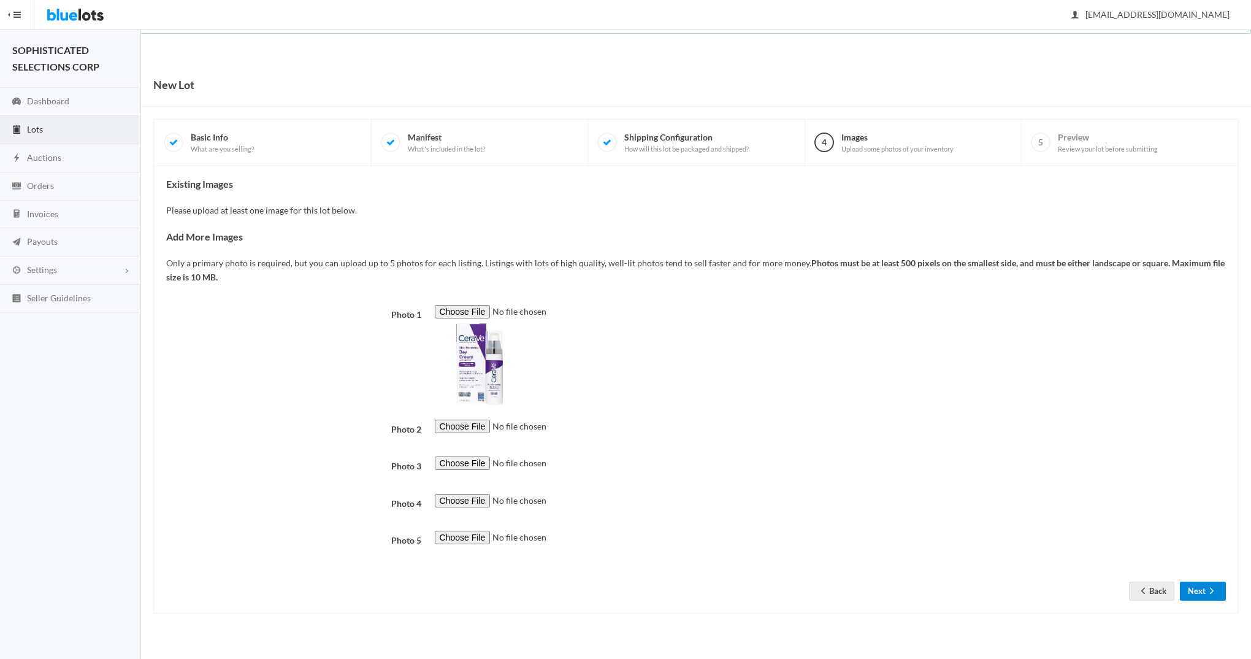
click at [1198, 588] on button "Next" at bounding box center [1203, 590] width 46 height 19
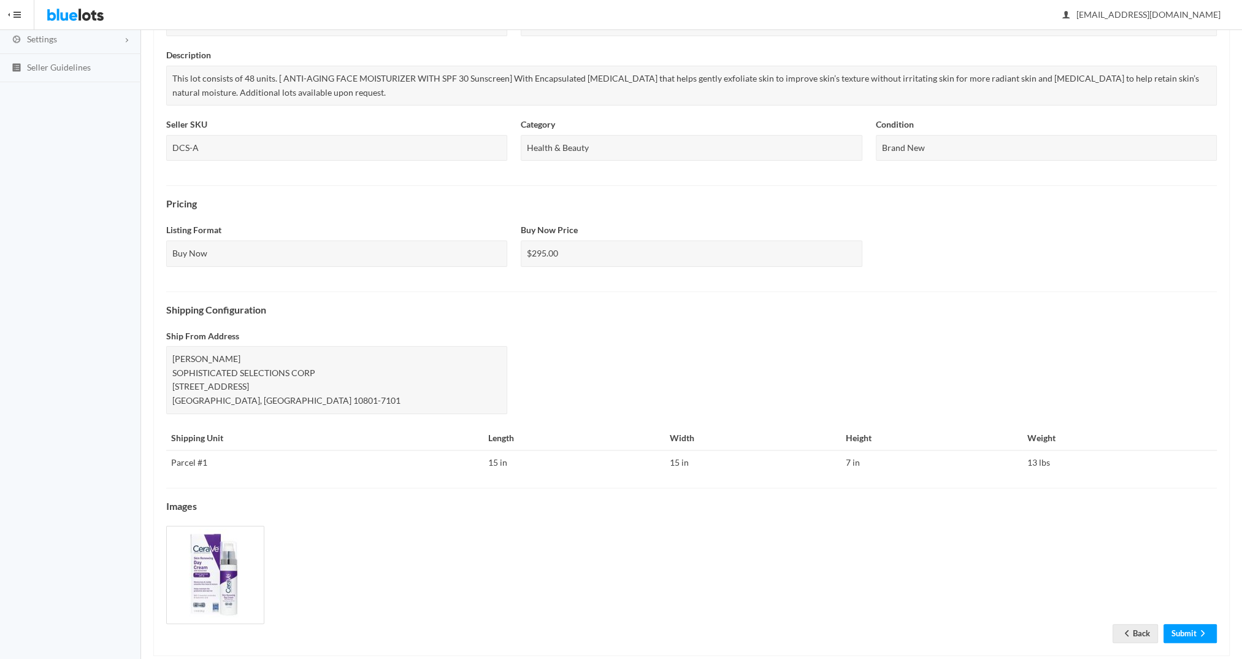
scroll to position [250, 0]
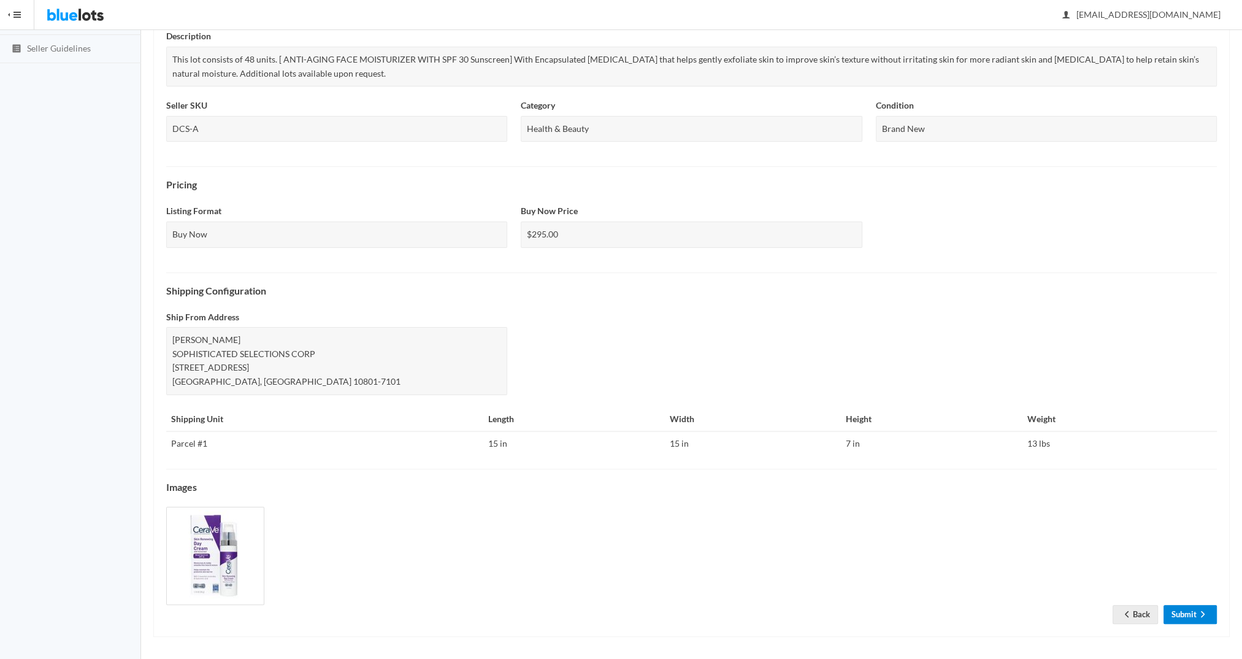
click at [1188, 614] on link "Submit" at bounding box center [1189, 614] width 53 height 19
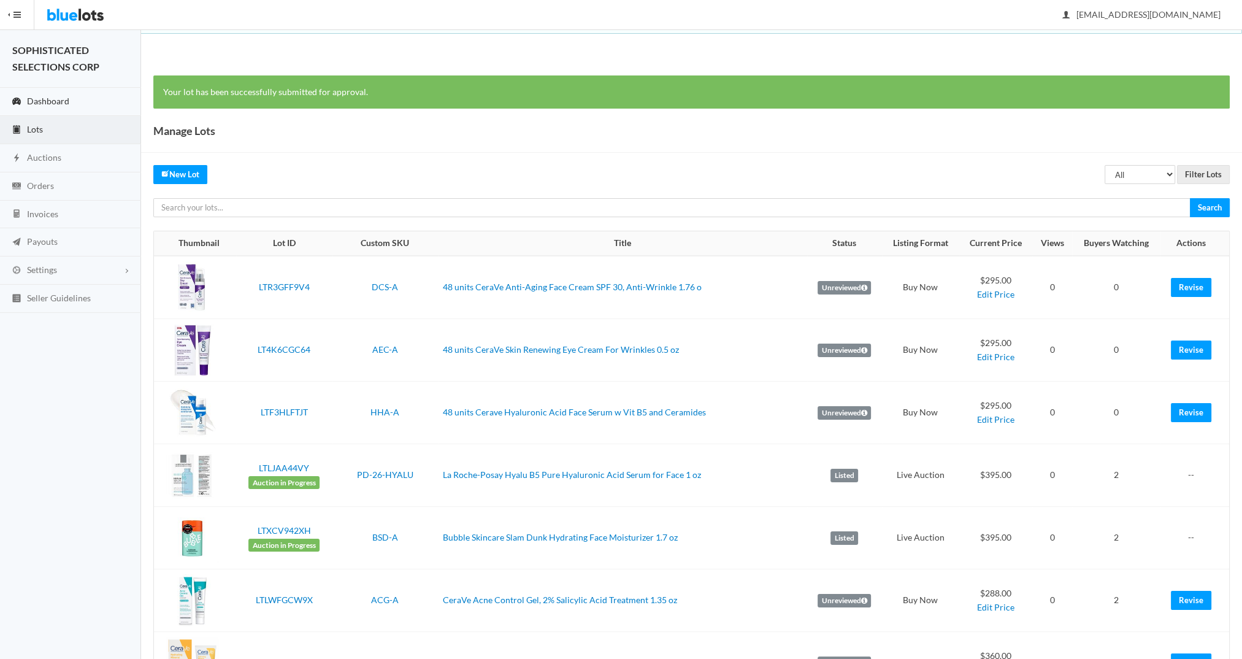
click at [38, 93] on link "Dashboard" at bounding box center [70, 102] width 141 height 28
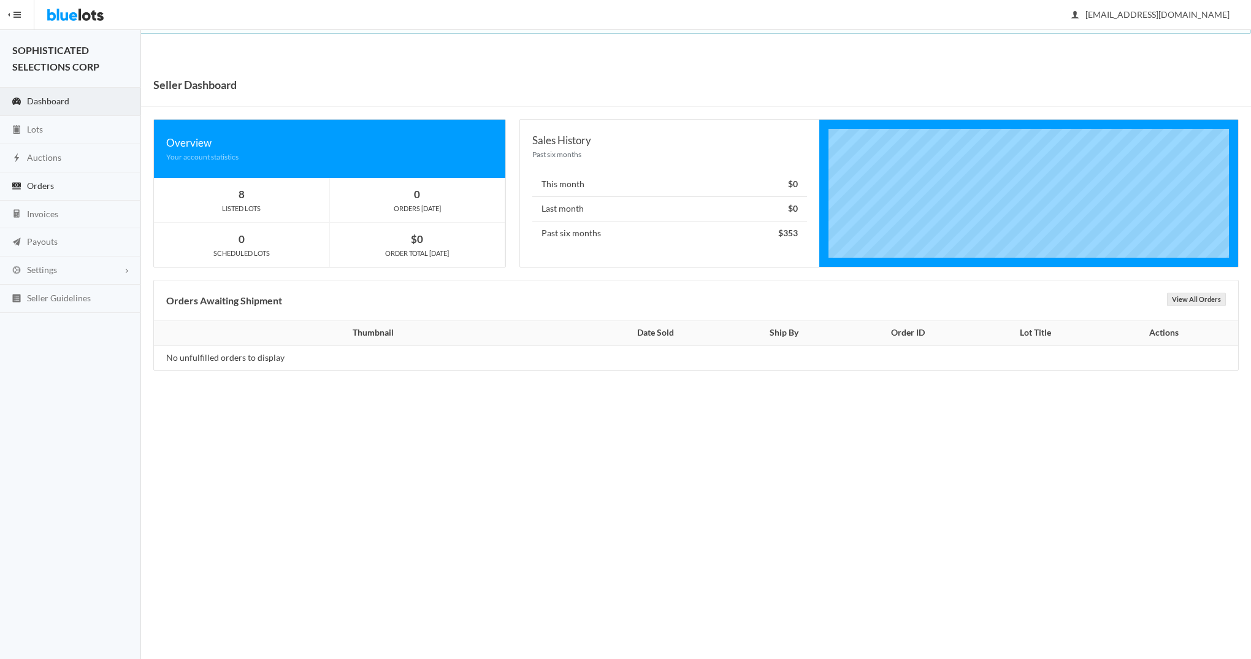
click at [42, 185] on span "Orders" at bounding box center [40, 185] width 27 height 10
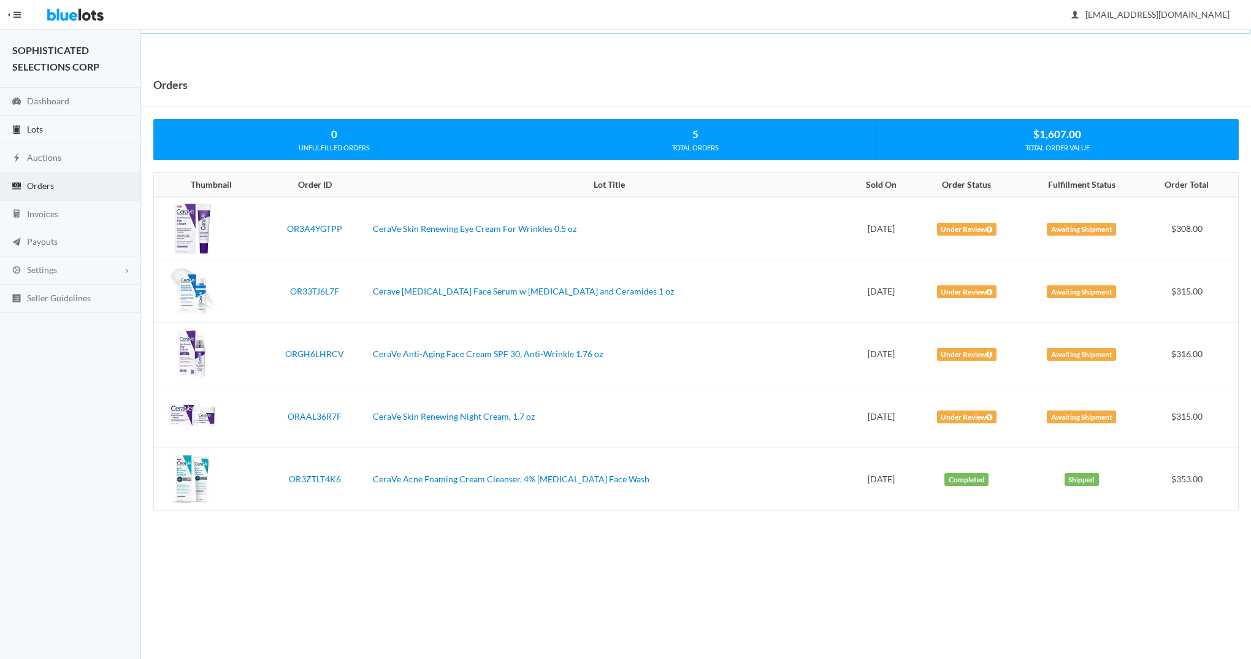
click at [38, 128] on span "Lots" at bounding box center [35, 129] width 16 height 10
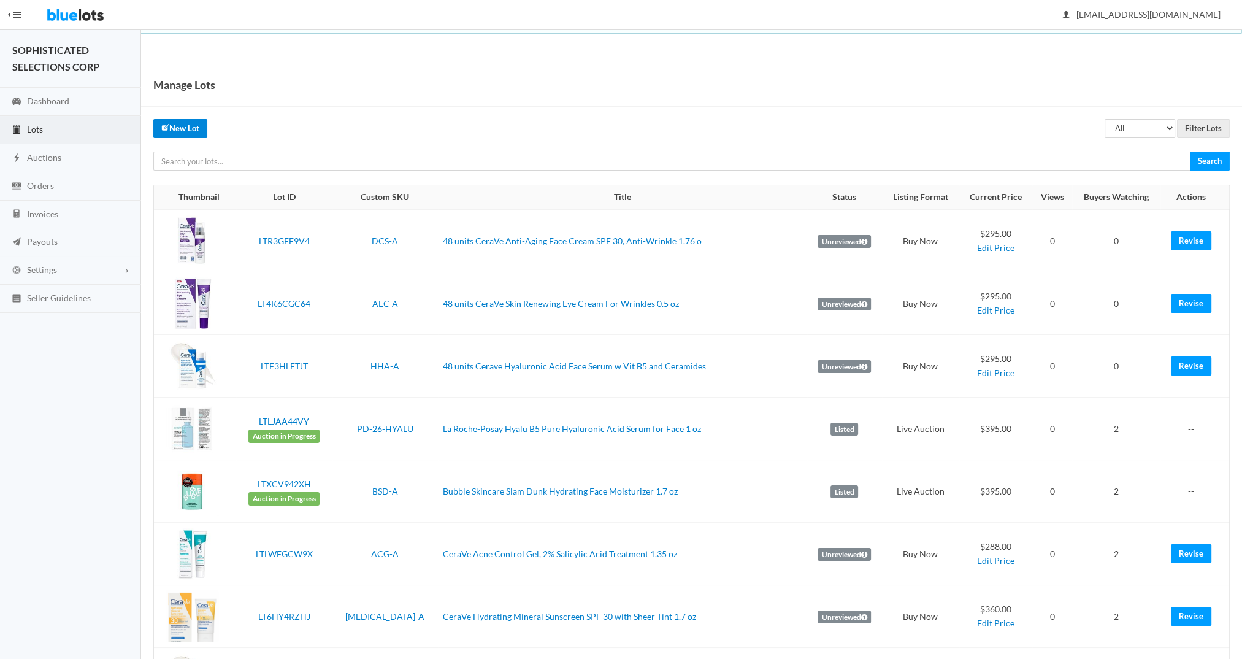
click at [189, 123] on link "New Lot" at bounding box center [180, 128] width 54 height 19
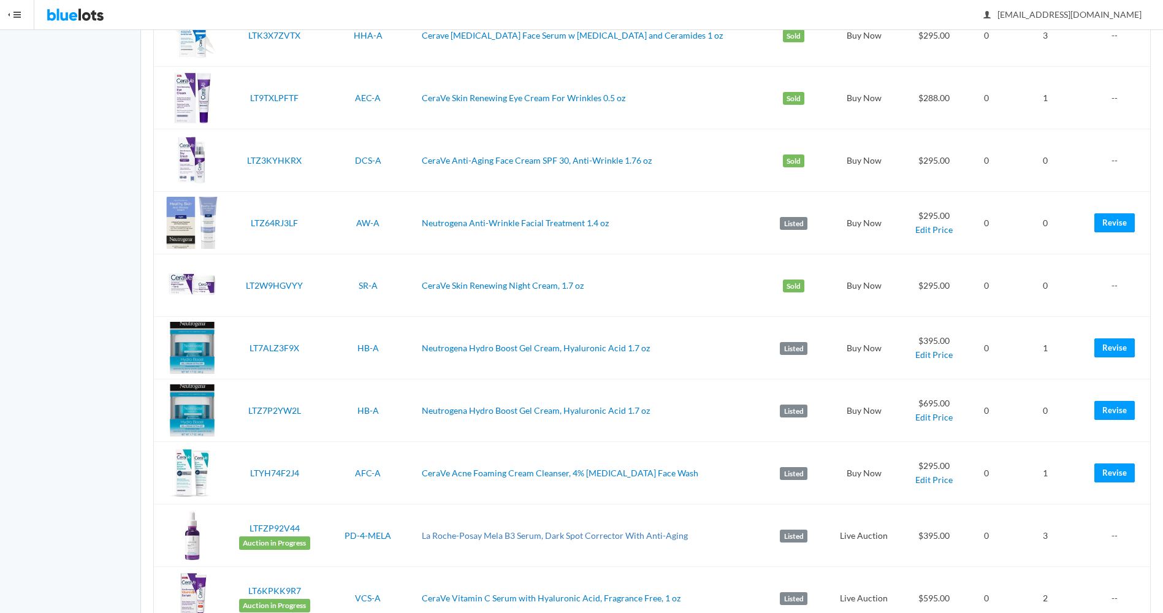
scroll to position [643, 0]
click at [437, 287] on link "CeraVe Skin Renewing Night Cream, 1.7 oz" at bounding box center [503, 286] width 162 height 10
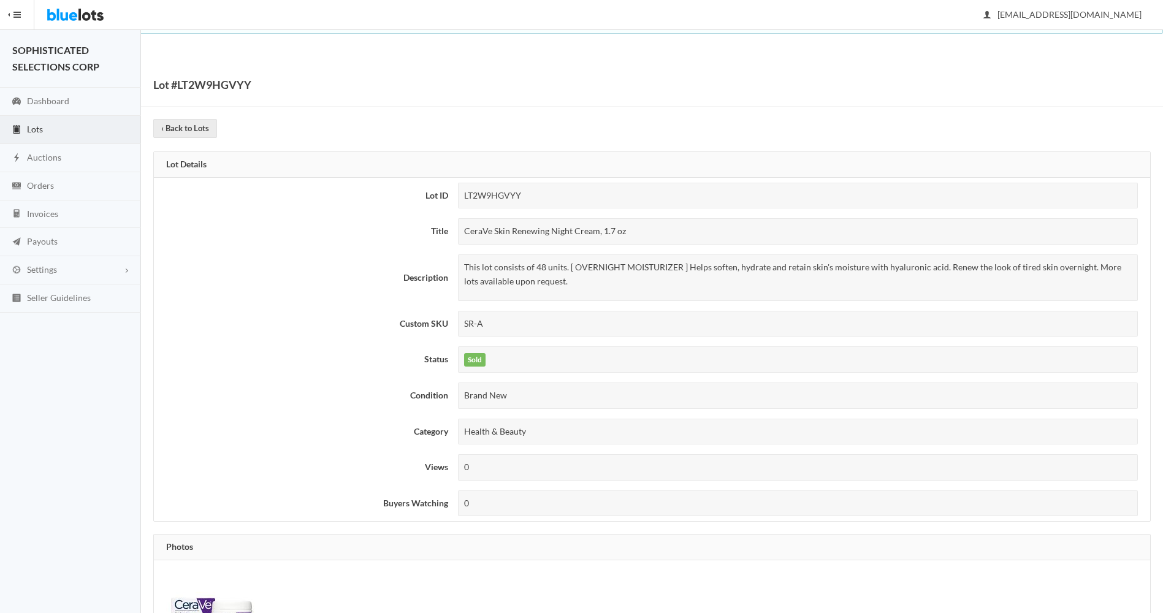
click at [437, 287] on th "Description" at bounding box center [303, 278] width 299 height 56
click at [258, 340] on th "Custom SKU" at bounding box center [303, 324] width 299 height 36
drag, startPoint x: 624, startPoint y: 232, endPoint x: 464, endPoint y: 242, distance: 160.3
click at [464, 242] on div "CeraVe Skin Renewing Night Cream, 1.7 oz" at bounding box center [798, 231] width 681 height 26
copy div "CeraVe Skin Renewing Night Cream, 1.7 oz"
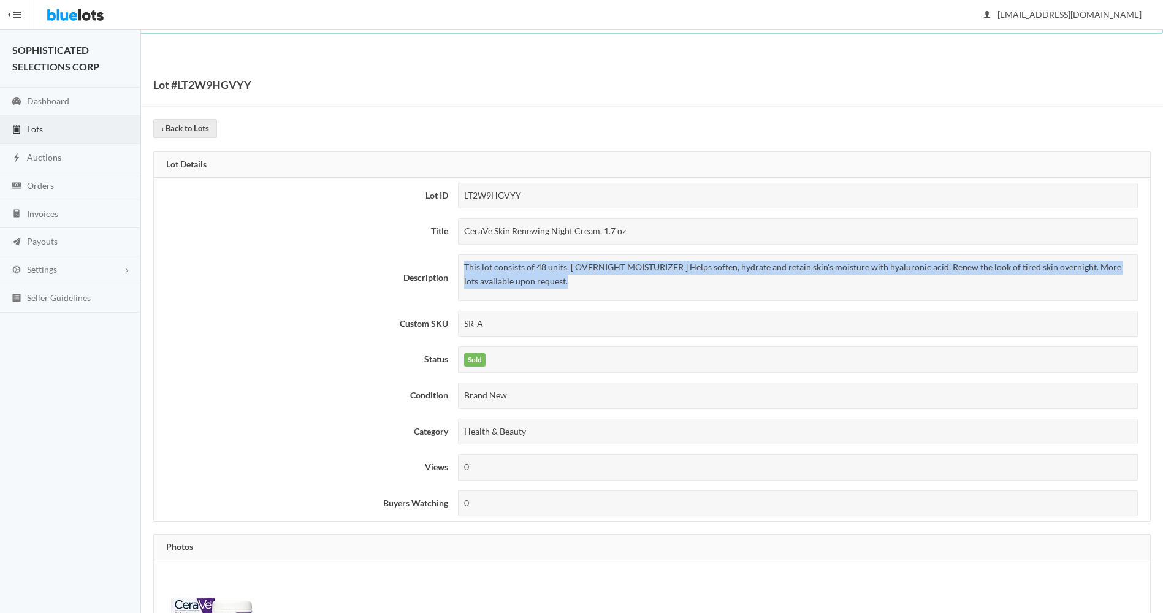
drag, startPoint x: 554, startPoint y: 281, endPoint x: 463, endPoint y: 266, distance: 91.9
click at [463, 266] on div "This lot consists of 48 units. [ OVERNIGHT MOISTURIZER ] Helps soften, hydrate …" at bounding box center [798, 277] width 681 height 47
copy p "This lot consists of 48 units. [ OVERNIGHT MOISTURIZER ] Helps soften, hydrate …"
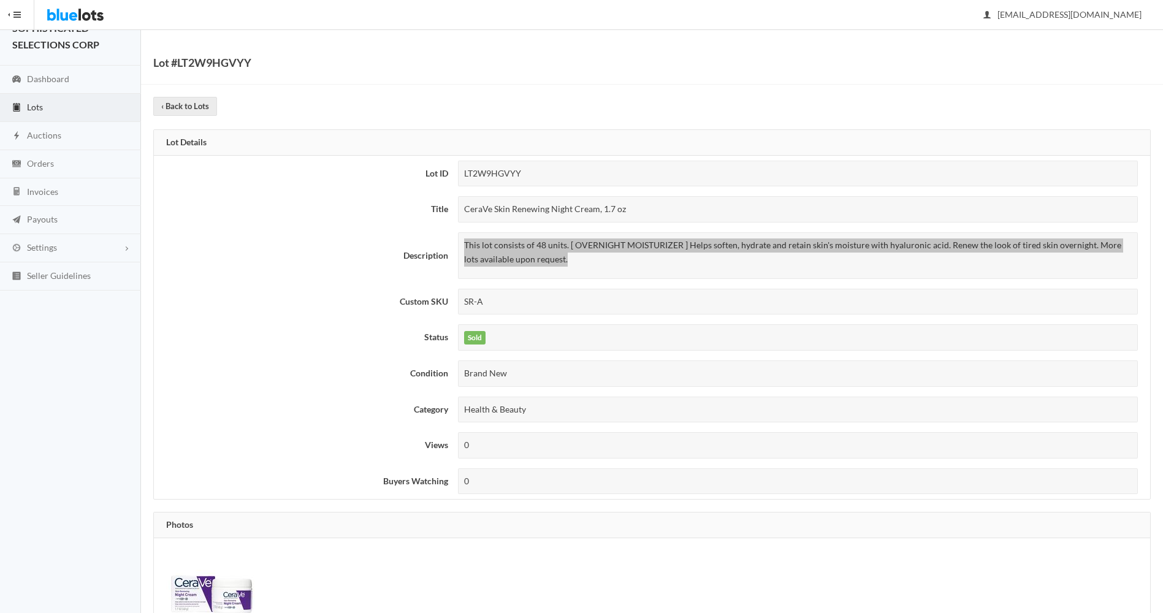
scroll to position [23, 0]
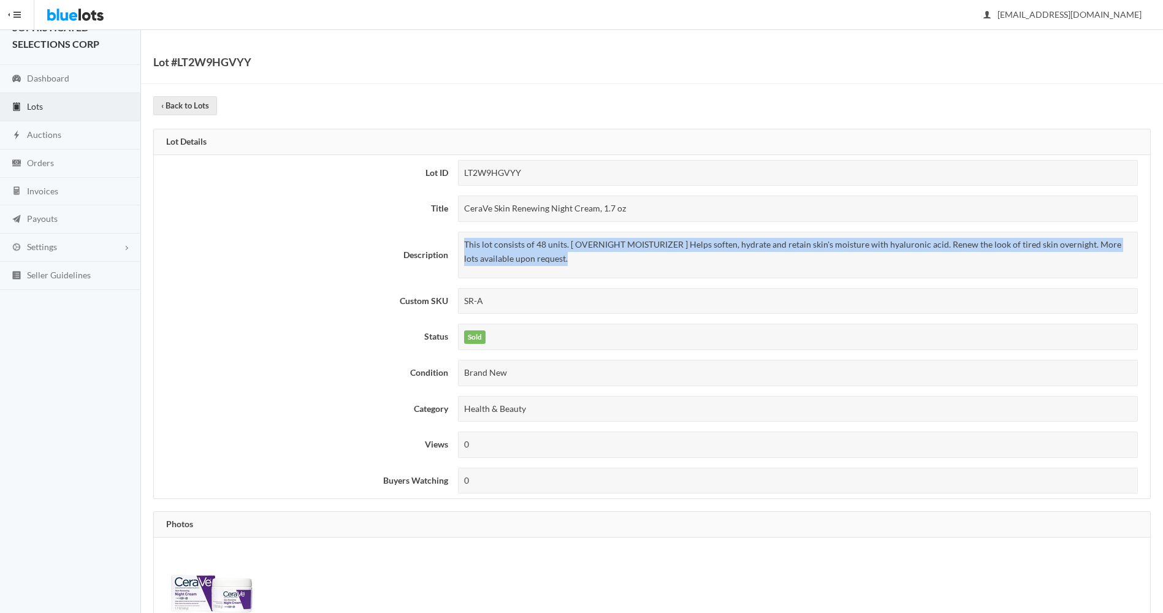
click at [606, 257] on p "This lot consists of 48 units. [ OVERNIGHT MOISTURIZER ] Helps soften, hydrate …" at bounding box center [798, 252] width 668 height 28
drag, startPoint x: 558, startPoint y: 254, endPoint x: 464, endPoint y: 245, distance: 94.9
click at [464, 245] on p "This lot consists of 48 units. [ OVERNIGHT MOISTURIZER ] Helps soften, hydrate …" at bounding box center [798, 252] width 668 height 28
copy p "This lot consists of 48 units. [ OVERNIGHT MOISTURIZER ] Helps soften, hydrate …"
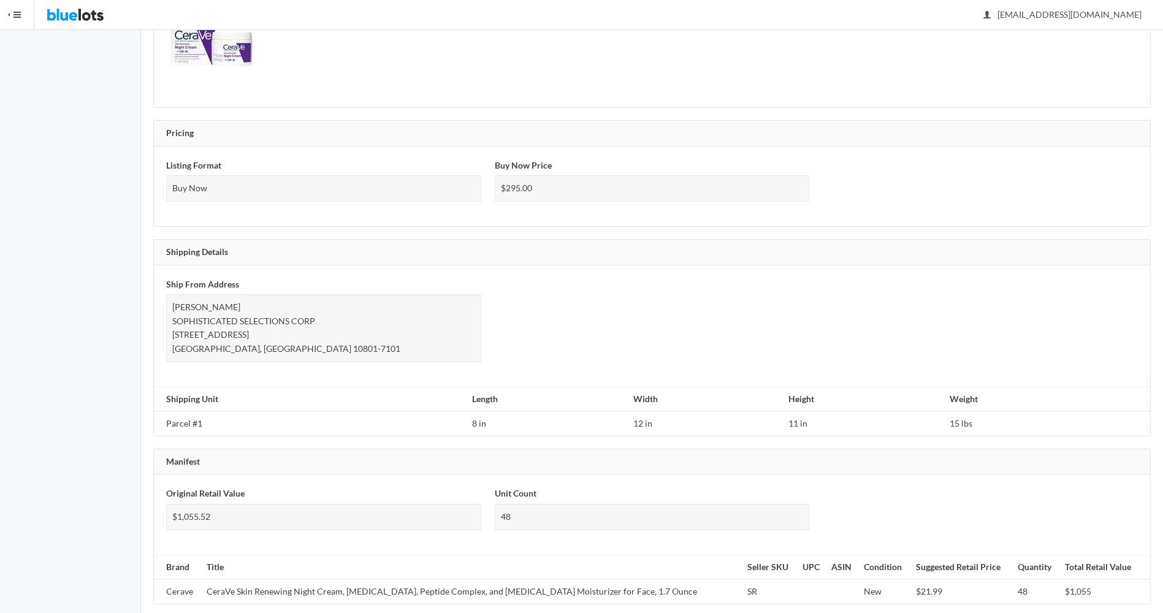
scroll to position [586, 0]
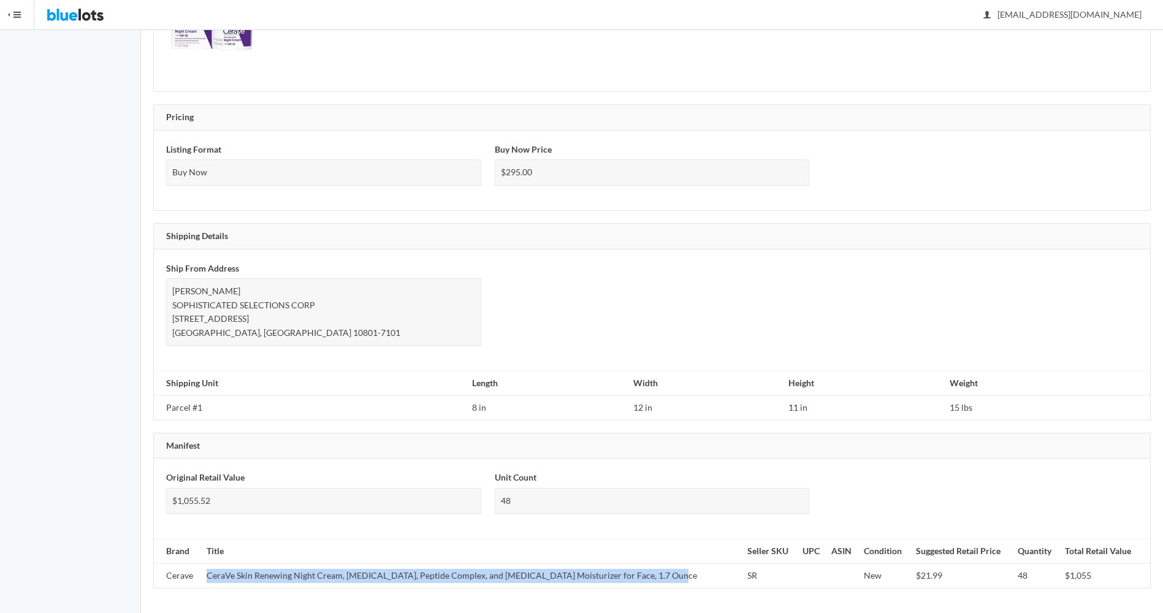
drag, startPoint x: 659, startPoint y: 577, endPoint x: 208, endPoint y: 577, distance: 450.7
click at [208, 577] on td "CeraVe Skin Renewing Night Cream, [MEDICAL_DATA], Peptide Complex, and [MEDICAL…" at bounding box center [472, 576] width 541 height 25
copy td "CeraVe Skin Renewing Night Cream, [MEDICAL_DATA], Peptide Complex, and [MEDICAL…"
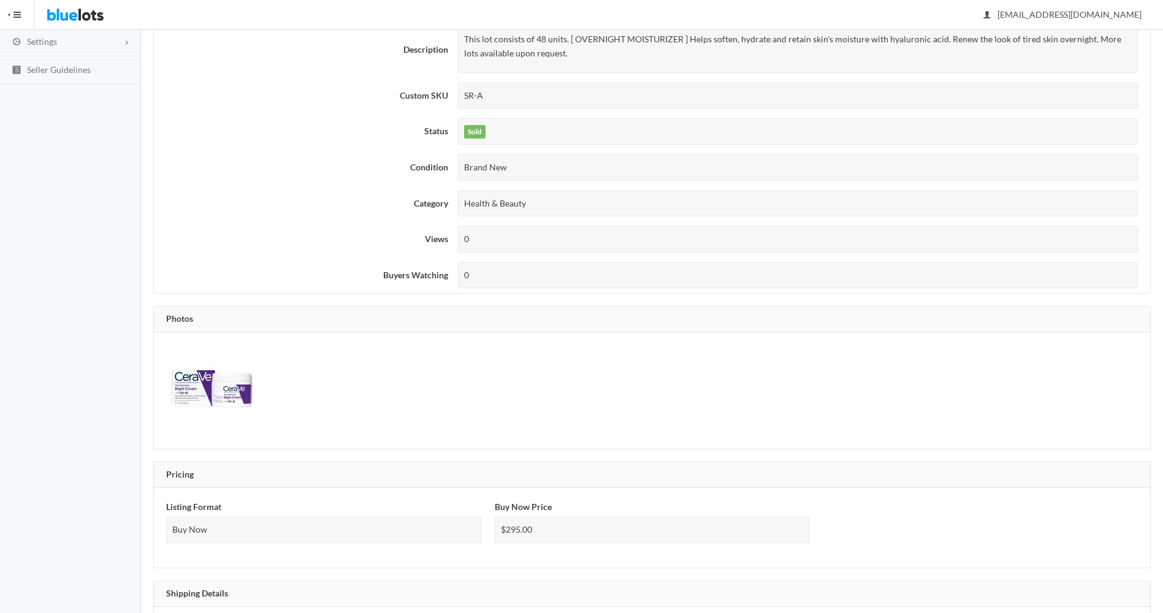
scroll to position [0, 0]
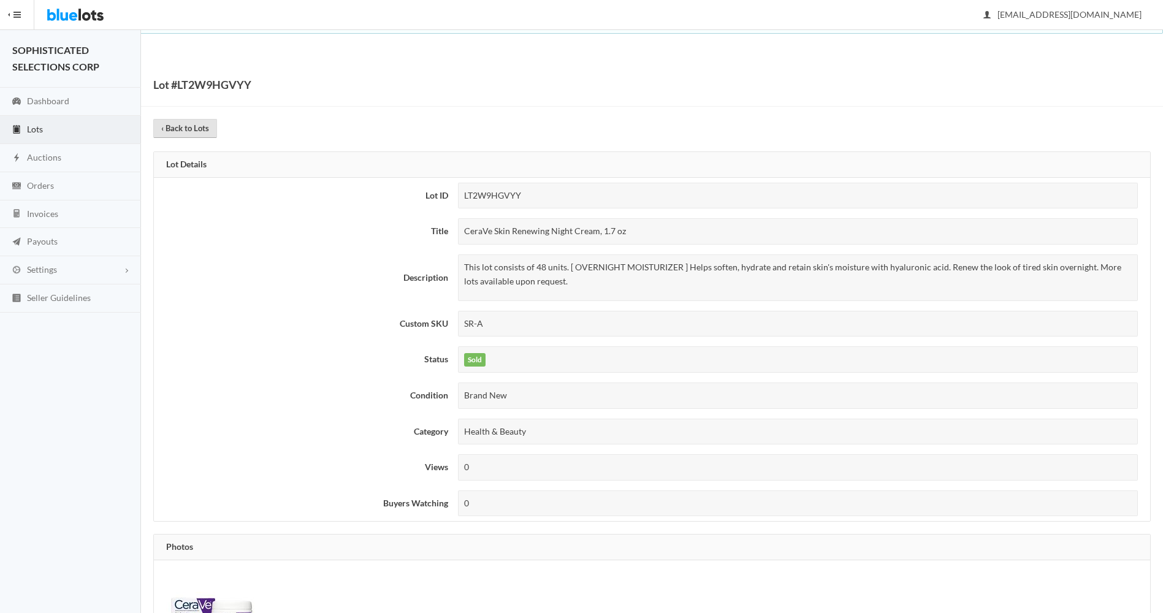
click at [186, 126] on link "‹ Back to Lots" at bounding box center [185, 128] width 64 height 19
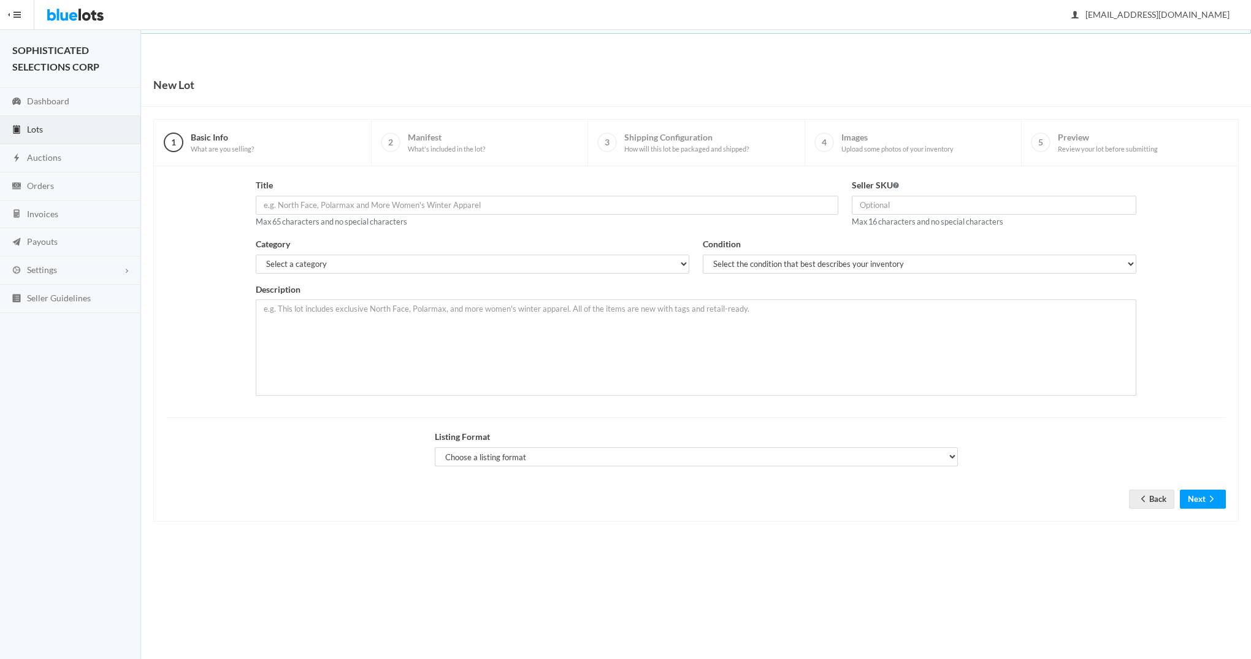
click at [355, 48] on body "Bluelots is for sale. If you are interested in purchasing the business, please …" at bounding box center [625, 329] width 1251 height 659
click at [308, 209] on input "text" at bounding box center [547, 205] width 583 height 19
click at [369, 205] on input "48 units" at bounding box center [547, 205] width 583 height 19
paste input "CeraVe Skin Renewing Night Cream, 1.7 oz"
type input "48 units CeraVe Skin Renewing Night Cream, 1.7 oz"
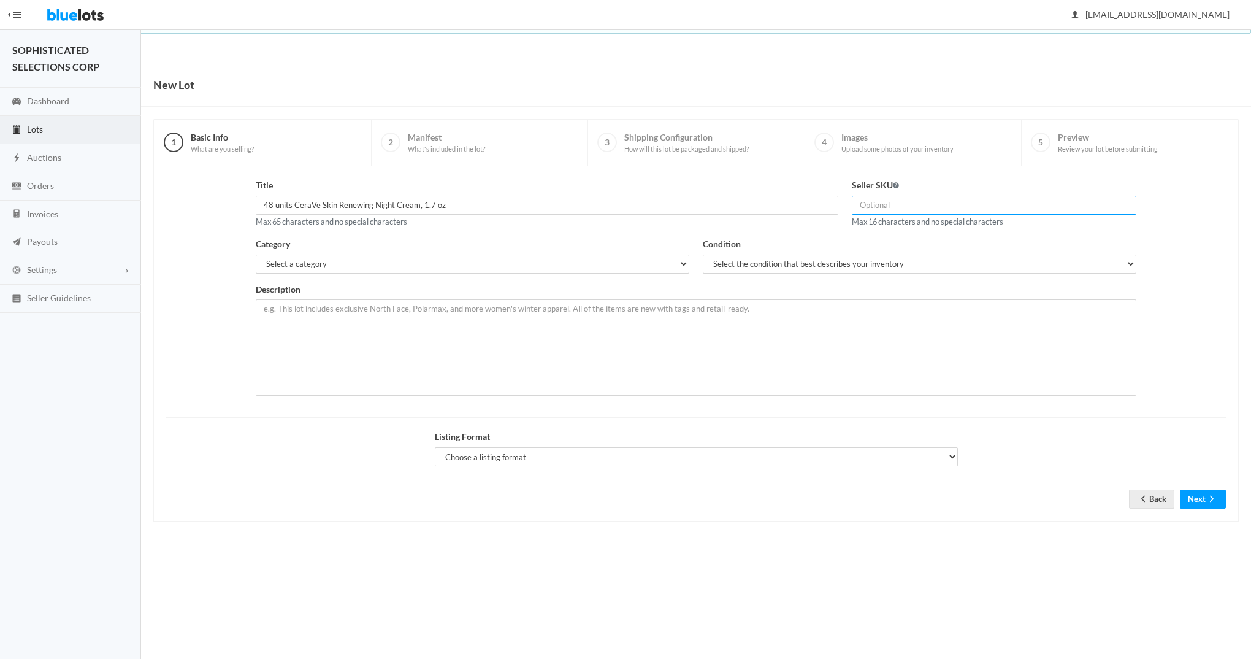
click at [927, 207] on input "text" at bounding box center [994, 205] width 285 height 19
type input "SR-A"
click at [682, 256] on select "Select a category Electronics Clothing, Shoes & Accessories Appliances Home & G…" at bounding box center [473, 263] width 434 height 19
select select "7"
click at [256, 254] on select "Select a category Electronics Clothing, Shoes & Accessories Appliances Home & G…" at bounding box center [473, 263] width 434 height 19
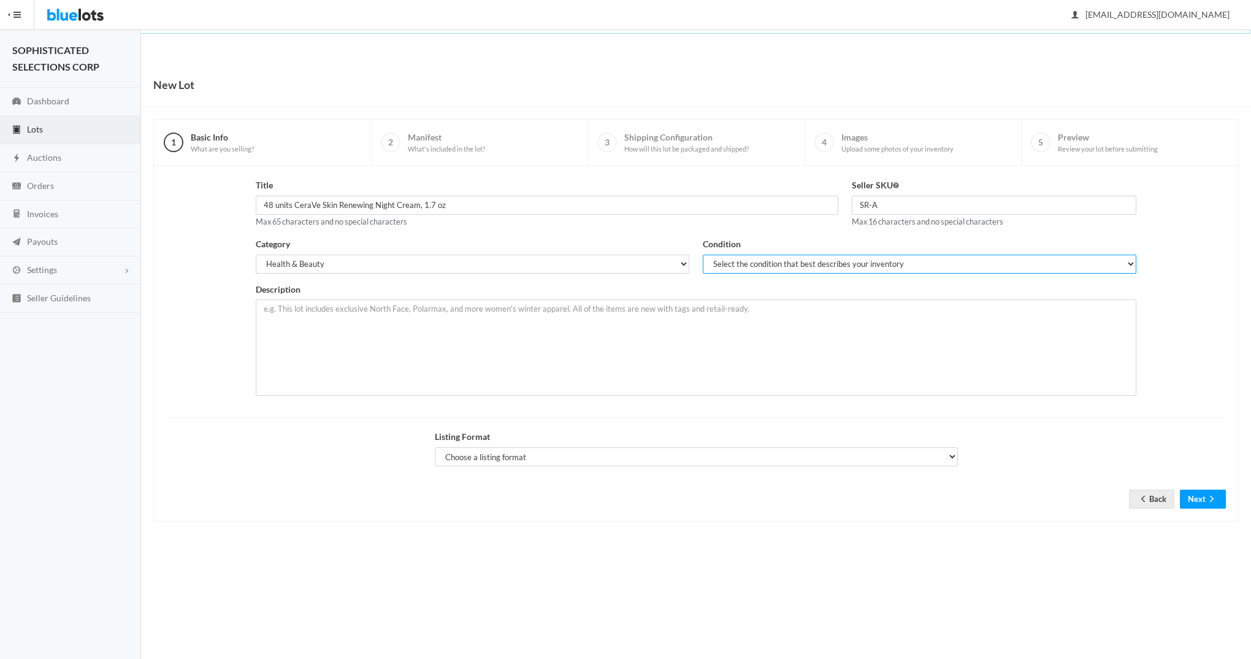
click at [779, 266] on select "Select the condition that best describes your inventory Brand New Shelf Pulls C…" at bounding box center [920, 263] width 434 height 19
select select "1"
click at [703, 254] on select "Select the condition that best describes your inventory Brand New Shelf Pulls C…" at bounding box center [920, 263] width 434 height 19
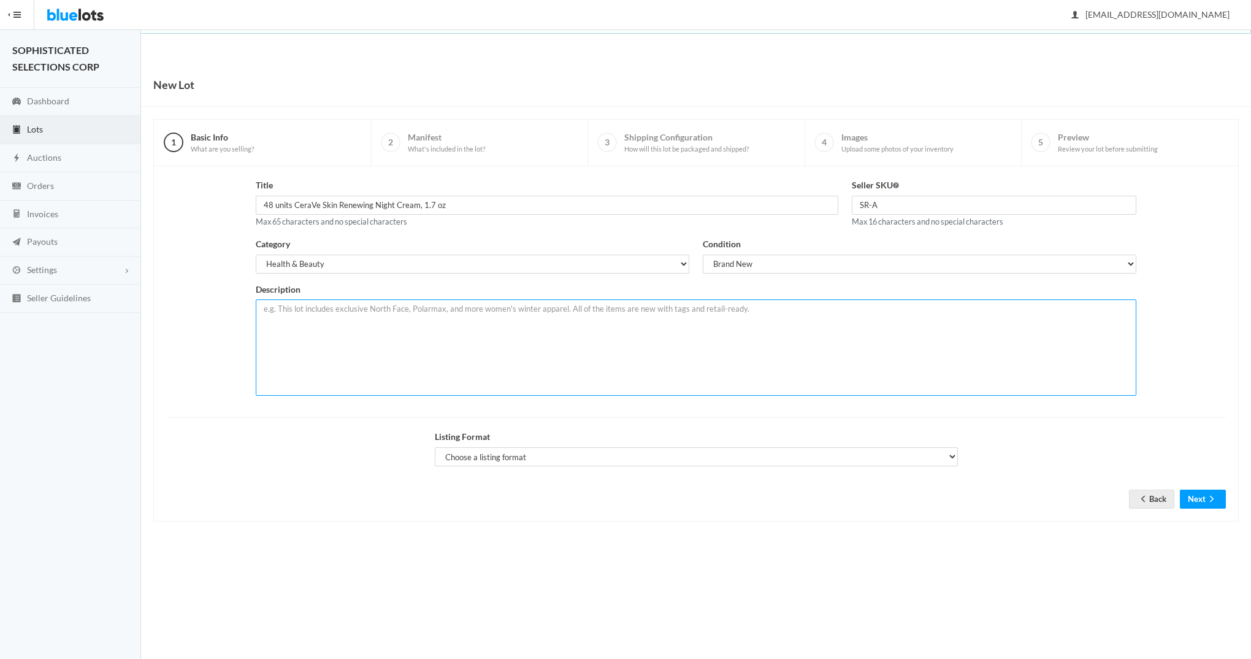
click at [540, 312] on textarea at bounding box center [696, 347] width 881 height 96
click at [371, 337] on textarea at bounding box center [696, 347] width 881 height 96
paste textarea "This lot consists of 48 units. [ OVERNIGHT MOISTURIZER ] Helps soften, hydrate …"
type textarea "This lot consists of 48 units. [ OVERNIGHT MOISTURIZER ] Helps soften, hydrate …"
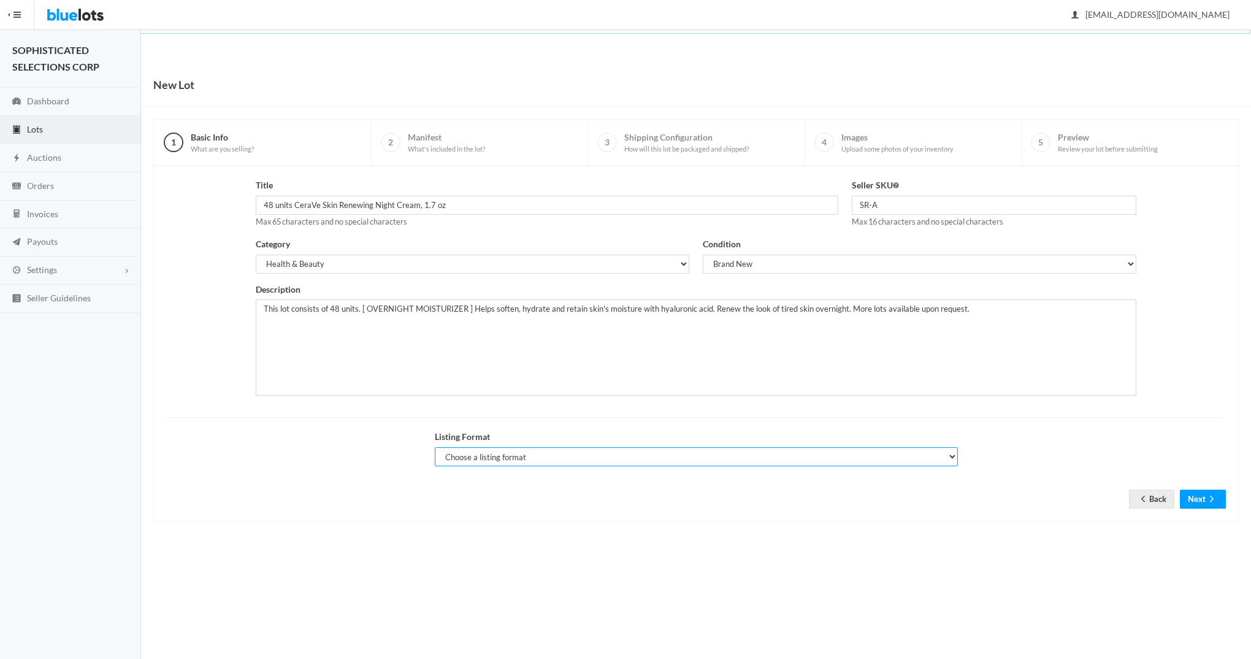
click at [949, 455] on select "Choose a listing format Auction Buy Now" at bounding box center [696, 456] width 523 height 19
select select "false"
click at [435, 447] on select "Choose a listing format Auction Buy Now" at bounding box center [696, 456] width 523 height 19
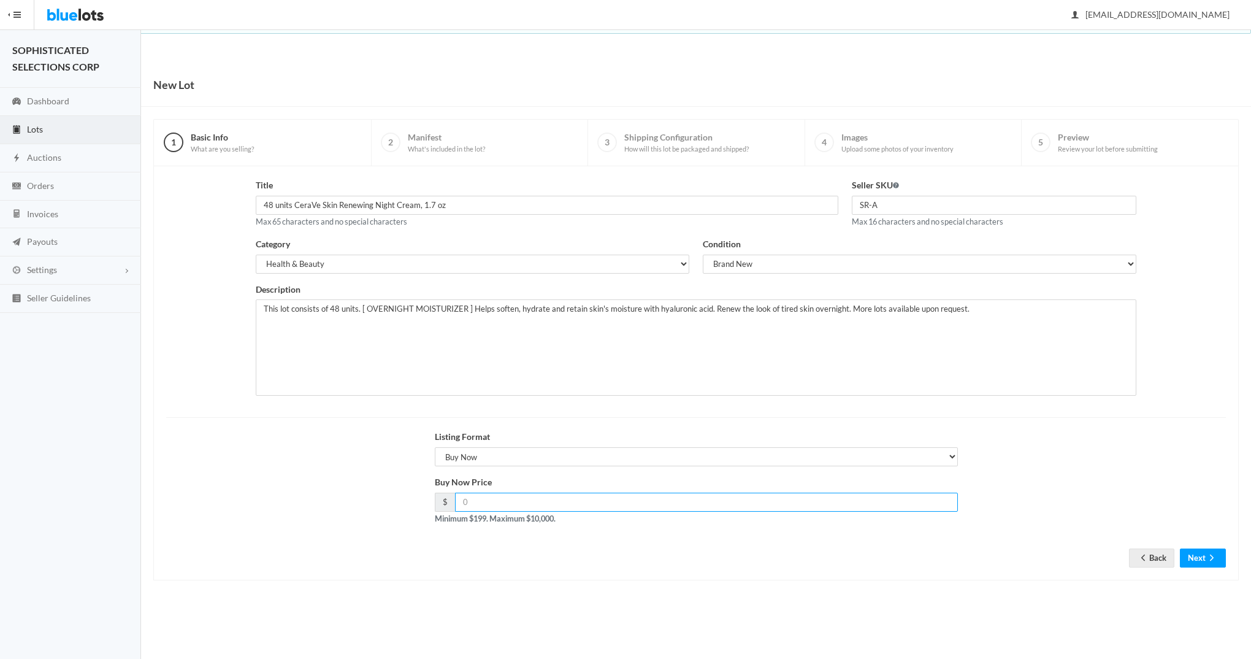
click at [606, 500] on input "number" at bounding box center [706, 501] width 503 height 19
type input "295"
click at [997, 571] on div "Title 48 units CeraVe Skin Renewing Night Cream, 1.7 oz Max 65 characters and n…" at bounding box center [695, 373] width 1085 height 414
click at [1199, 560] on button "Next" at bounding box center [1203, 557] width 46 height 19
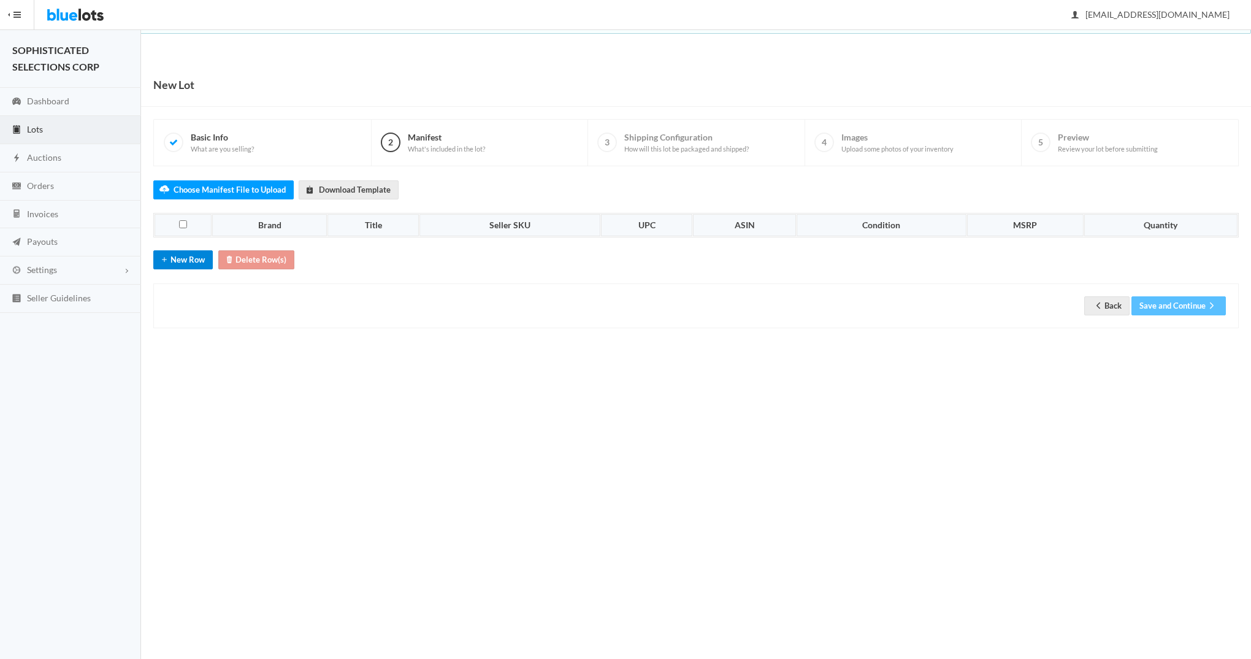
click at [180, 259] on button "New Row" at bounding box center [182, 259] width 59 height 19
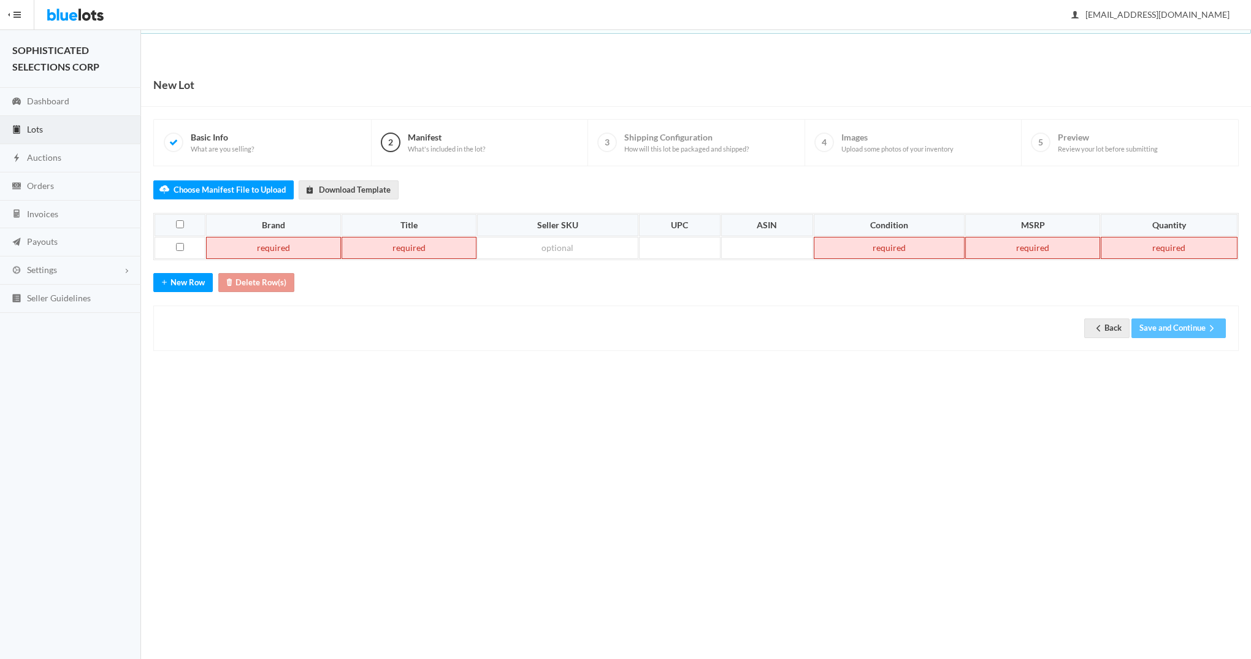
click at [235, 248] on td at bounding box center [273, 248] width 135 height 22
click at [415, 245] on td at bounding box center [392, 248] width 137 height 22
paste td
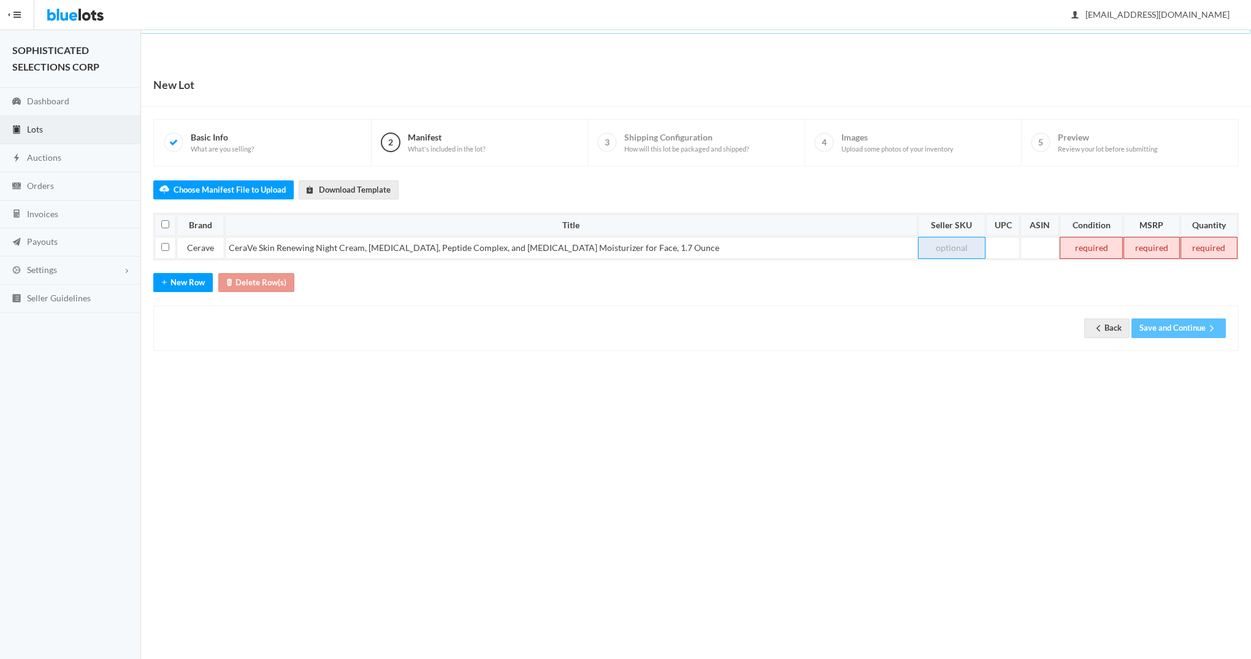
click at [924, 247] on td at bounding box center [951, 248] width 67 height 22
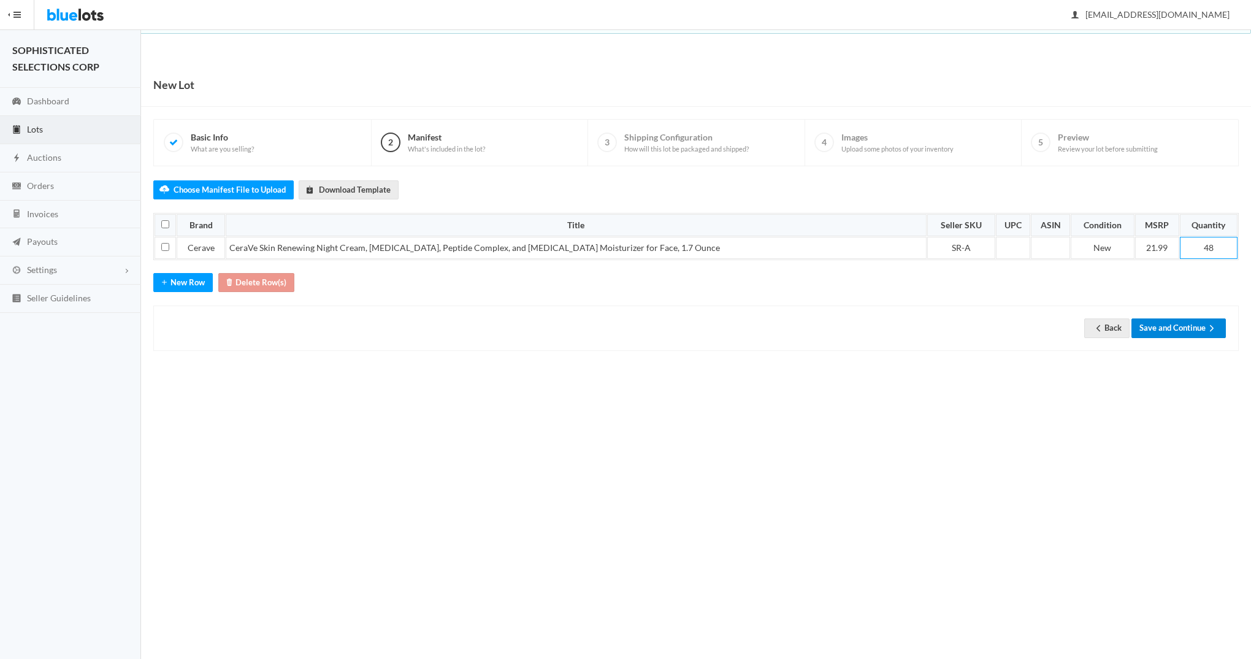
click at [1171, 323] on button "Save and Continue" at bounding box center [1178, 327] width 94 height 19
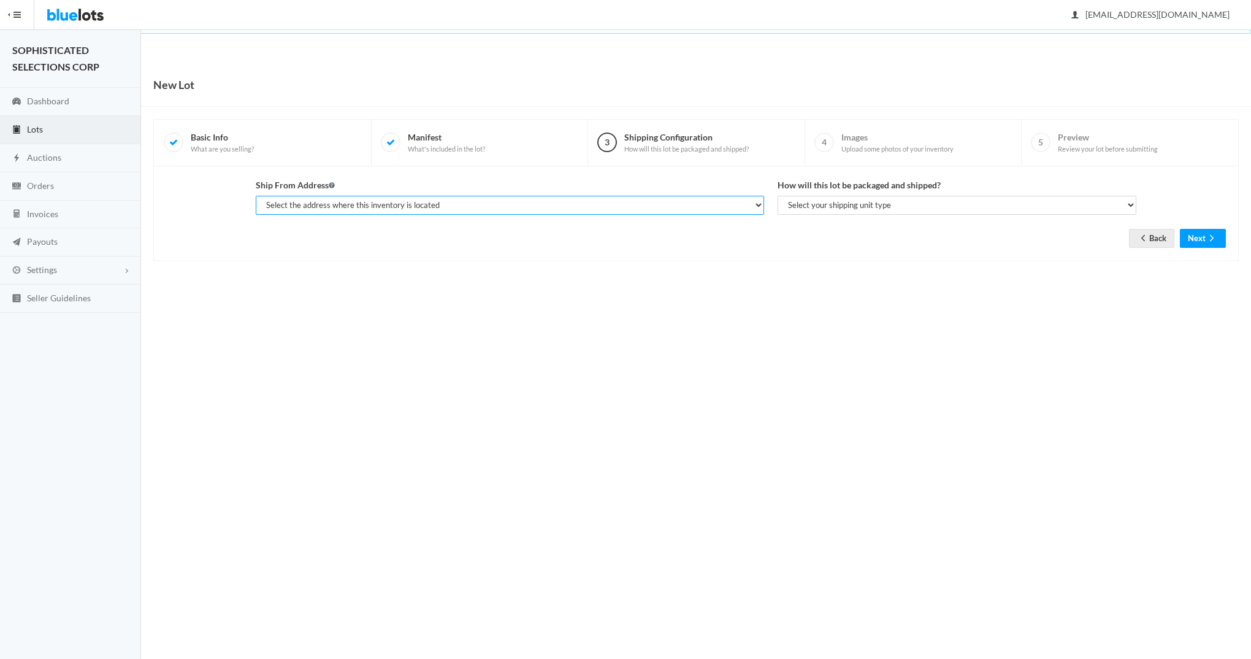
click at [747, 203] on select "Select the address where this inventory is located [PERSON_NAME], SOPHISTICATED…" at bounding box center [510, 205] width 508 height 19
select select "25282"
click at [256, 196] on select "Select the address where this inventory is located [PERSON_NAME], SOPHISTICATED…" at bounding box center [510, 205] width 508 height 19
click at [946, 204] on select "Select your shipping unit type Parcel Pallet Truckload" at bounding box center [957, 205] width 359 height 19
select select "parcel"
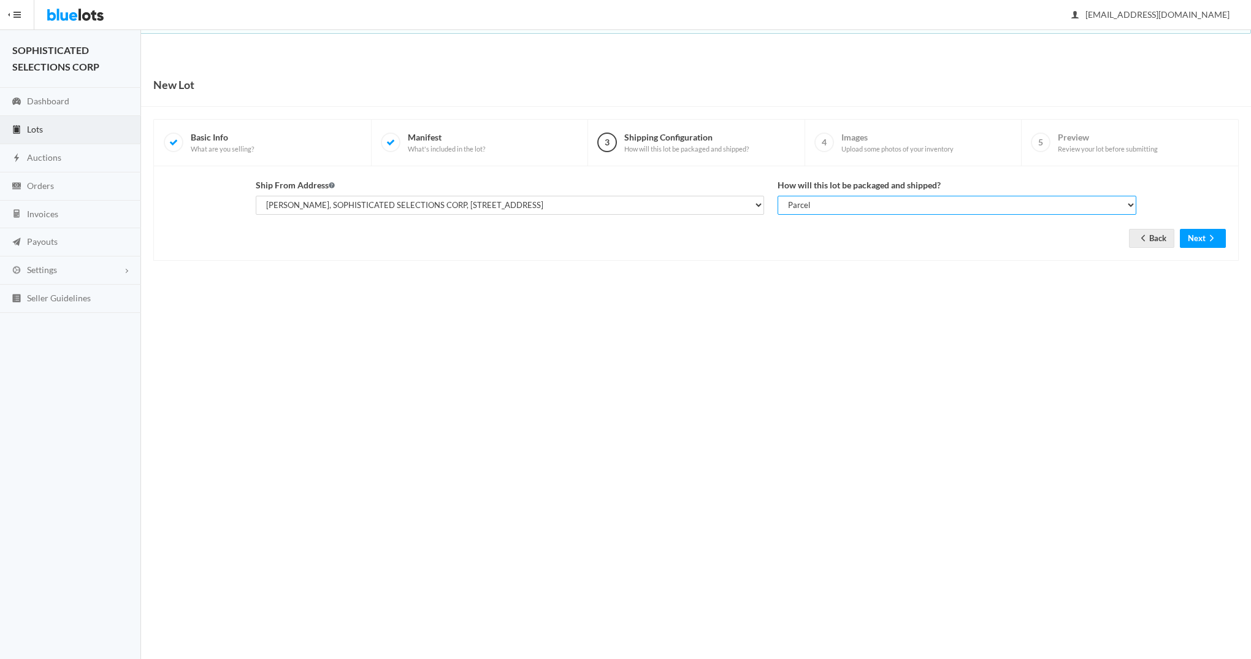
click at [778, 196] on select "Select your shipping unit type Parcel Pallet Truckload" at bounding box center [957, 205] width 359 height 19
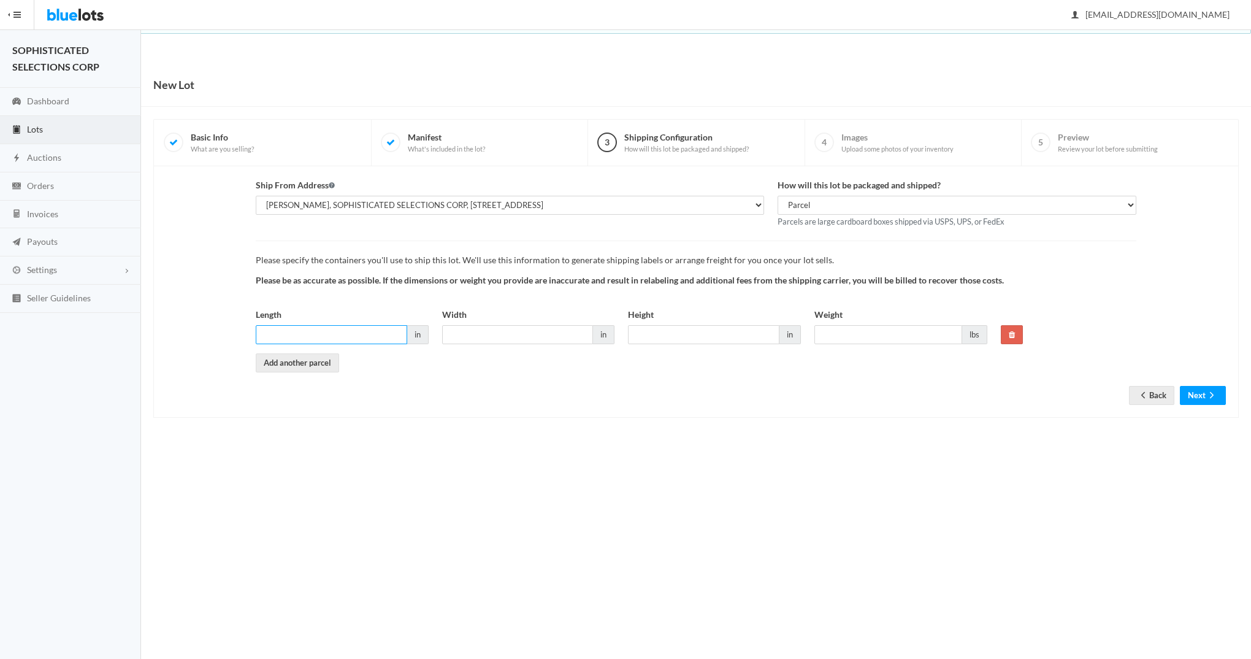
click at [365, 335] on input "Length" at bounding box center [331, 334] width 151 height 19
type input "8"
type input "12"
type input "11"
type input "15"
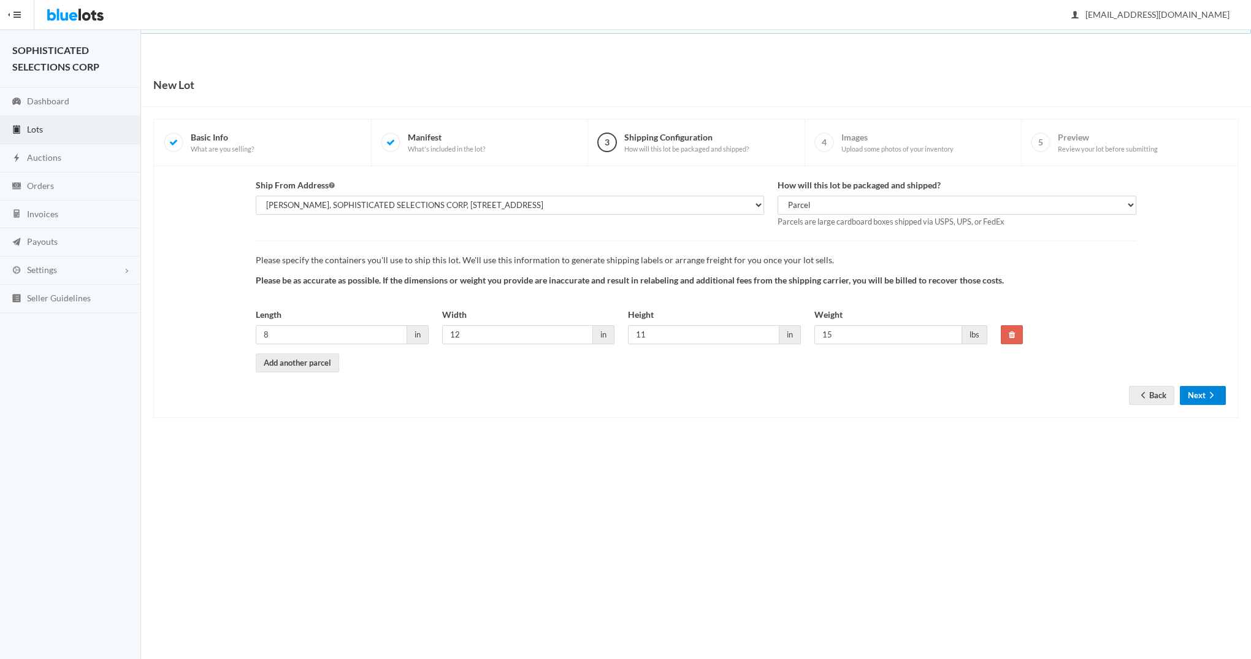
click at [1197, 388] on button "Next" at bounding box center [1203, 395] width 46 height 19
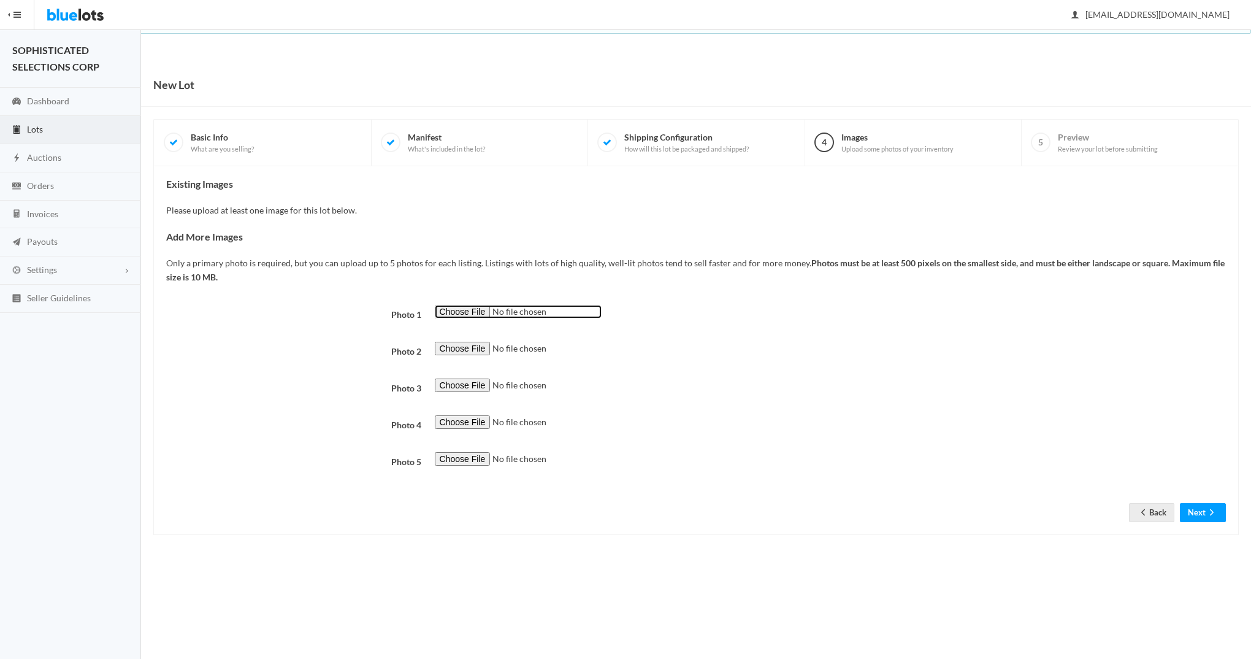
click at [445, 305] on input "file" at bounding box center [518, 312] width 167 height 14
type input "C:\fakepath\SR-A.jpg"
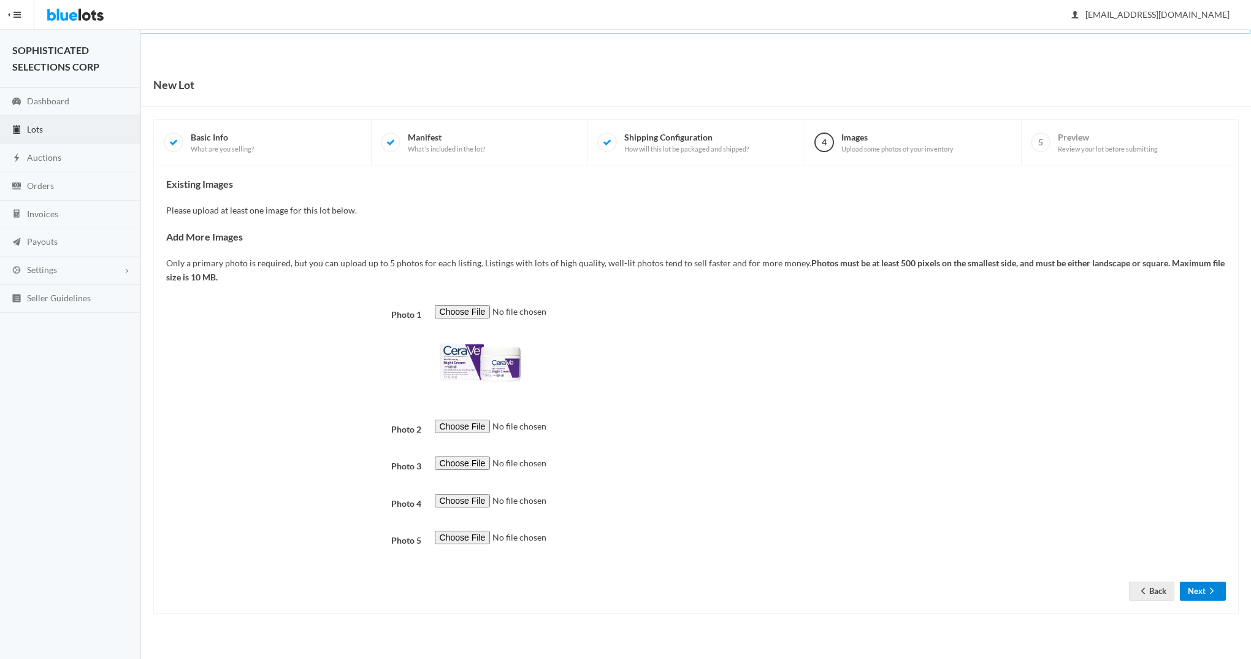
click at [1199, 590] on button "Next" at bounding box center [1203, 590] width 46 height 19
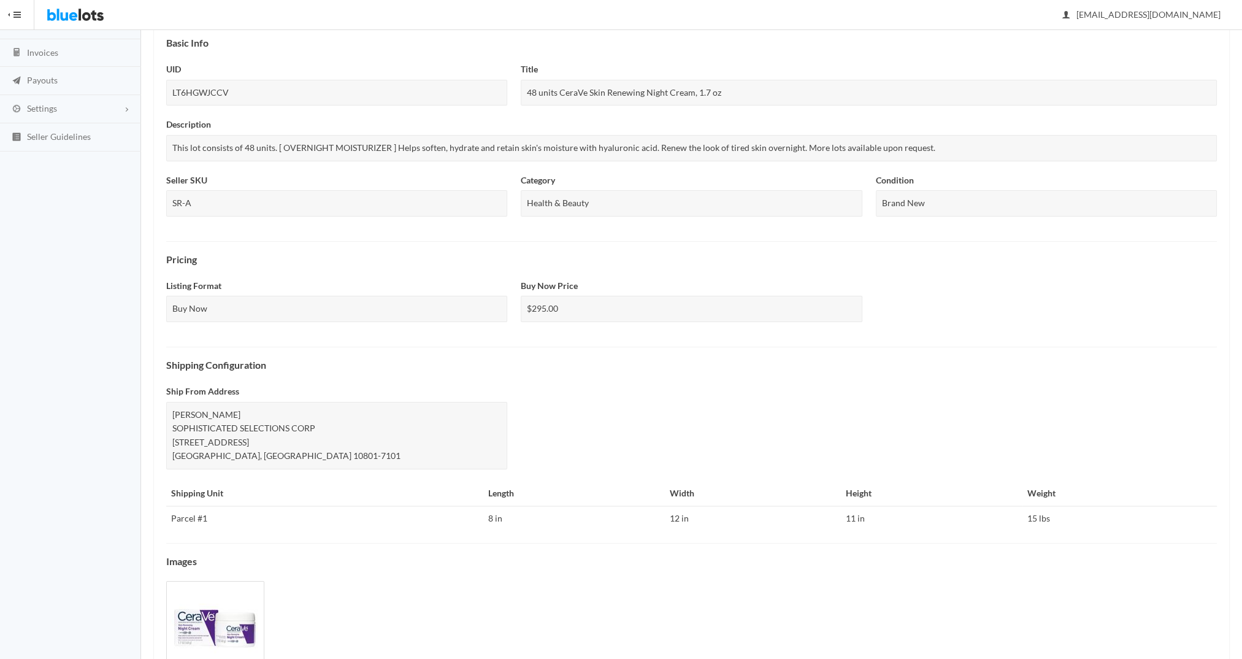
scroll to position [235, 0]
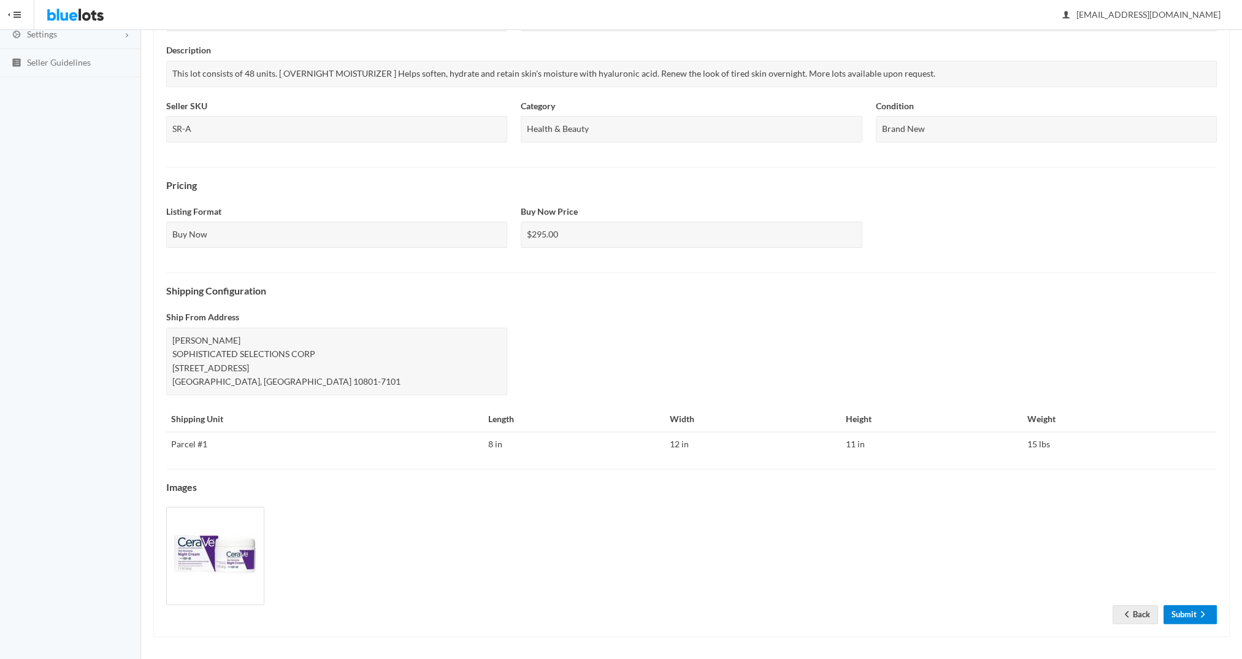
click at [1185, 607] on link "Submit" at bounding box center [1189, 614] width 53 height 19
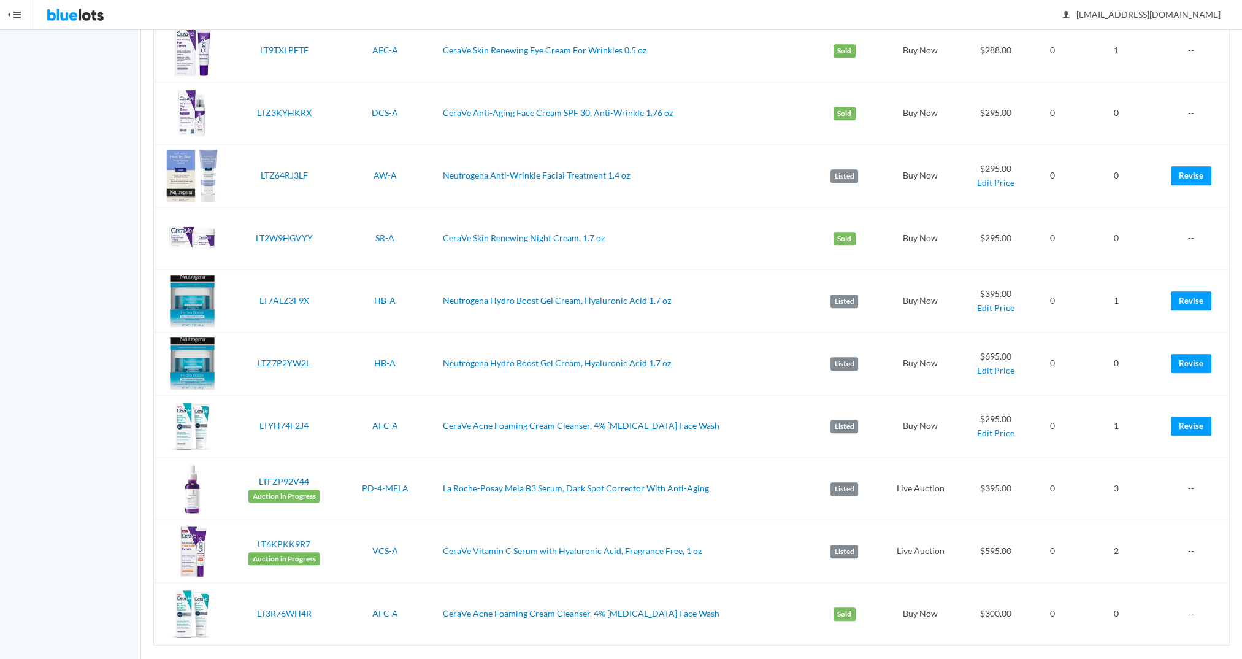
scroll to position [807, 0]
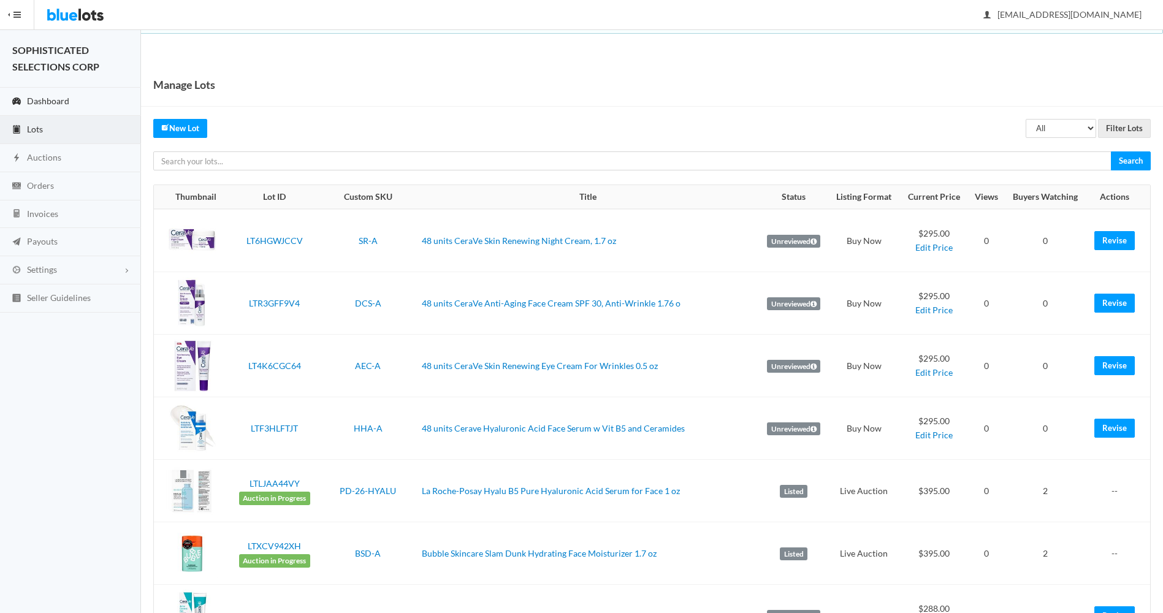
click at [40, 93] on link "Dashboard" at bounding box center [70, 102] width 141 height 28
